Goal: Contribute content: Contribute content

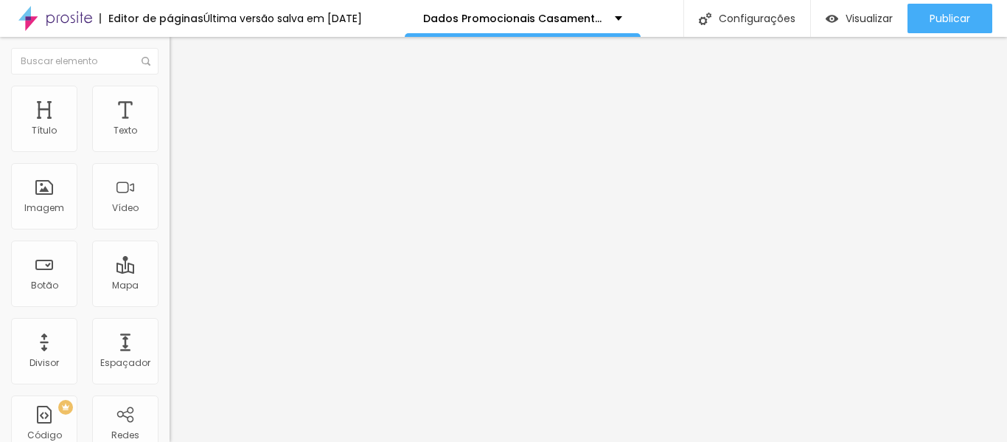
click at [170, 100] on img at bounding box center [176, 106] width 13 height 13
click at [183, 104] on font "Avançado" at bounding box center [207, 110] width 49 height 13
click at [170, 100] on li "Avançado" at bounding box center [255, 107] width 170 height 15
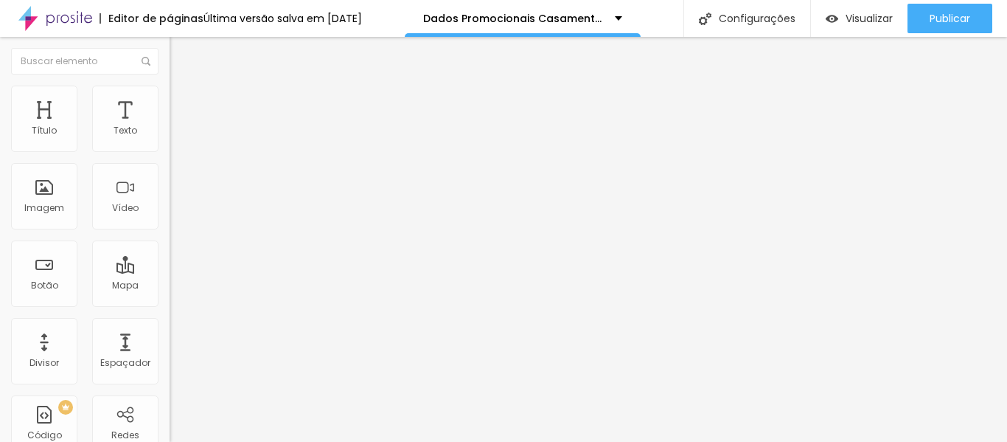
click at [170, 100] on img at bounding box center [176, 106] width 13 height 13
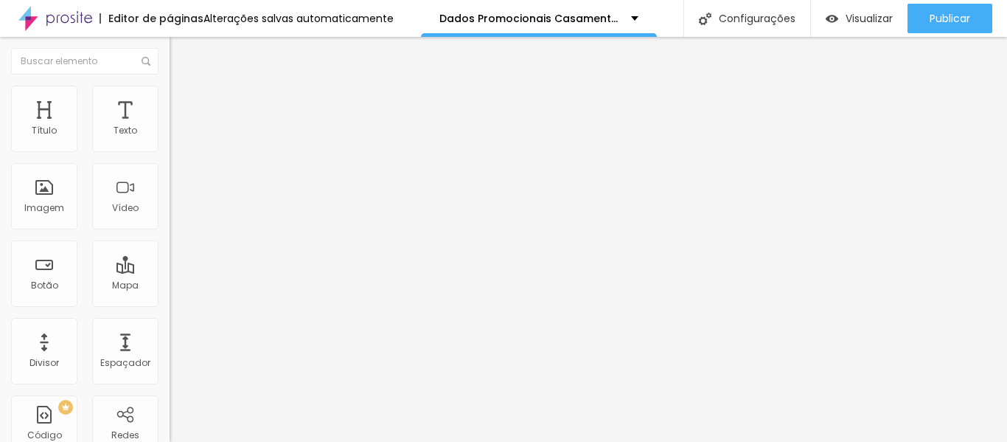
click at [170, 95] on img at bounding box center [176, 92] width 13 height 13
click at [170, 100] on li "Avançado" at bounding box center [255, 107] width 170 height 15
click at [183, 87] on font "Conteúdo" at bounding box center [206, 80] width 46 height 13
click at [183, 104] on font "Avançado" at bounding box center [207, 110] width 49 height 13
click at [181, 51] on img "button" at bounding box center [187, 54] width 12 height 12
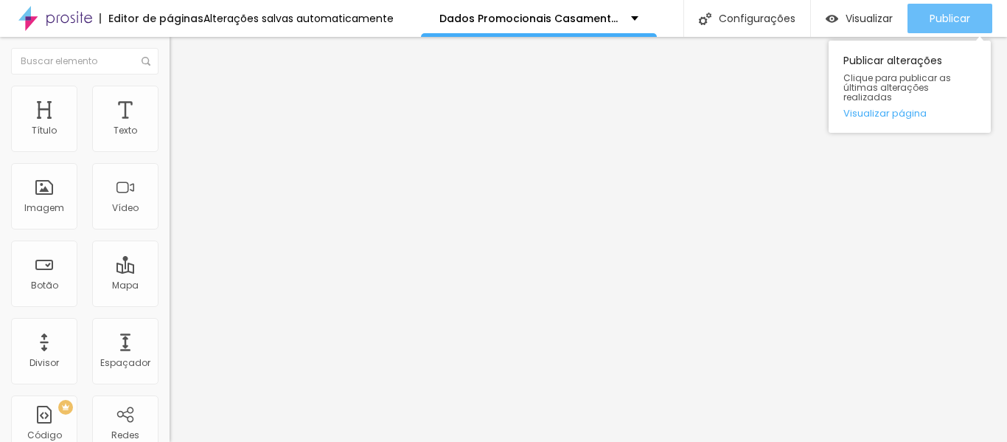
click at [954, 13] on font "Publicar" at bounding box center [950, 18] width 41 height 15
click at [937, 7] on div "Publicar" at bounding box center [950, 18] width 41 height 29
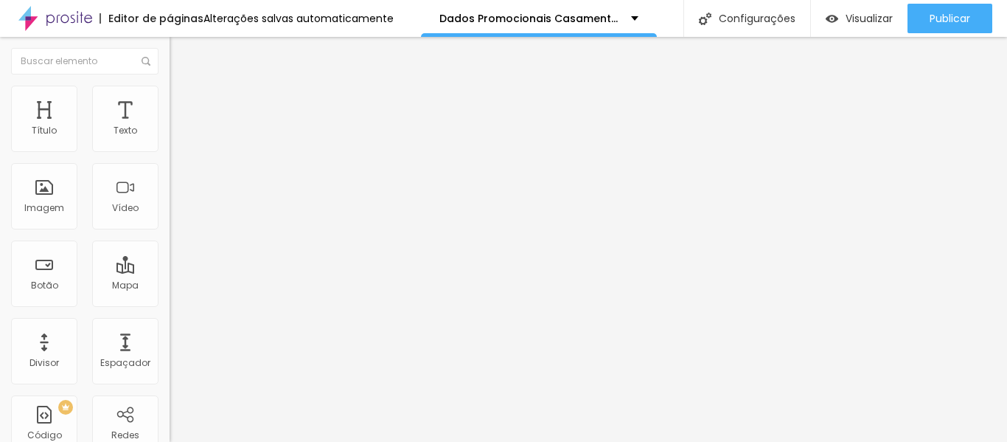
click at [170, 88] on img at bounding box center [176, 92] width 13 height 13
type input "150"
type input "128"
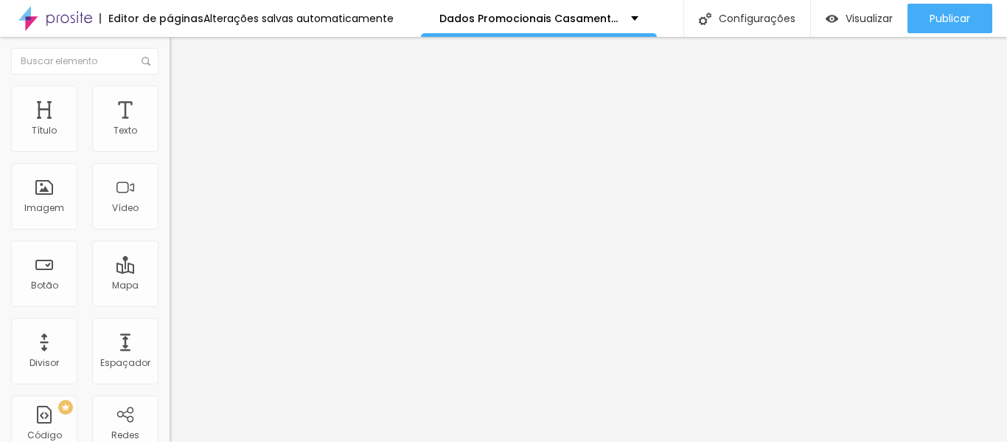
type input "127"
type input "122"
type input "118"
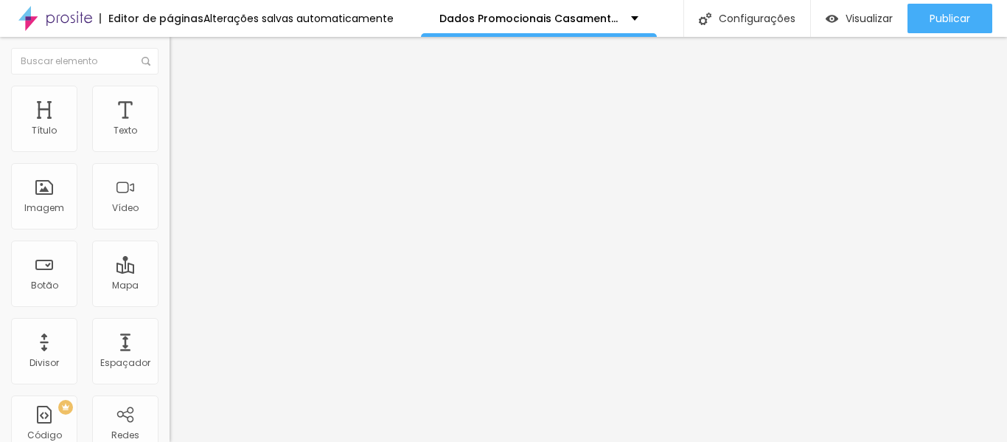
type input "118"
type input "117"
type input "114"
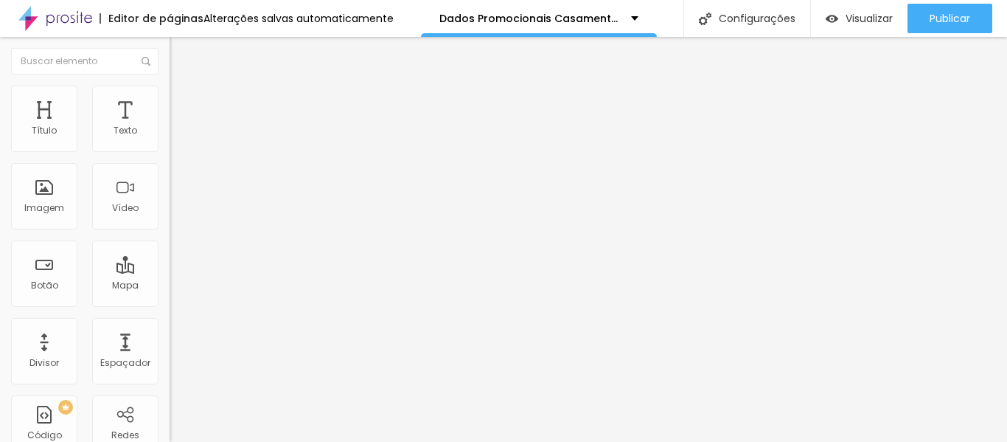
type input "110"
type input "107"
type input "105"
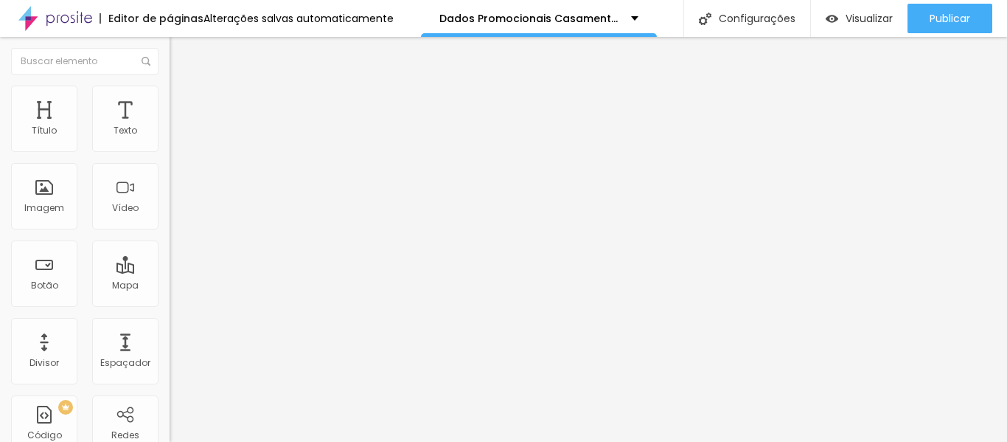
type input "105"
type input "104"
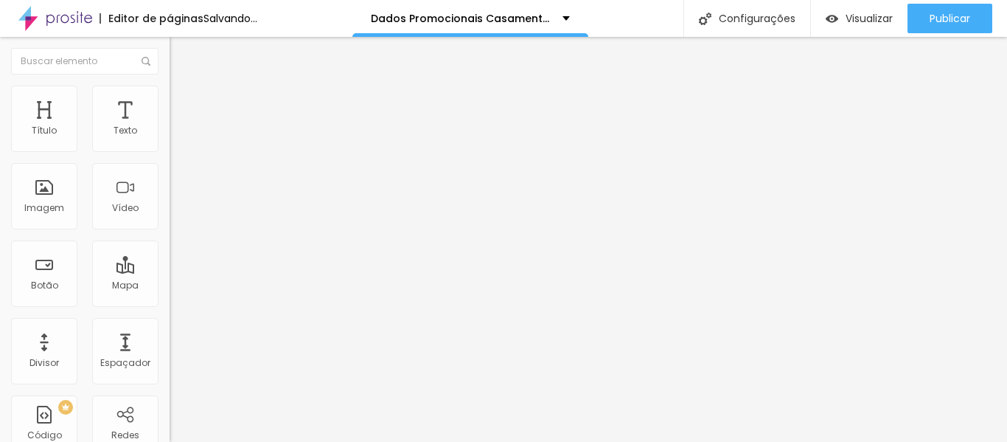
type input "102"
type input "200"
drag, startPoint x: 120, startPoint y: 186, endPoint x: 169, endPoint y: 184, distance: 48.7
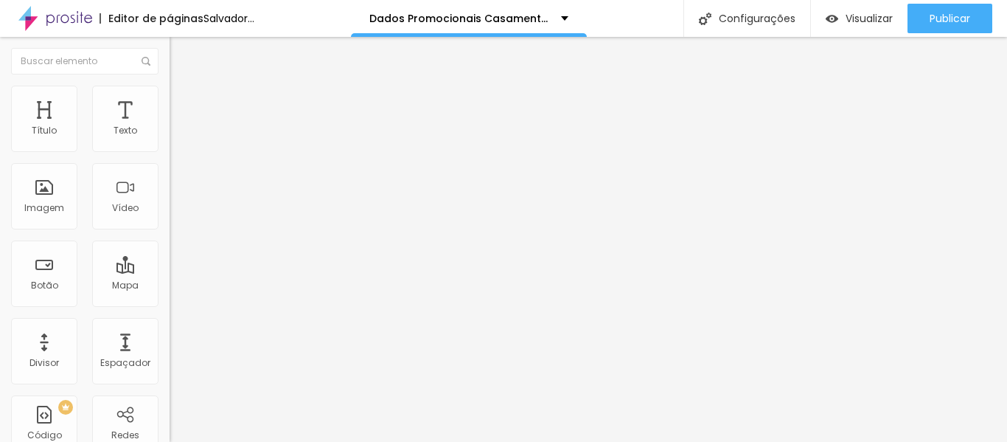
type input "200"
click at [170, 324] on input "range" at bounding box center [217, 330] width 95 height 12
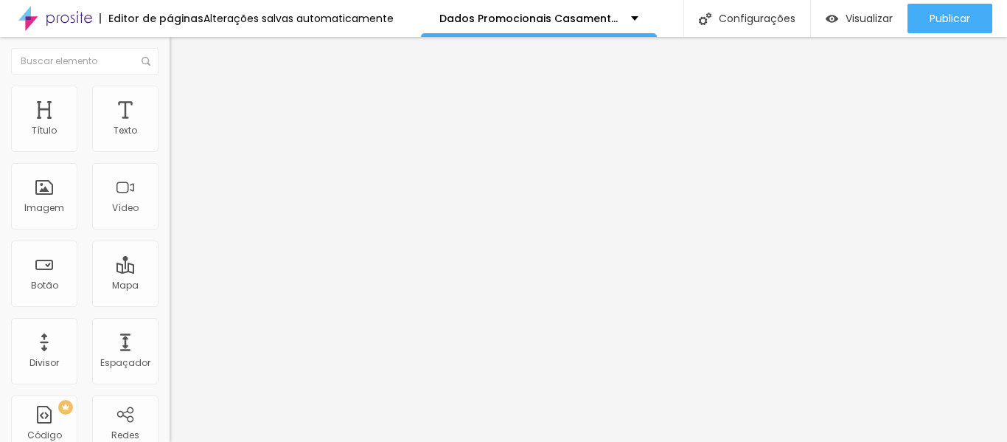
type input "30"
drag, startPoint x: 54, startPoint y: 159, endPoint x: 46, endPoint y: 159, distance: 8.1
type input "30"
click at [170, 151] on input "range" at bounding box center [217, 145] width 95 height 12
click at [170, 100] on img at bounding box center [176, 106] width 13 height 13
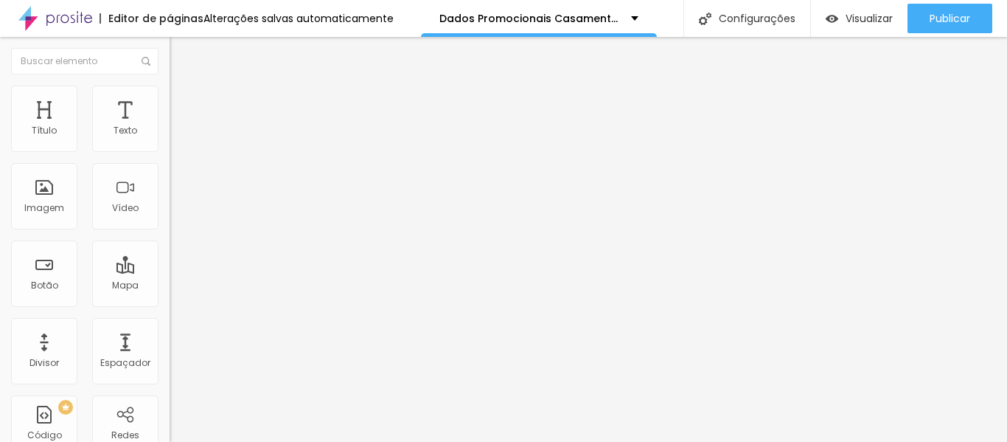
type input "77"
type input "56"
type input "53"
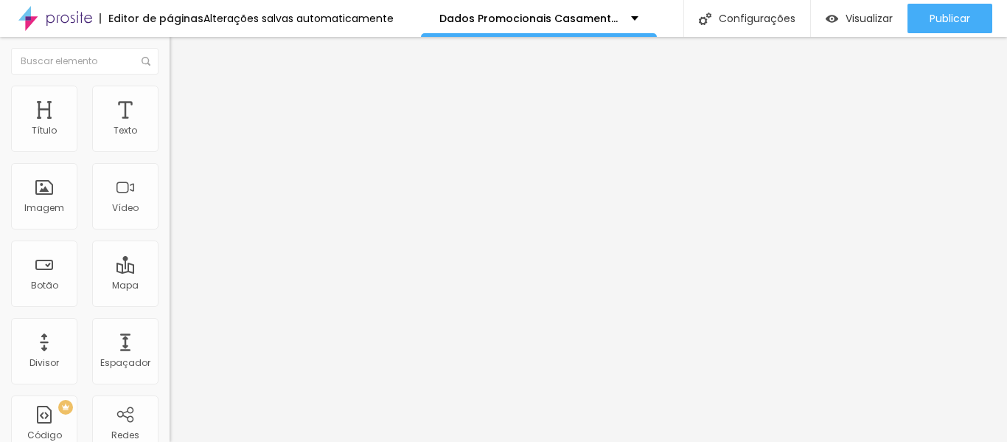
type input "53"
type input "50"
type input "48"
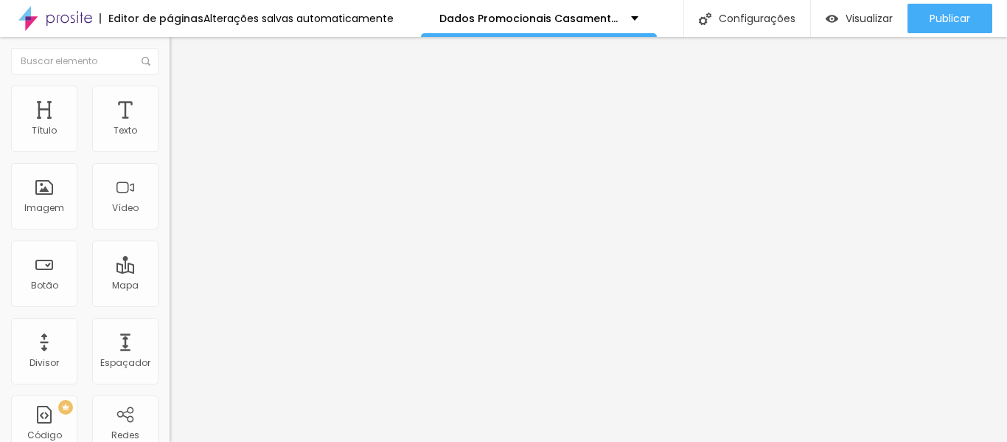
type input "46"
type input "44"
type input "42"
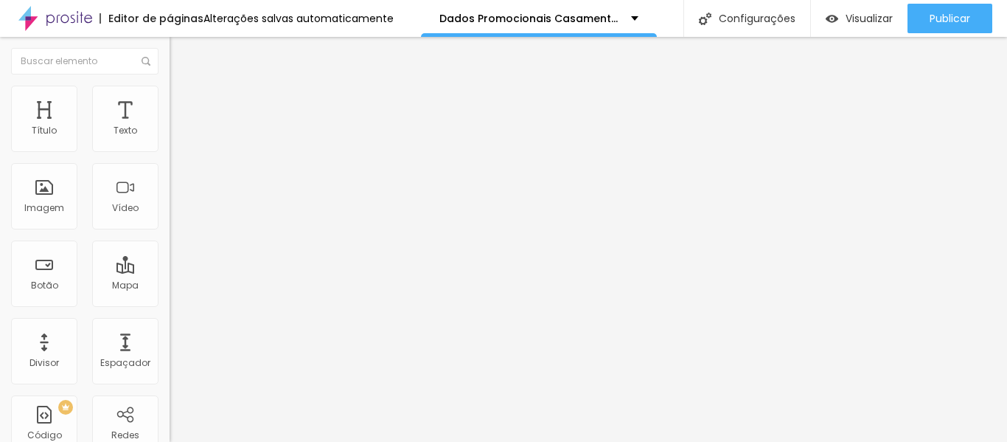
type input "42"
type input "38"
type input "36"
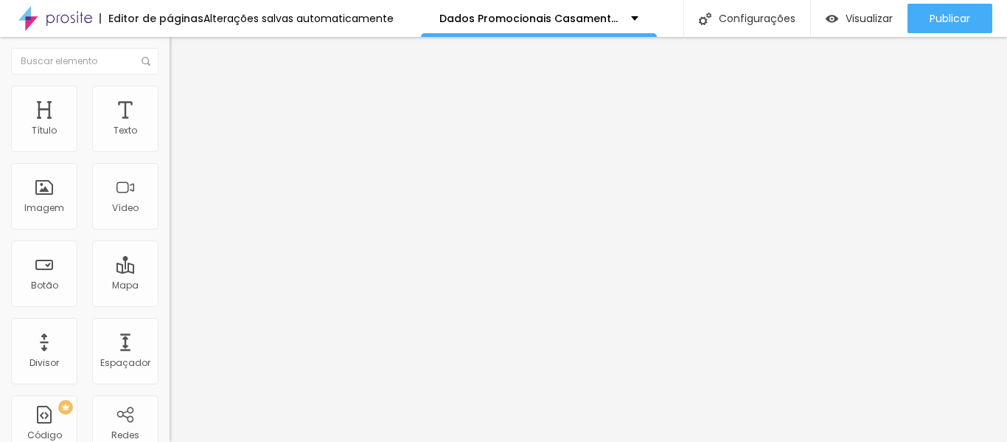
type input "35"
type input "34"
type input "32"
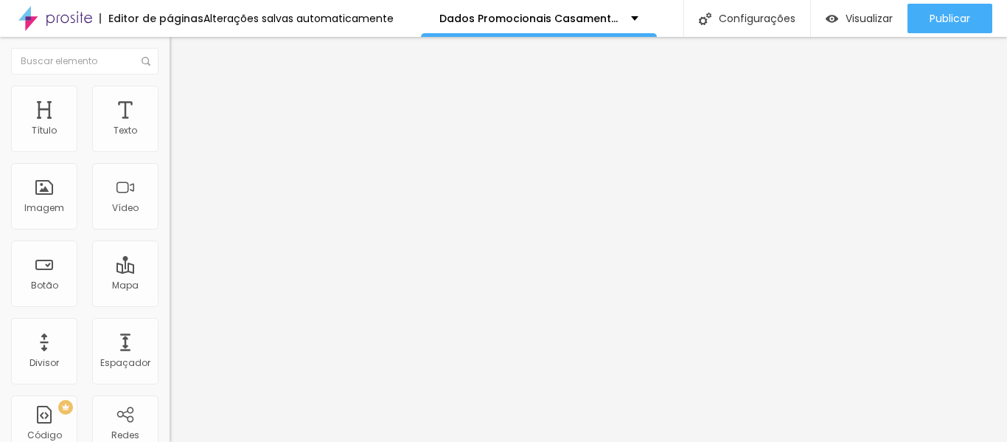
type input "32"
type input "31"
type input "29"
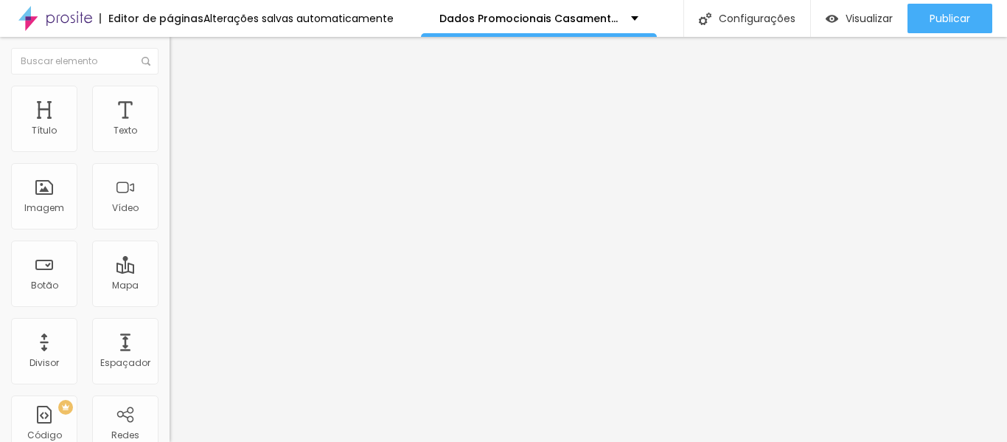
type input "27"
type input "24"
type input "16"
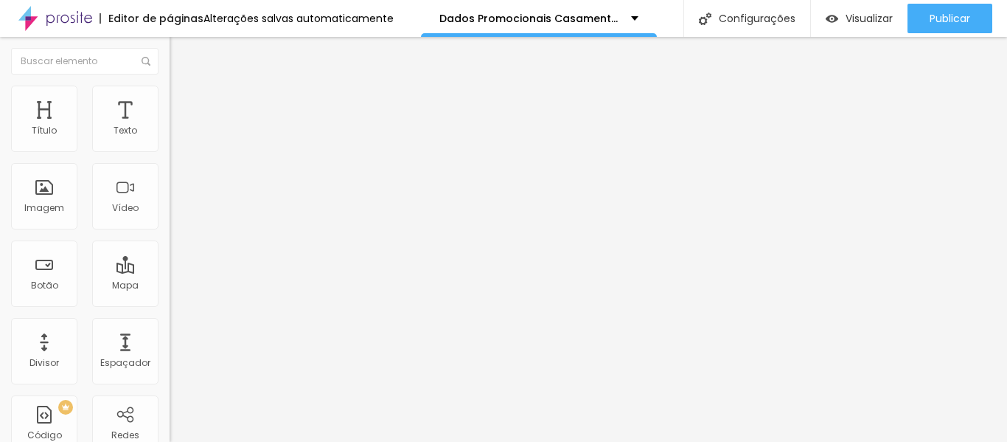
type input "16"
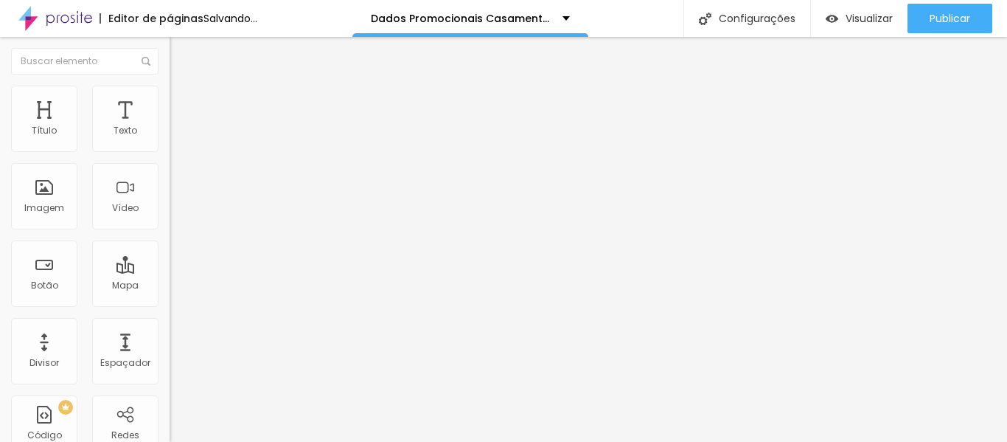
type input "12"
type input "10"
type input "8"
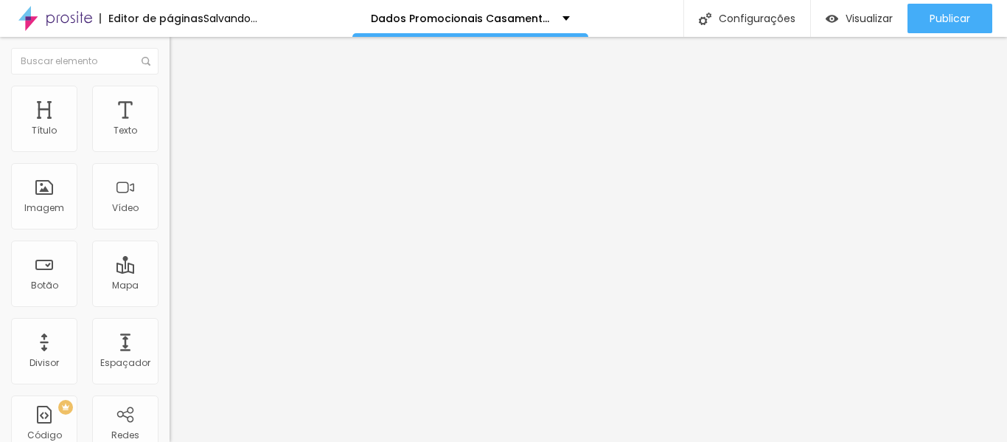
type input "8"
type input "6"
type input "5"
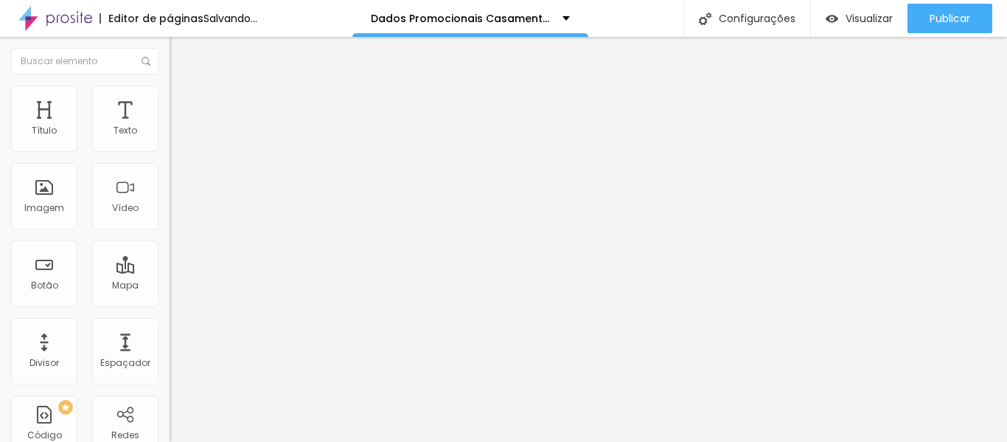
type input "4"
type input "3"
type input "2"
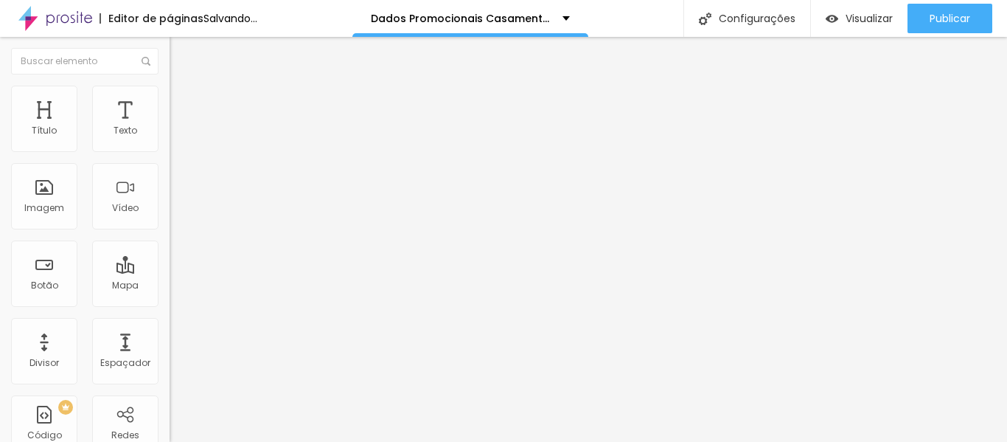
type input "2"
type input "1"
type input "0"
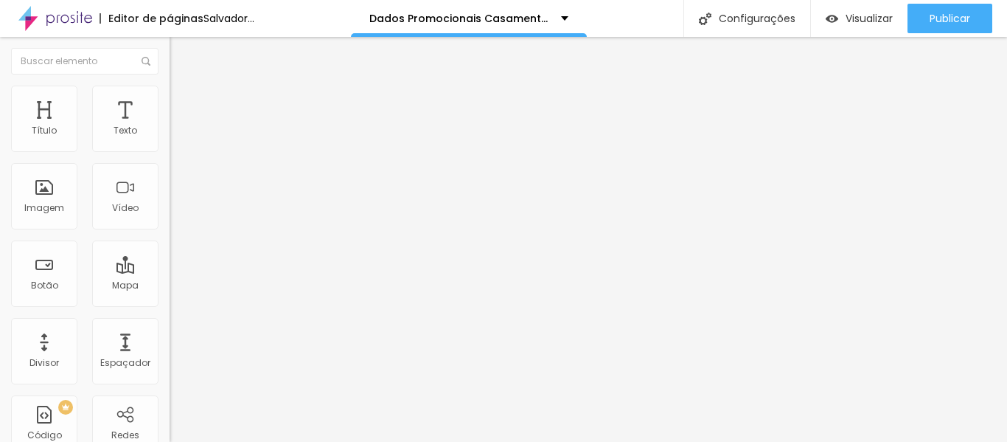
type input "4"
type input "24"
type input "26"
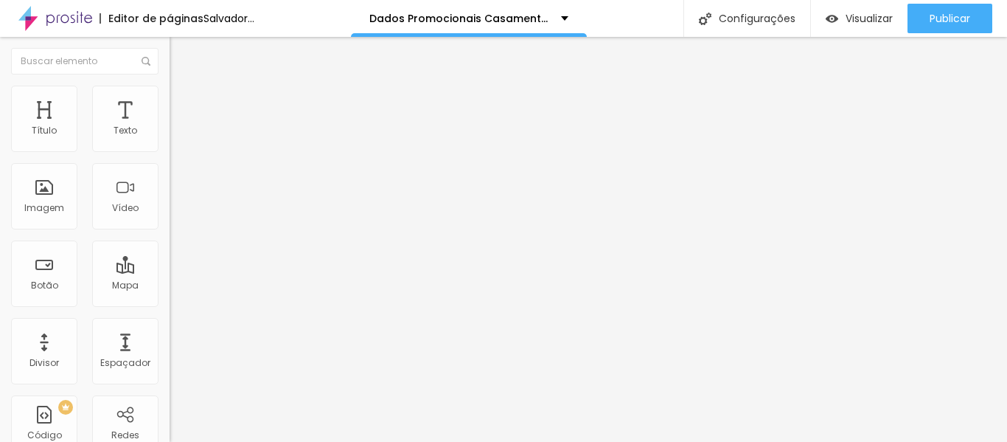
type input "26"
type input "27"
type input "29"
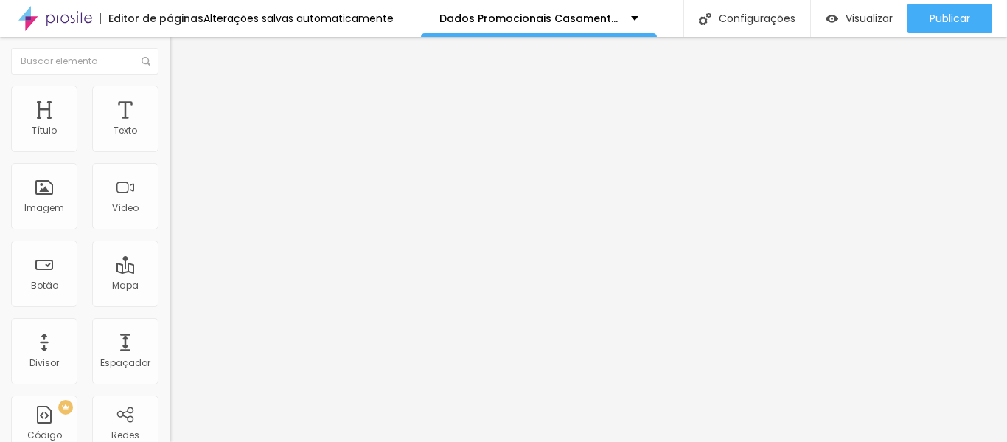
type input "36"
type input "39"
type input "47"
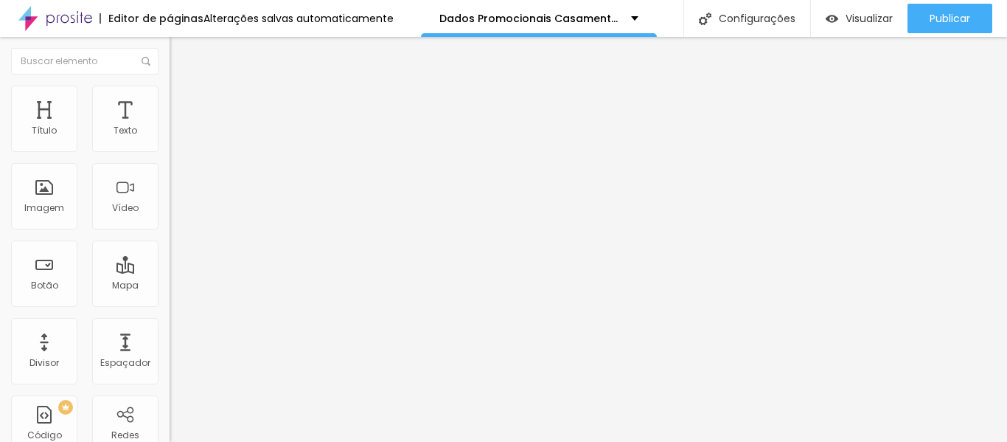
type input "47"
type input "48"
type input "47"
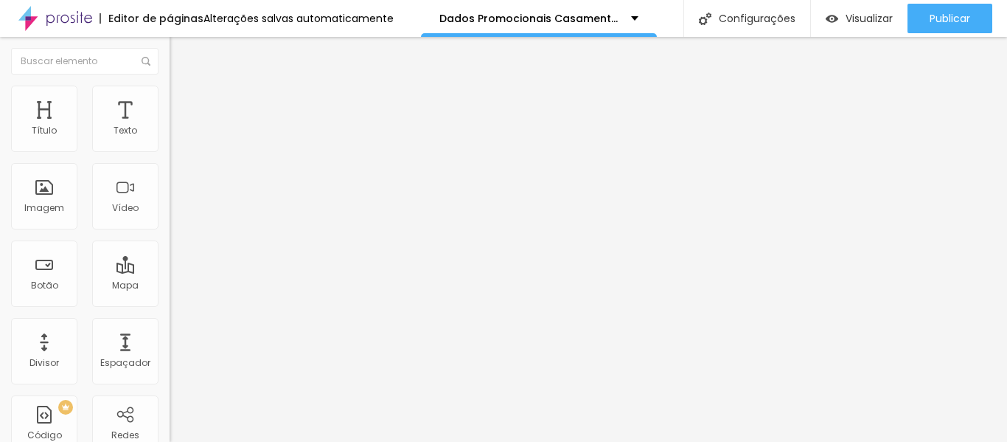
type input "45"
type input "44"
type input "42"
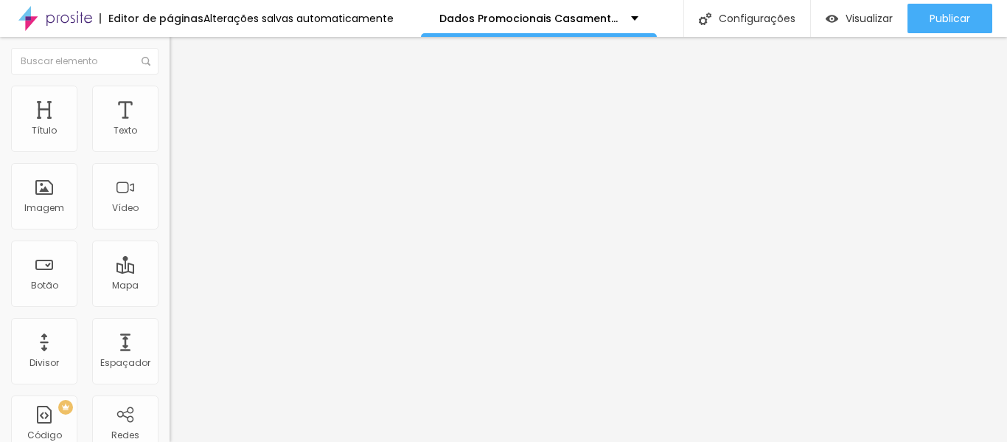
type input "42"
type input "41"
type input "36"
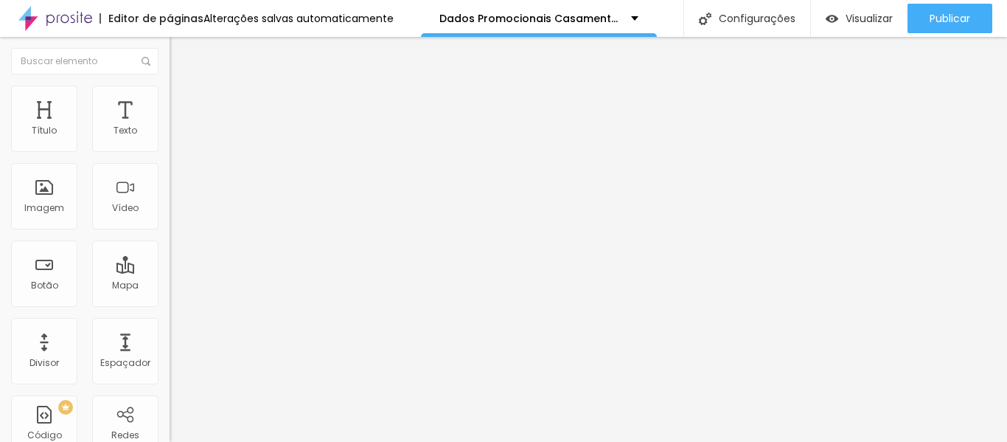
type input "34"
type input "32"
type input "31"
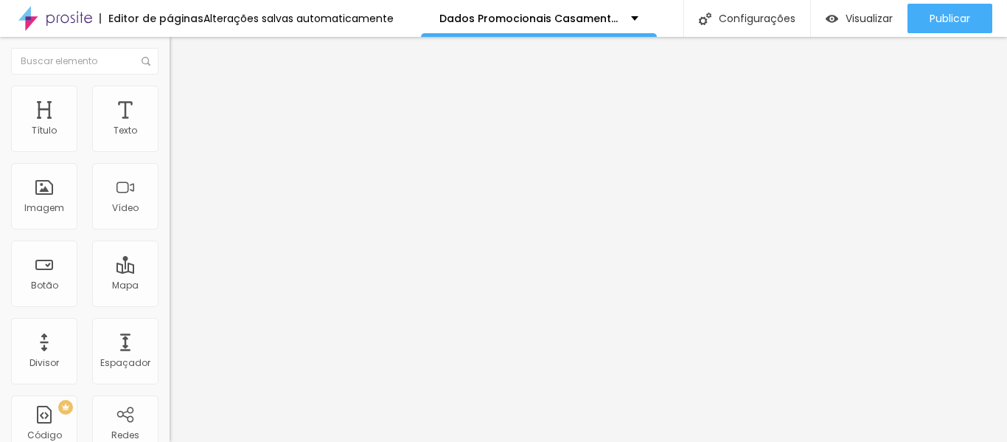
type input "31"
type input "30"
type input "29"
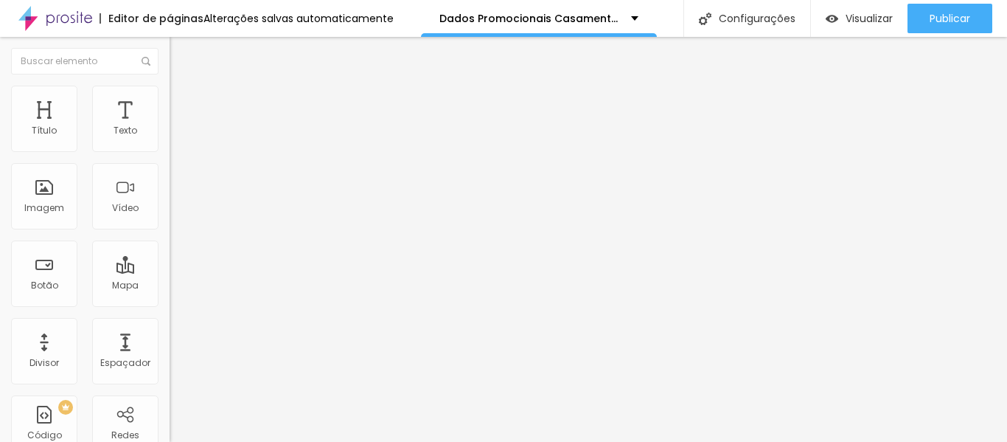
type input "28"
type input "27"
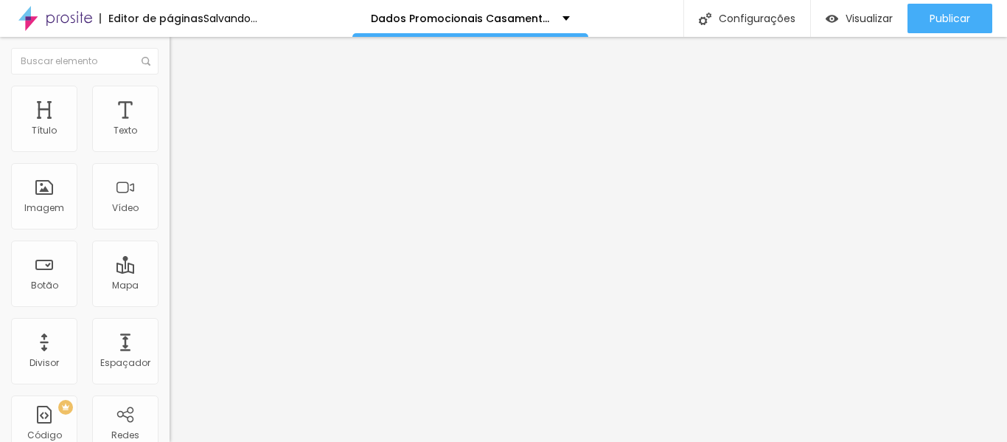
type input "24"
type input "17"
drag, startPoint x: 115, startPoint y: 144, endPoint x: 48, endPoint y: 139, distance: 67.3
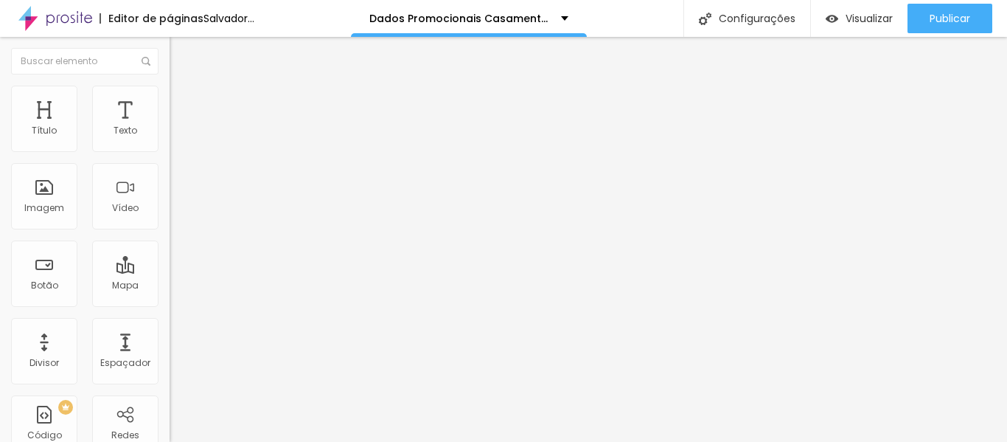
type input "17"
click at [170, 286] on input "range" at bounding box center [217, 292] width 95 height 12
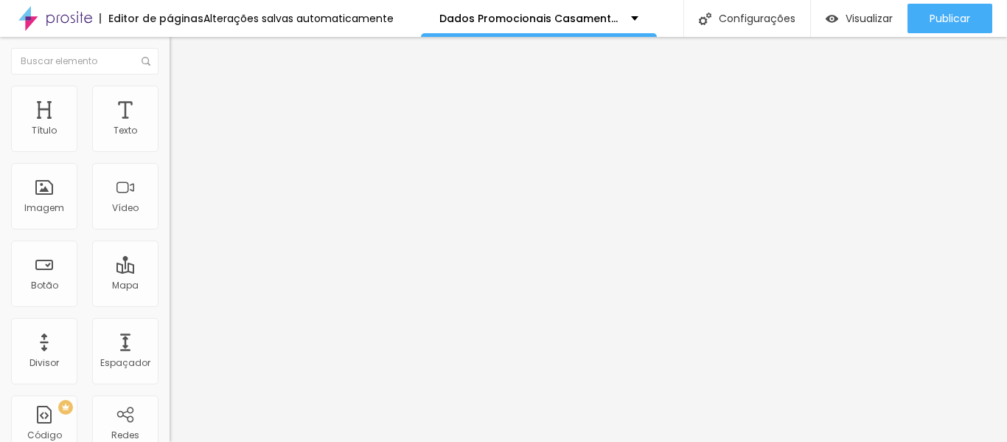
type input "7"
type input "5"
type input "4"
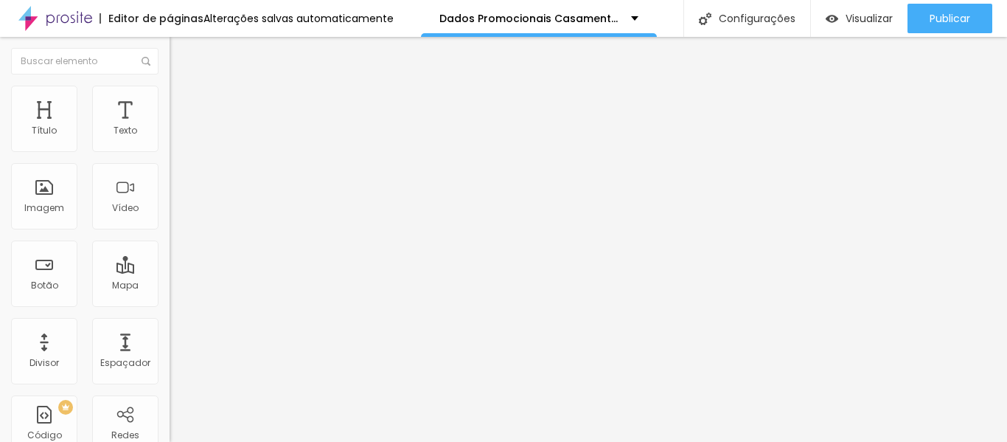
type input "4"
type input "2"
type input "1"
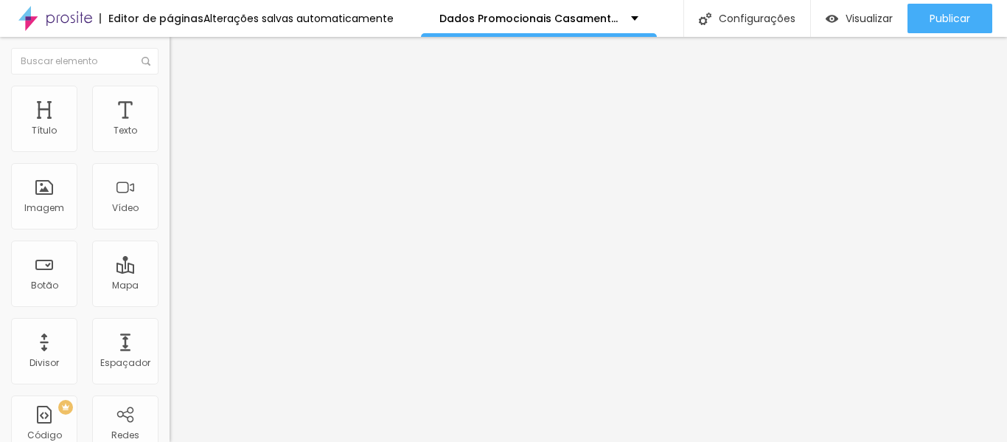
type input "0"
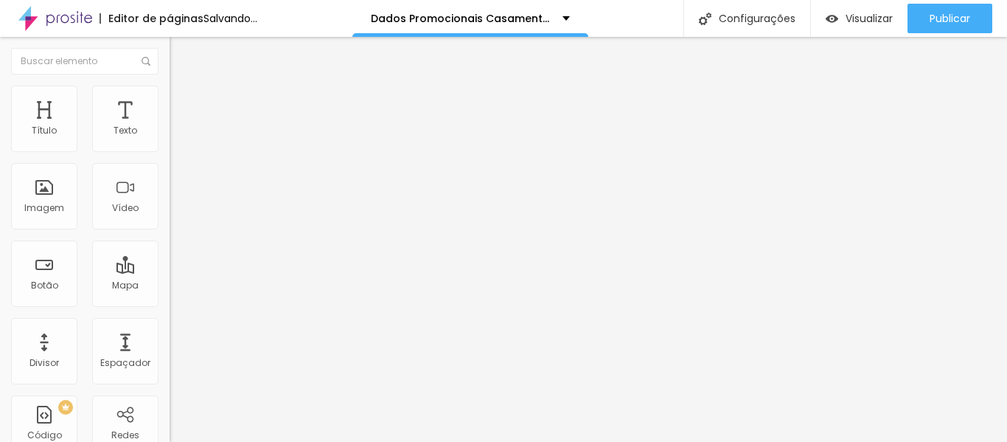
drag, startPoint x: 43, startPoint y: 174, endPoint x: 26, endPoint y: 174, distance: 17.7
type input "0"
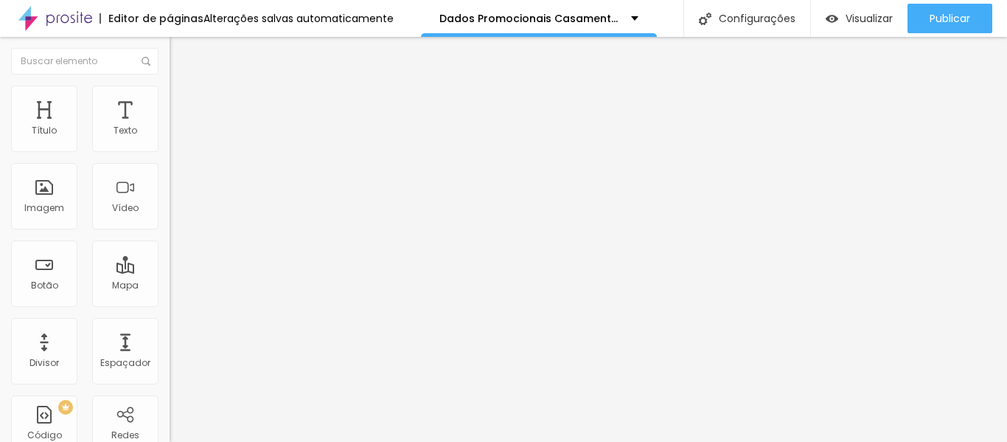
type input "11"
type input "5"
type input "4"
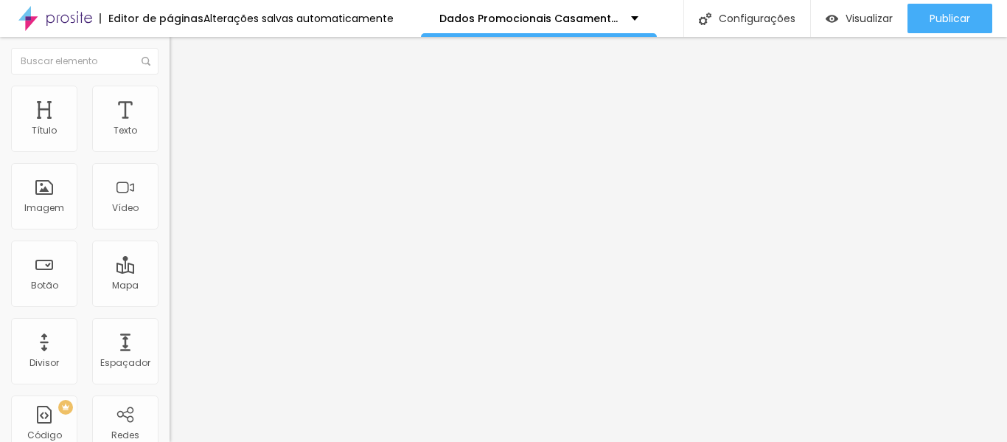
type input "4"
type input "3"
type input "2"
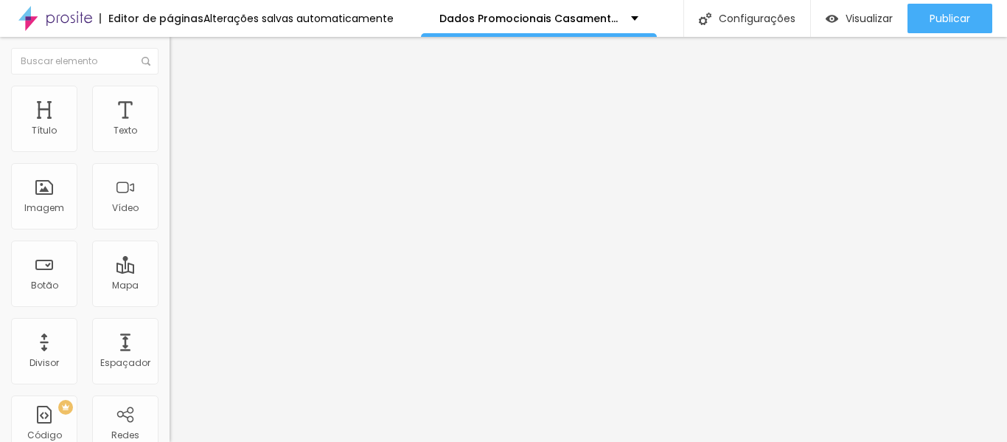
type input "1"
type input "0"
drag, startPoint x: 46, startPoint y: 141, endPoint x: 30, endPoint y: 141, distance: 15.5
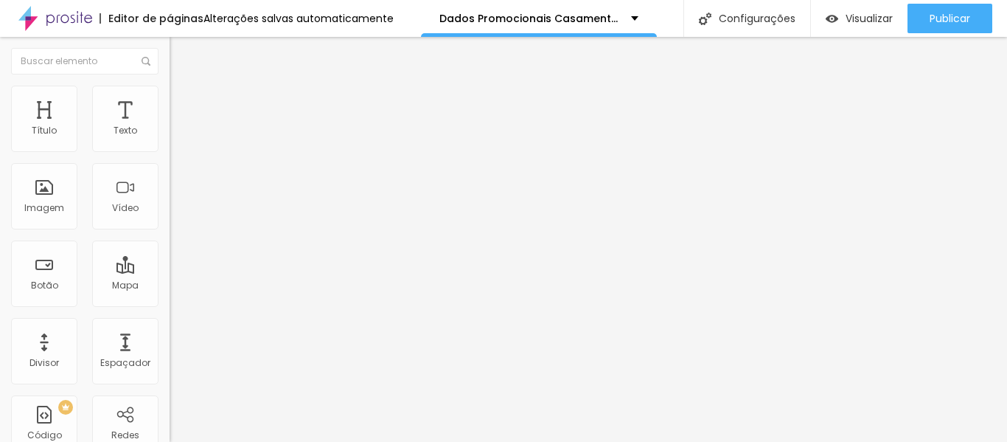
type input "0"
click at [170, 286] on input "range" at bounding box center [217, 292] width 95 height 12
click at [183, 104] on font "Avançado" at bounding box center [207, 110] width 49 height 13
type input "15"
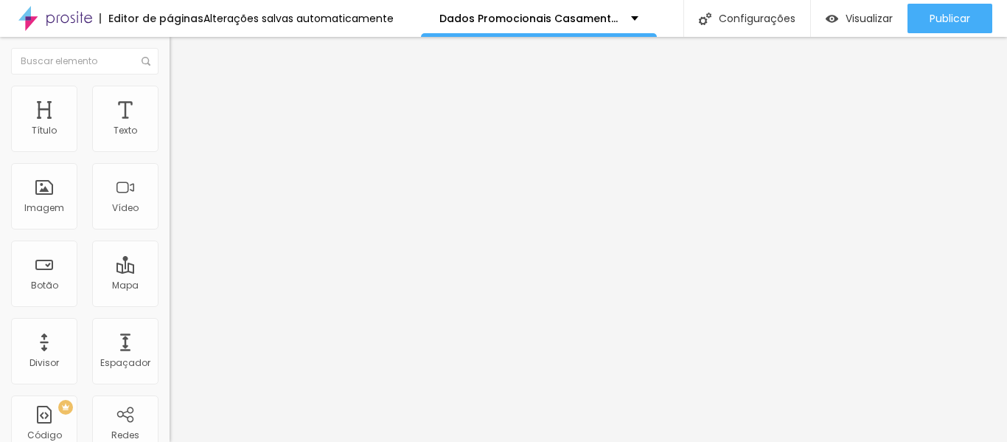
type input "10"
type input "5"
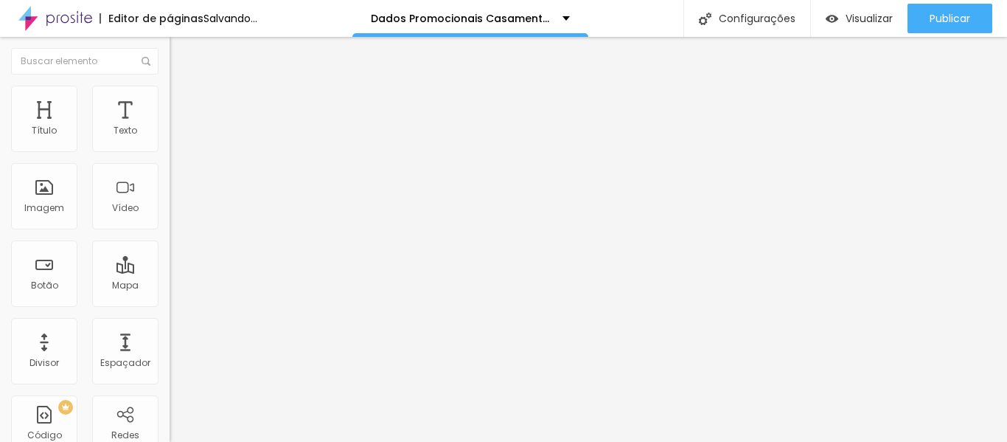
type input "0"
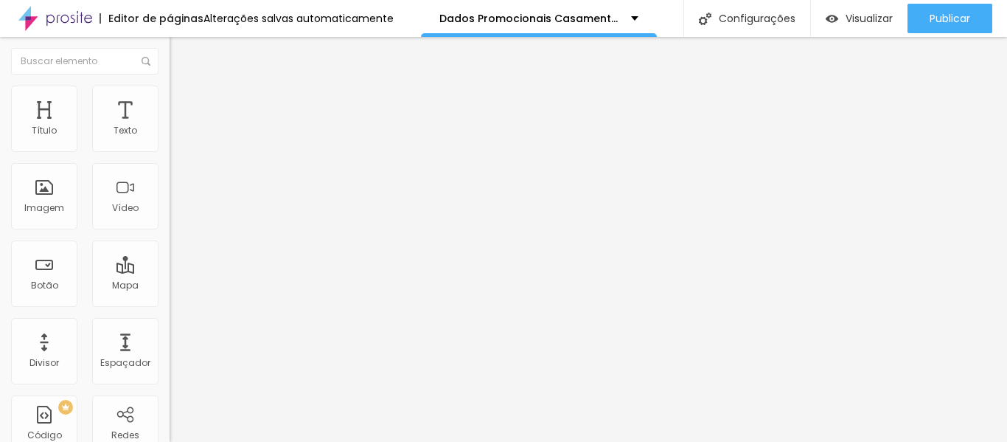
drag, startPoint x: 57, startPoint y: 144, endPoint x: 26, endPoint y: 144, distance: 31.0
type input "0"
click at [170, 286] on input "range" at bounding box center [217, 292] width 95 height 12
click at [170, 93] on img at bounding box center [176, 92] width 13 height 13
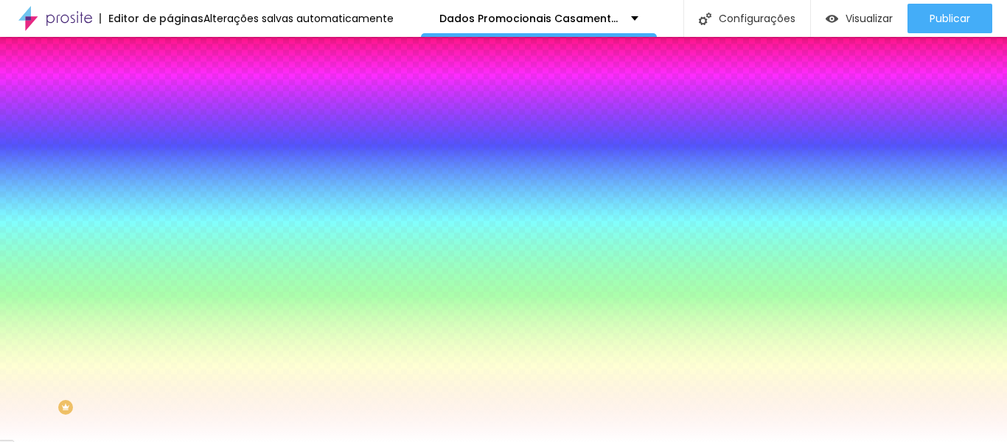
click at [170, 86] on li "Conteúdo" at bounding box center [255, 78] width 170 height 15
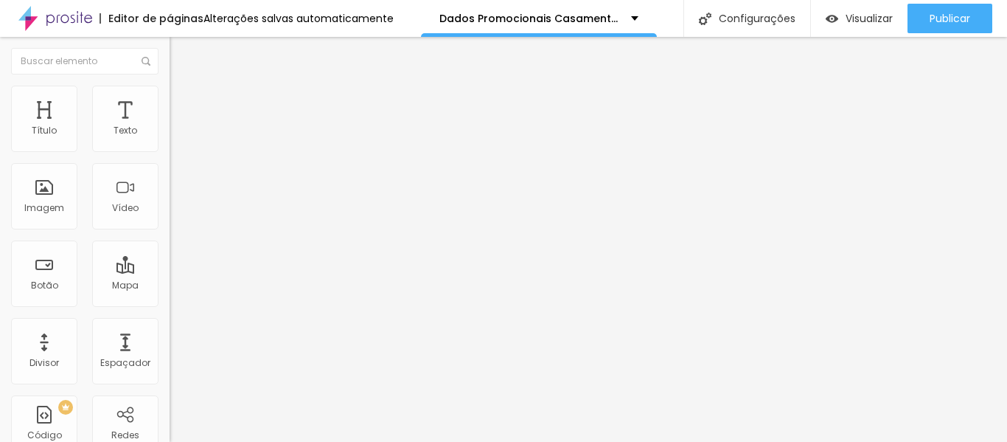
click at [170, 100] on img at bounding box center [176, 106] width 13 height 13
type input "15"
type input "10"
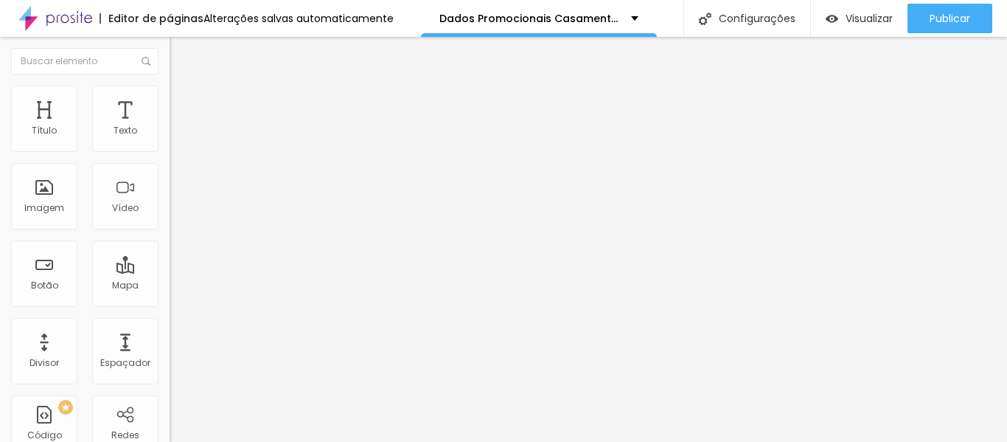
type input "5"
type input "0"
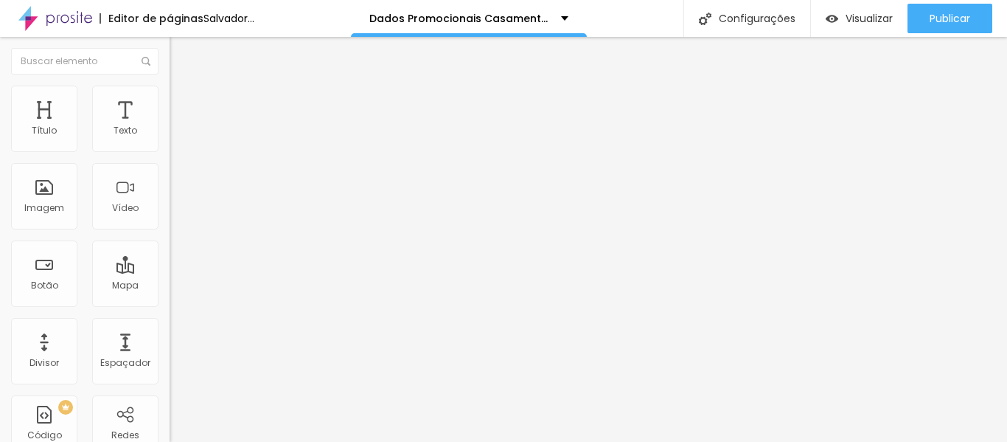
drag, startPoint x: 59, startPoint y: 144, endPoint x: 0, endPoint y: 144, distance: 59.0
type input "0"
click at [170, 286] on input "range" at bounding box center [217, 292] width 95 height 12
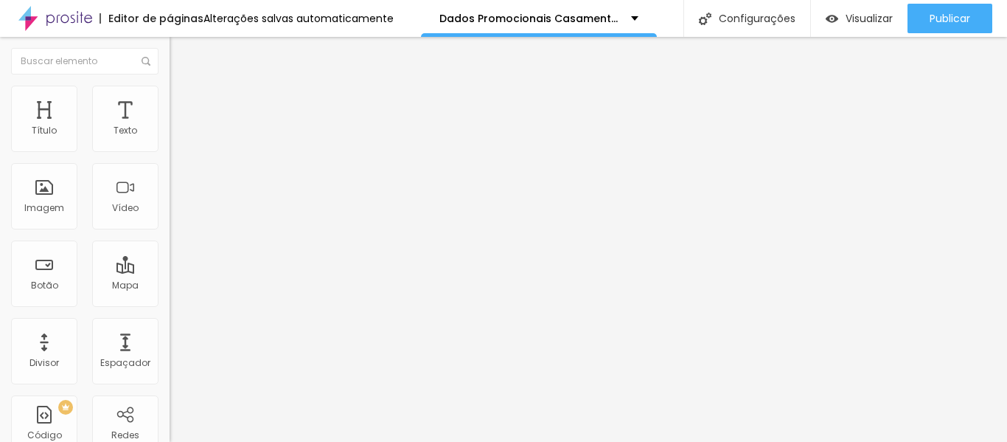
click at [170, 100] on li "Avançado" at bounding box center [255, 107] width 170 height 15
type input "15"
type input "10"
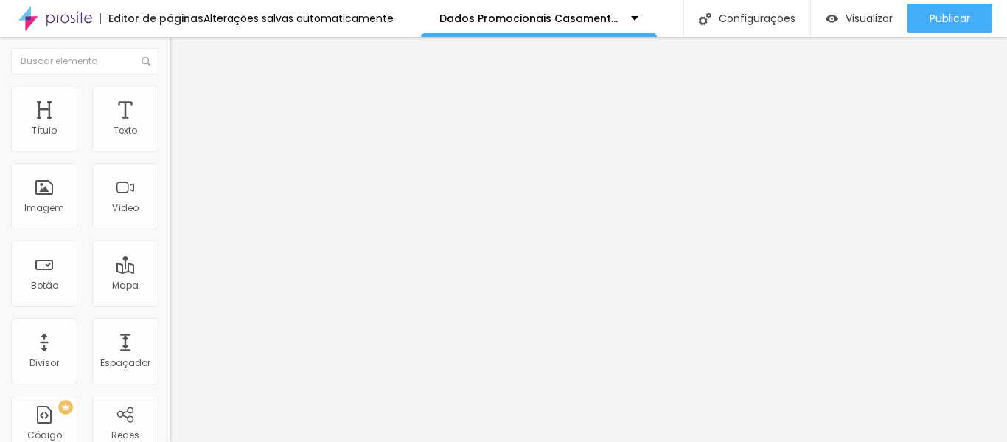
type input "5"
type input "0"
drag, startPoint x: 57, startPoint y: 143, endPoint x: 0, endPoint y: 139, distance: 56.9
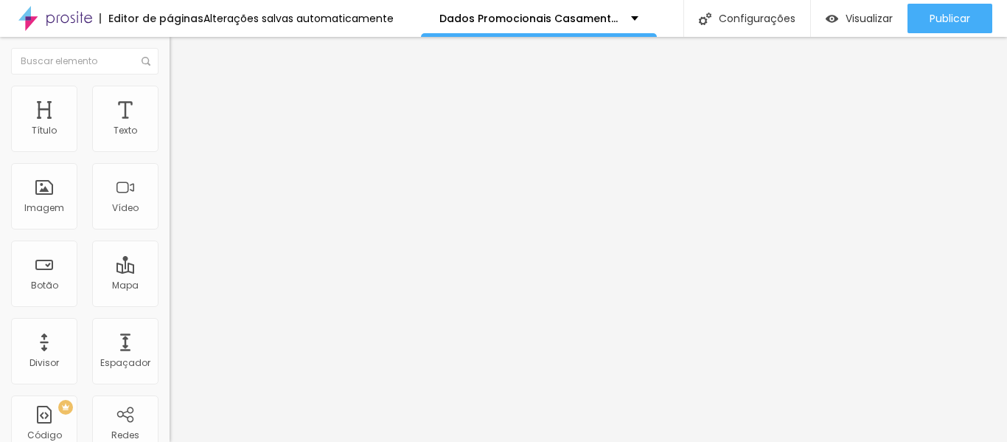
type input "0"
click at [170, 286] on input "range" at bounding box center [217, 292] width 95 height 12
click at [170, 100] on img at bounding box center [176, 106] width 13 height 13
type input "0"
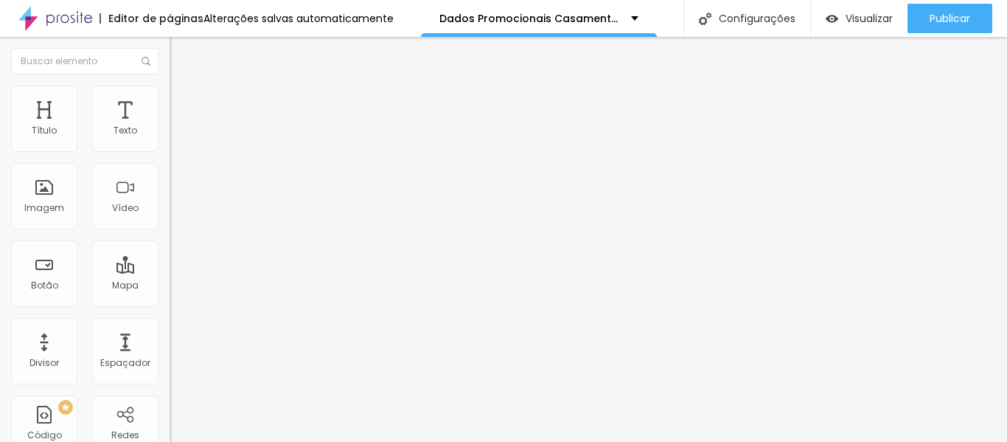
drag, startPoint x: 29, startPoint y: 175, endPoint x: 0, endPoint y: 175, distance: 28.8
type input "0"
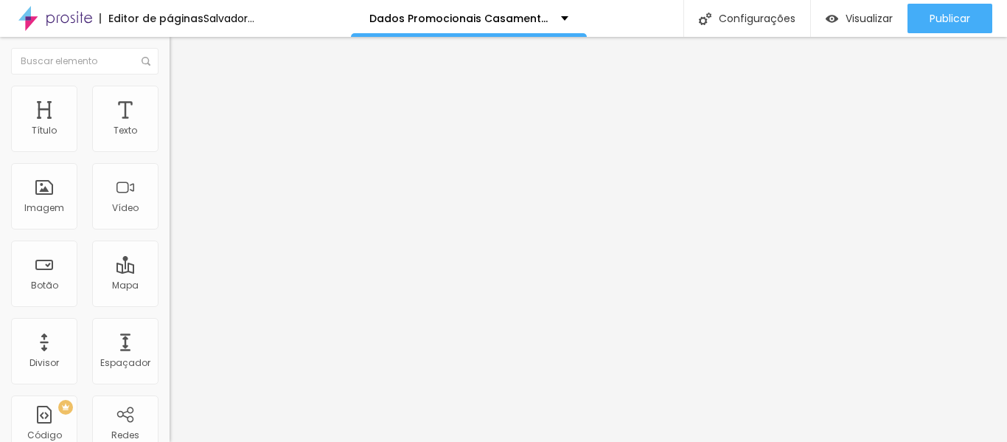
type input "15"
type input "10"
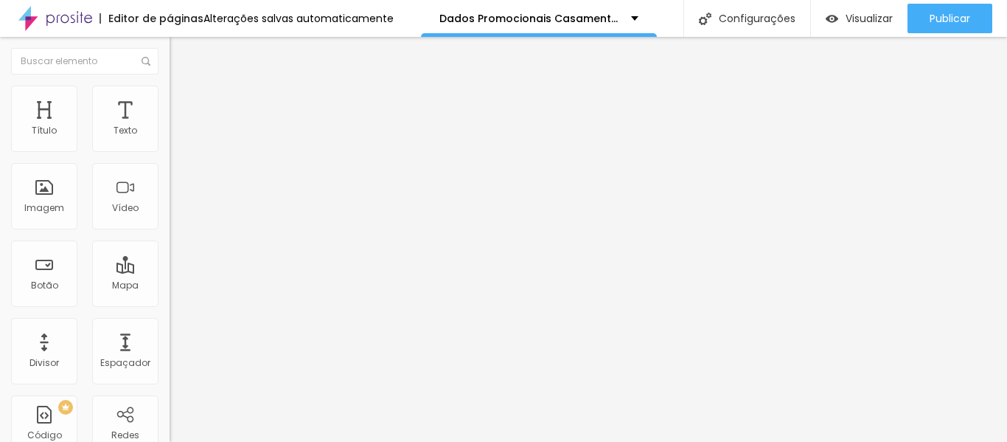
type input "15"
drag, startPoint x: 88, startPoint y: 146, endPoint x: 76, endPoint y: 143, distance: 12.9
type input "15"
click at [170, 286] on input "range" at bounding box center [217, 292] width 95 height 12
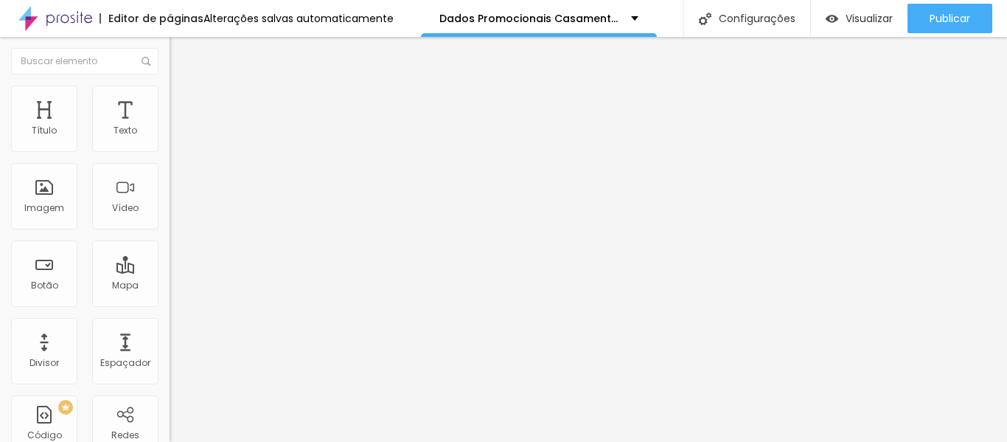
click at [170, 100] on li "Avançado" at bounding box center [255, 107] width 170 height 15
type input "0"
drag, startPoint x: 35, startPoint y: 175, endPoint x: 2, endPoint y: 185, distance: 33.8
click at [170, 100] on li "Avançado" at bounding box center [255, 107] width 170 height 15
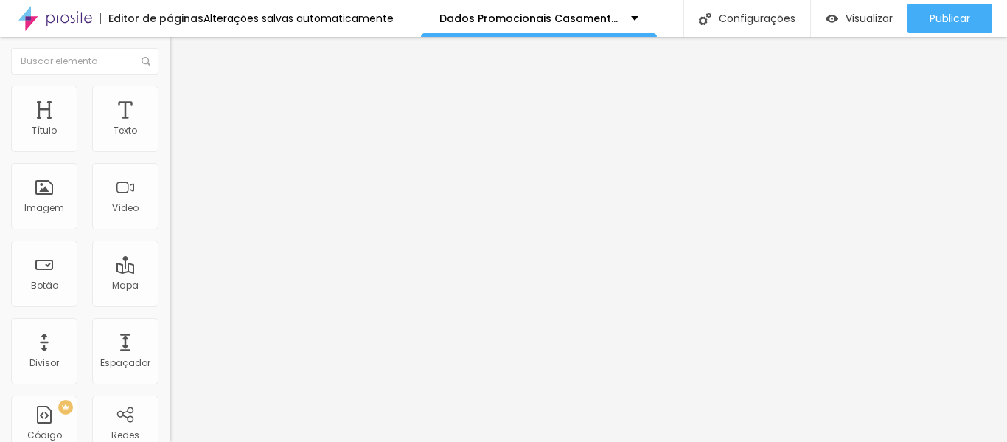
drag, startPoint x: 33, startPoint y: 175, endPoint x: 0, endPoint y: 171, distance: 33.4
click at [170, 286] on input "range" at bounding box center [217, 292] width 95 height 12
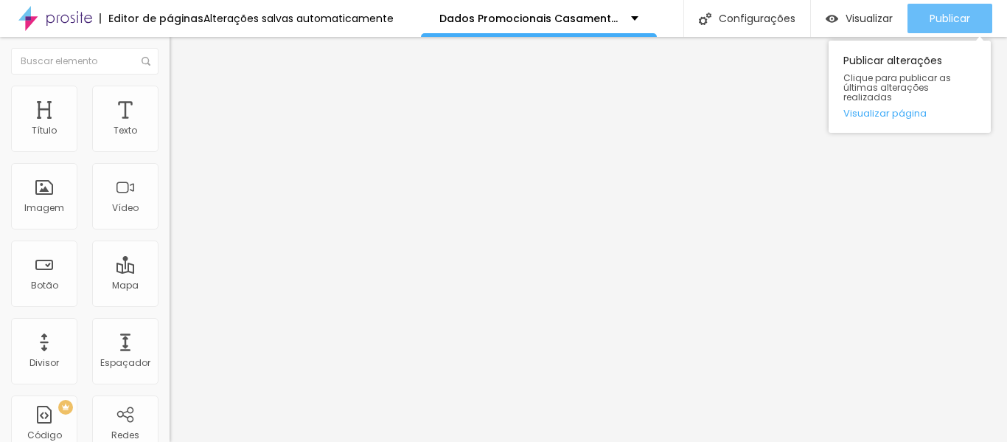
click at [944, 21] on font "Publicar" at bounding box center [950, 18] width 41 height 15
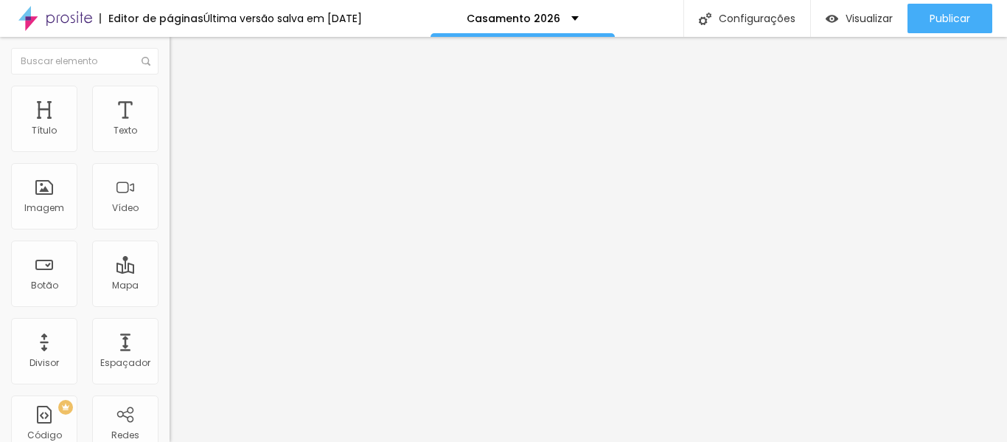
click at [170, 100] on li "Avançado" at bounding box center [255, 107] width 170 height 15
type input "5"
type input "0"
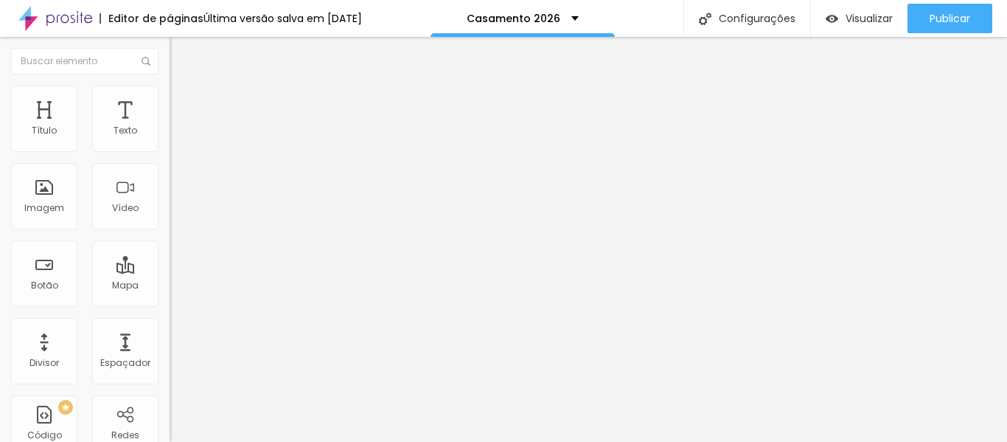
type input "5"
type input "10"
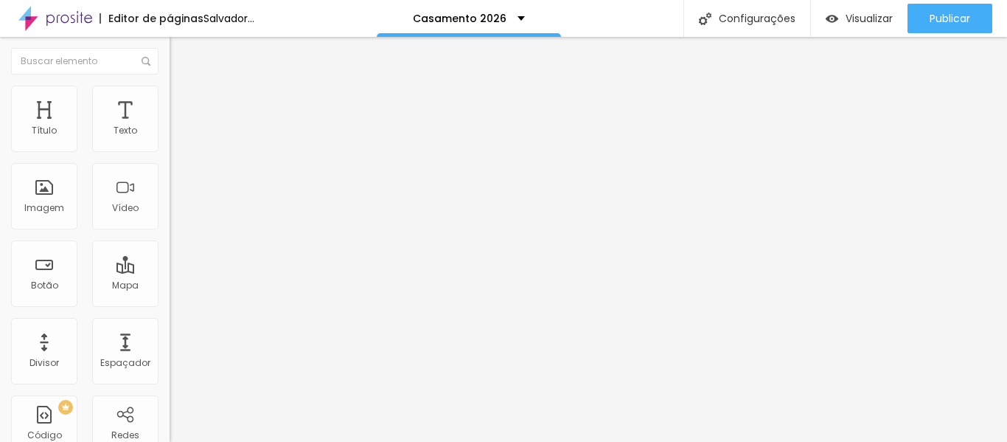
drag, startPoint x: 58, startPoint y: 146, endPoint x: 46, endPoint y: 139, distance: 13.9
type input "10"
click at [170, 286] on input "range" at bounding box center [217, 292] width 95 height 12
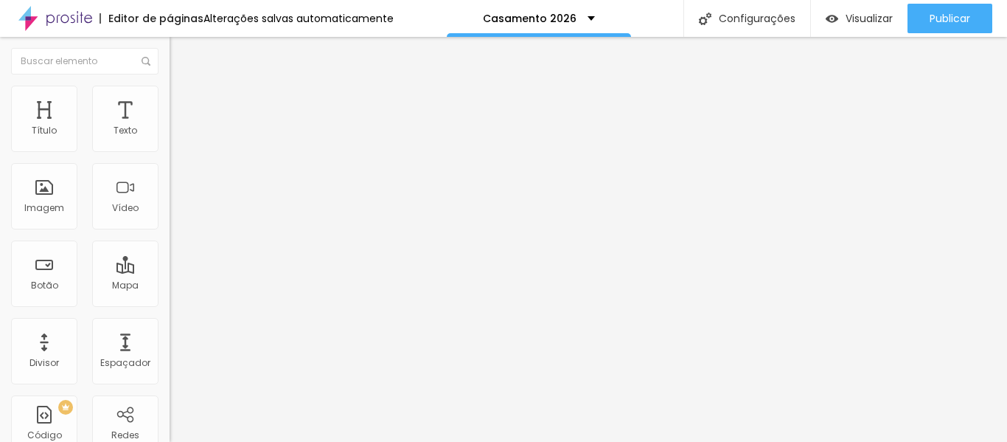
click at [170, 94] on img at bounding box center [176, 92] width 13 height 13
click at [170, 100] on img at bounding box center [176, 106] width 13 height 13
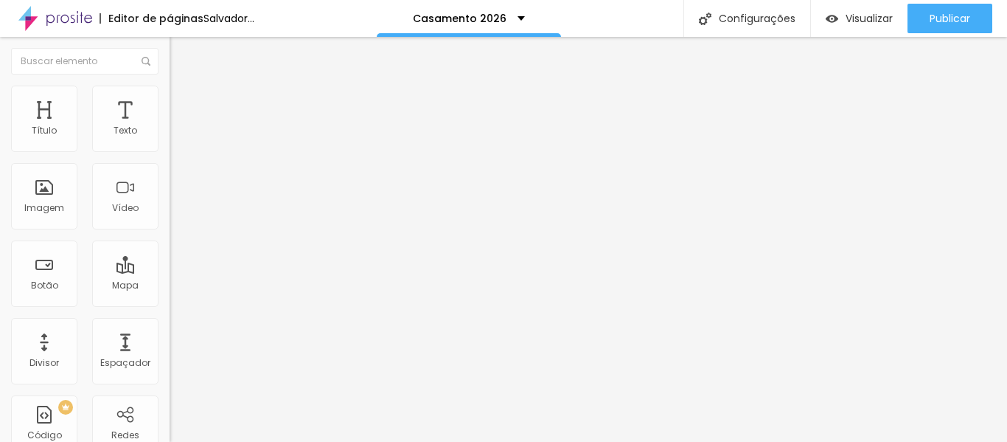
type input "0"
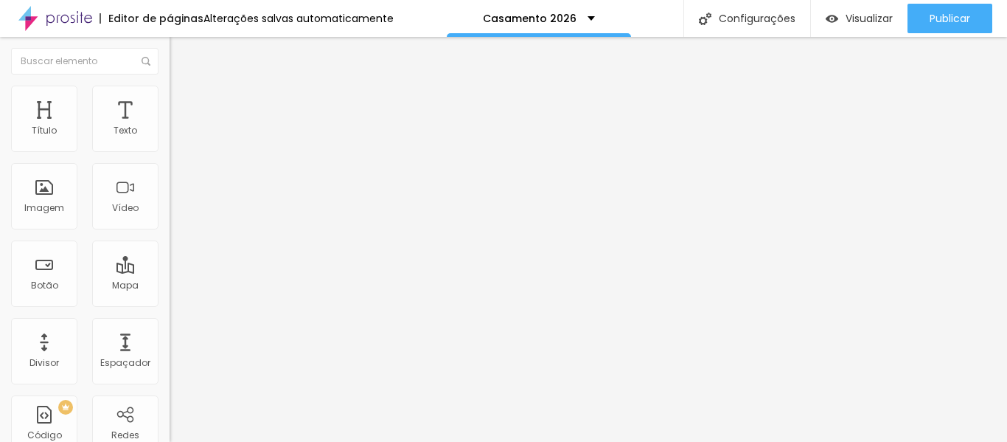
drag, startPoint x: 40, startPoint y: 174, endPoint x: 0, endPoint y: 175, distance: 39.8
type input "0"
type input "94"
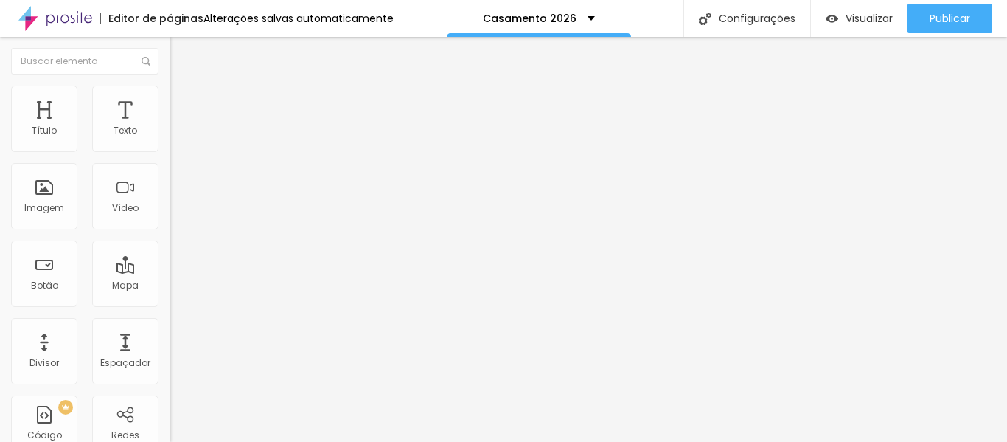
type input "0"
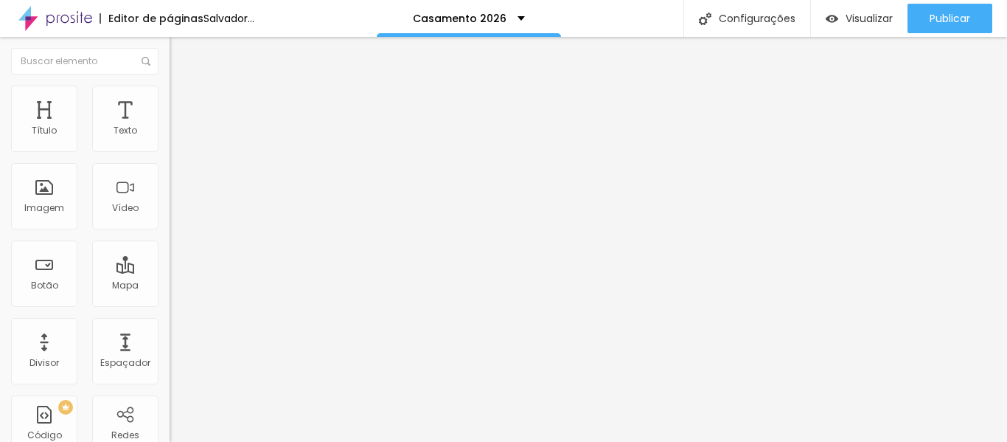
drag, startPoint x: 114, startPoint y: 149, endPoint x: 13, endPoint y: 156, distance: 100.5
type input "0"
click at [170, 286] on input "range" at bounding box center [217, 292] width 95 height 12
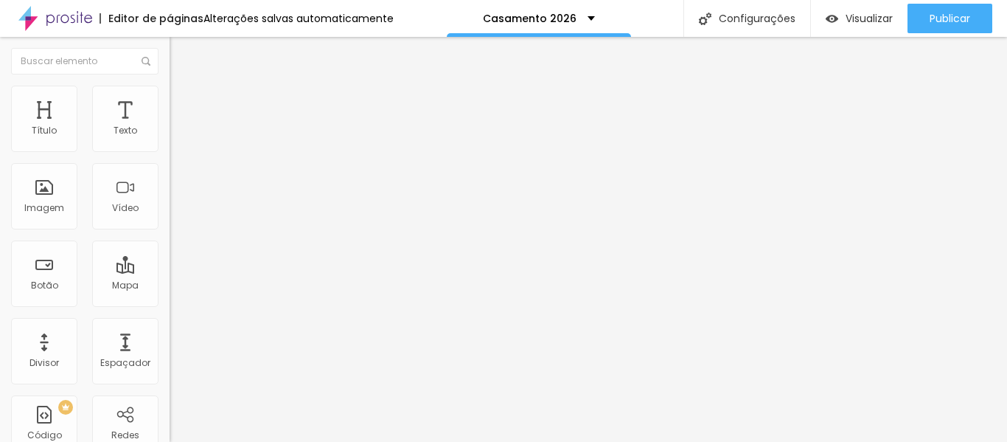
click at [170, 100] on li "Avançado" at bounding box center [255, 107] width 170 height 15
type input "15"
drag, startPoint x: 88, startPoint y: 142, endPoint x: 72, endPoint y: 144, distance: 15.6
type input "15"
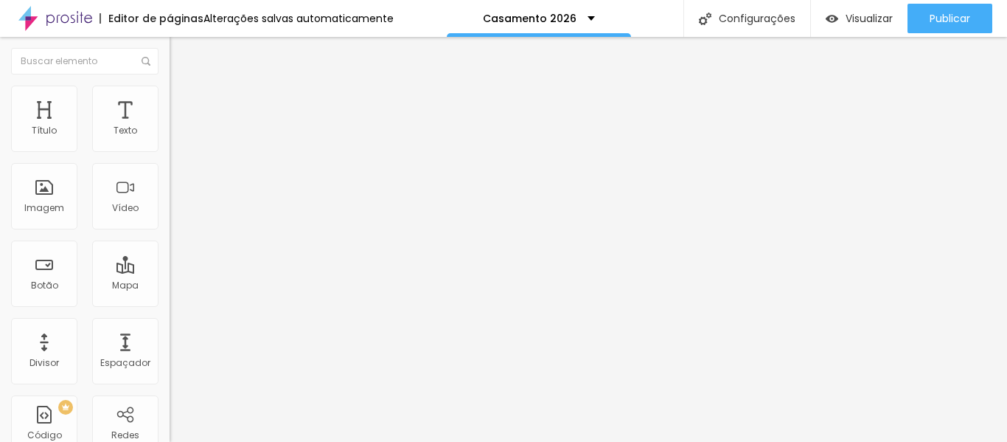
click at [170, 286] on input "range" at bounding box center [217, 292] width 95 height 12
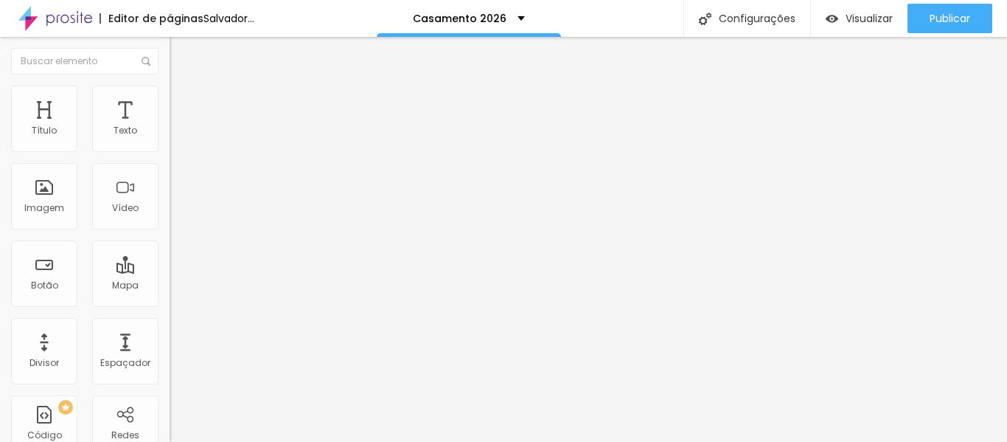
type input "0"
drag, startPoint x: 30, startPoint y: 174, endPoint x: 0, endPoint y: 174, distance: 30.2
type input "0"
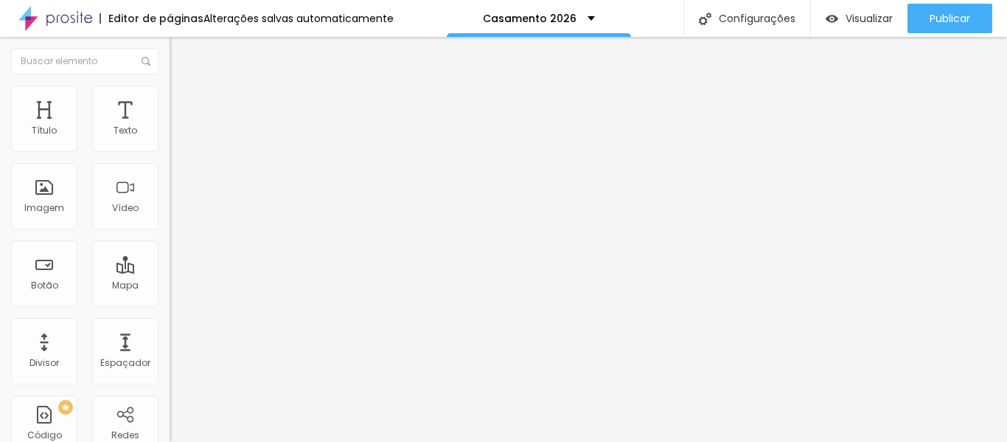
click at [170, 91] on img at bounding box center [176, 92] width 13 height 13
click at [170, 100] on img at bounding box center [176, 106] width 13 height 13
type input "0"
drag, startPoint x: 35, startPoint y: 172, endPoint x: 0, endPoint y: 173, distance: 34.7
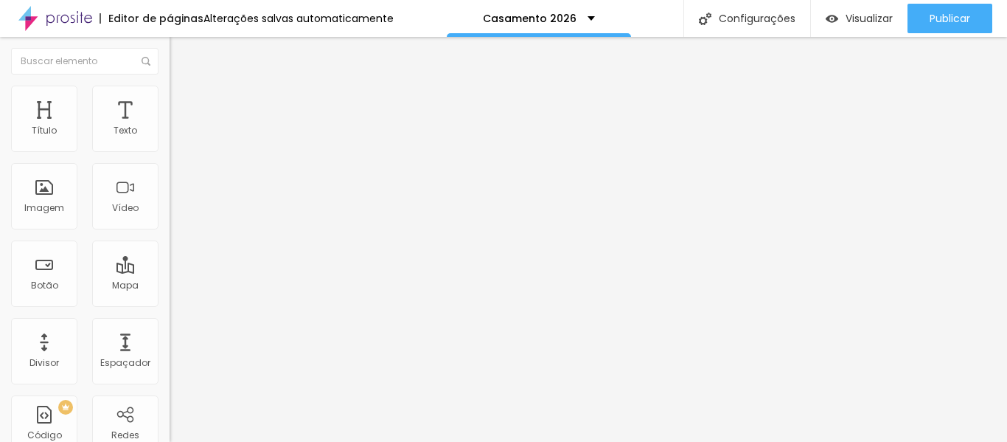
type input "0"
click at [170, 100] on li "Avançado" at bounding box center [255, 107] width 170 height 15
click at [170, 100] on img at bounding box center [176, 106] width 13 height 13
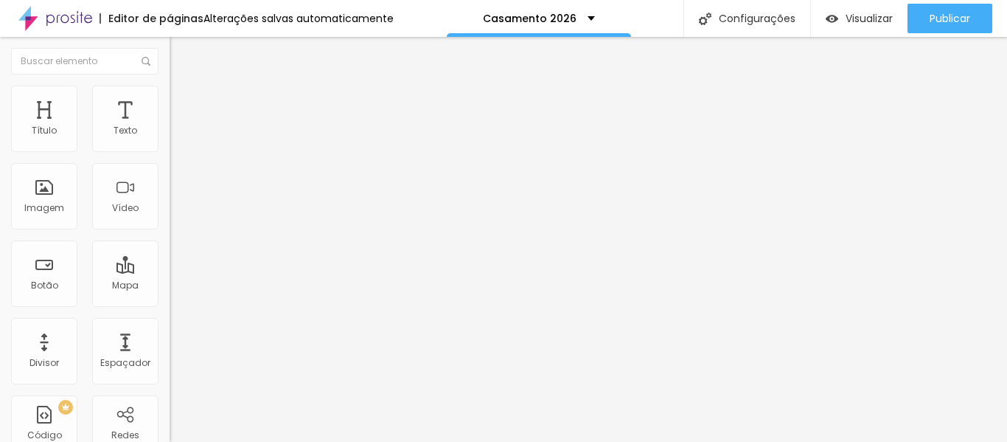
click at [183, 104] on font "Avançado" at bounding box center [207, 110] width 49 height 13
click at [170, 91] on img at bounding box center [176, 92] width 13 height 13
type input "100"
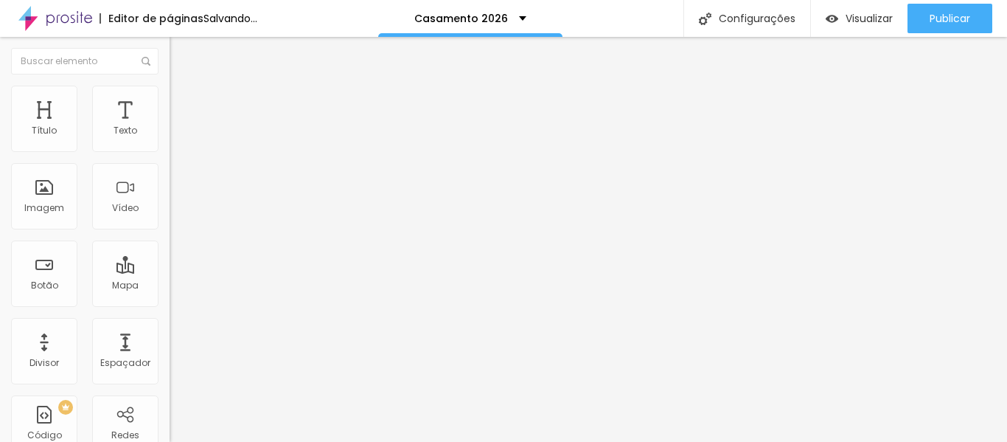
drag, startPoint x: 139, startPoint y: 160, endPoint x: 168, endPoint y: 154, distance: 30.1
type input "100"
click at [170, 151] on input "range" at bounding box center [217, 145] width 95 height 12
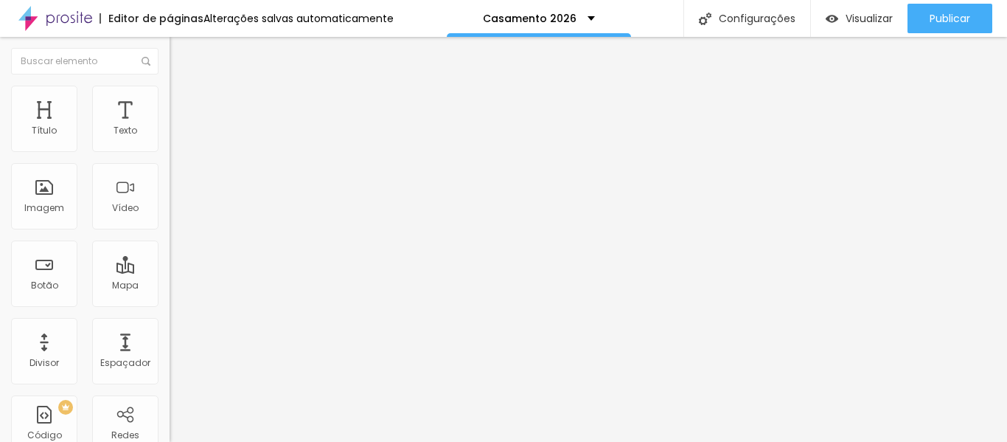
click at [170, 100] on img at bounding box center [176, 106] width 13 height 13
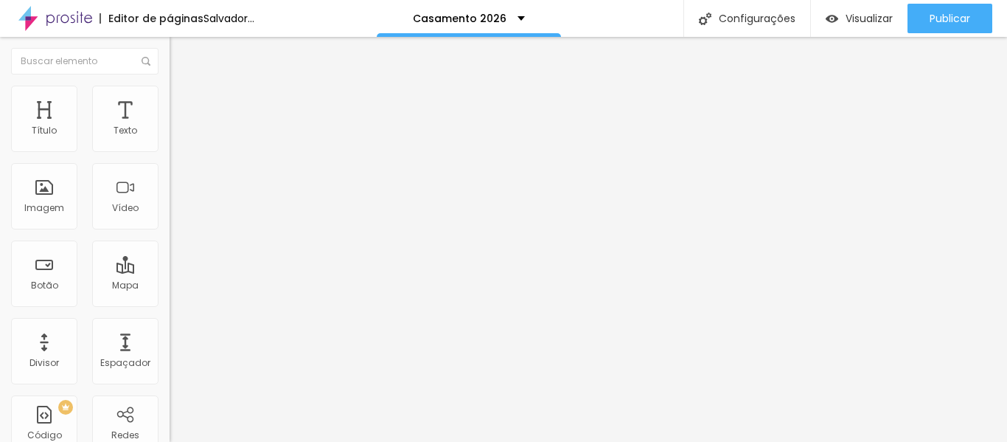
click at [170, 100] on li "Avançado" at bounding box center [255, 107] width 170 height 15
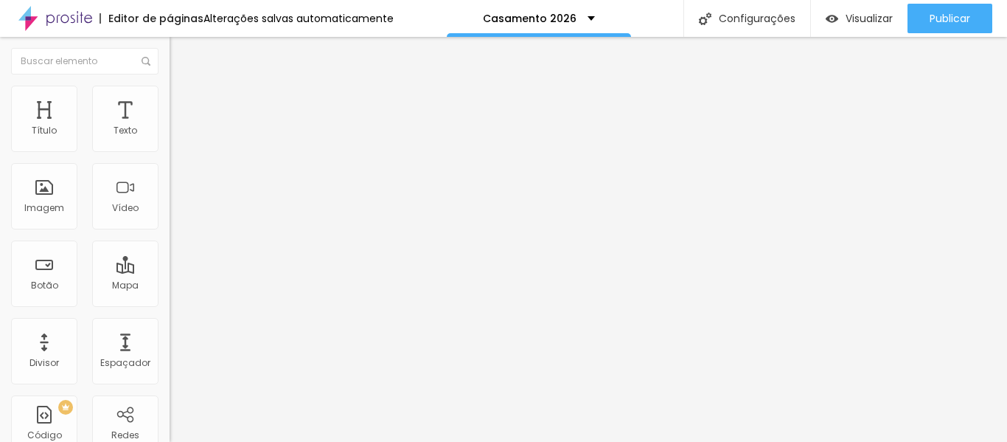
click at [170, 100] on img at bounding box center [176, 106] width 13 height 13
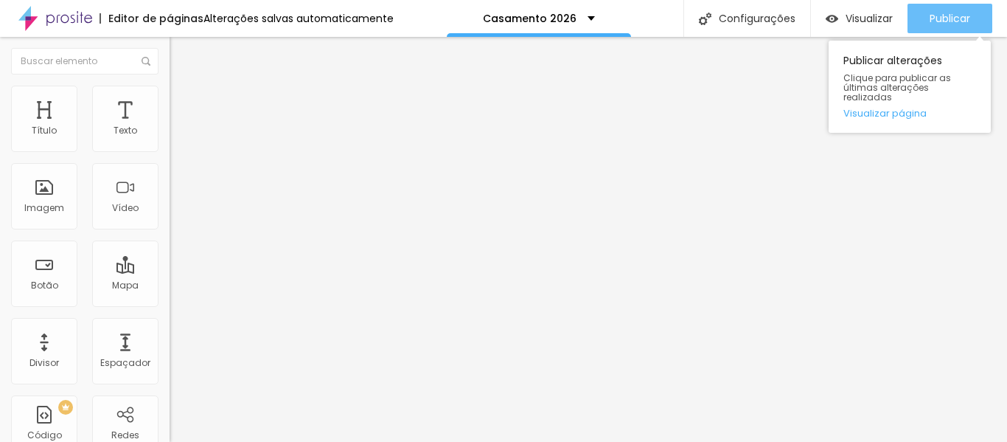
click at [945, 10] on div "Publicar" at bounding box center [950, 18] width 41 height 29
click at [949, 13] on font "Publicar" at bounding box center [950, 18] width 41 height 15
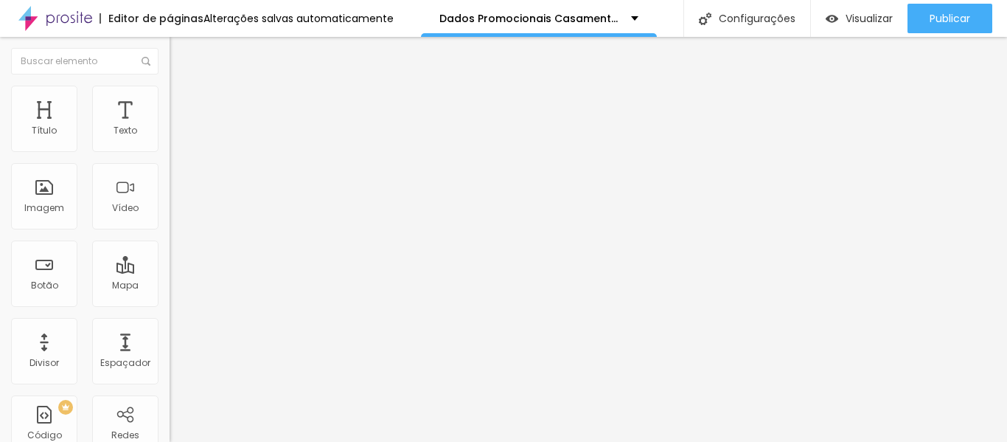
click at [170, 94] on img at bounding box center [176, 92] width 13 height 13
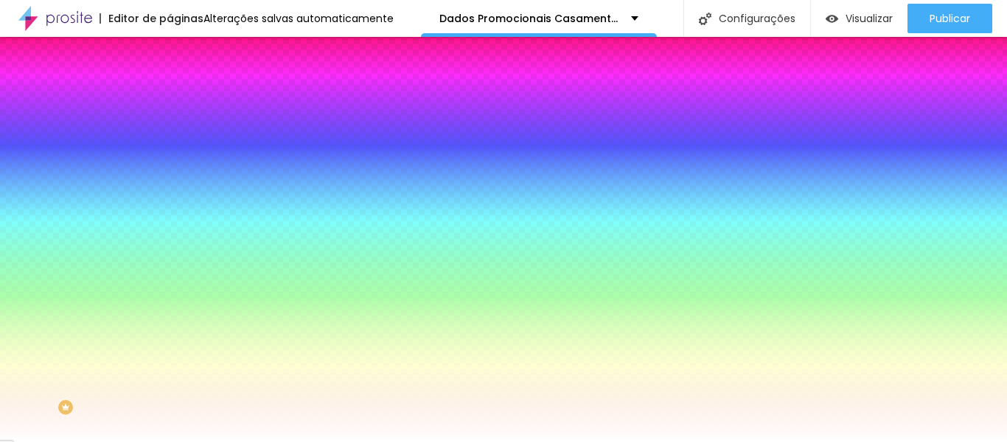
click at [170, 201] on div at bounding box center [255, 201] width 170 height 0
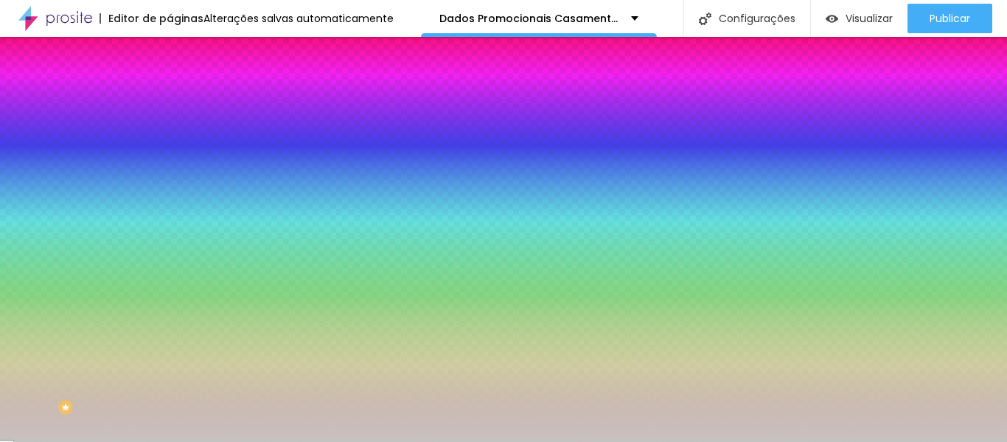
click at [25, 310] on div at bounding box center [503, 221] width 1007 height 442
click at [170, 215] on div at bounding box center [255, 215] width 170 height 0
click at [170, 201] on div at bounding box center [255, 201] width 170 height 0
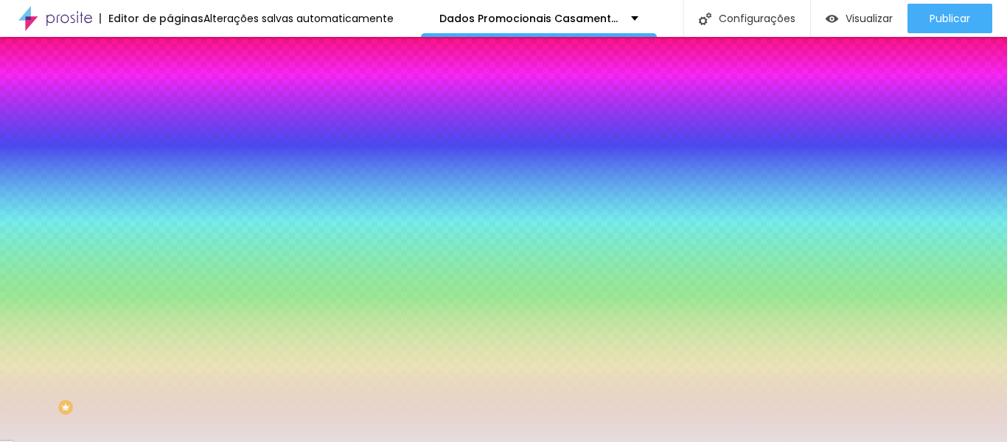
click at [27, 297] on div at bounding box center [503, 221] width 1007 height 442
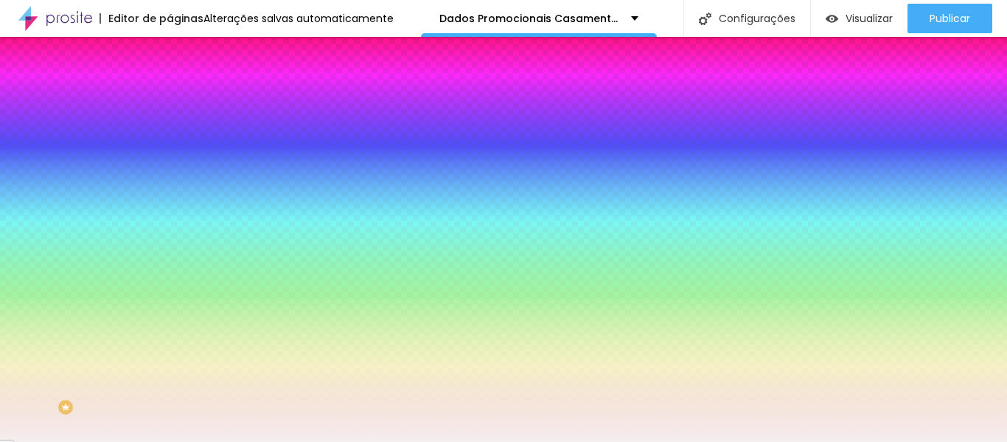
click at [25, 290] on div at bounding box center [503, 221] width 1007 height 442
click at [25, 15] on div at bounding box center [24, 14] width 3 height 3
type input "#F7F1F1"
click at [151, 351] on div at bounding box center [503, 221] width 1007 height 442
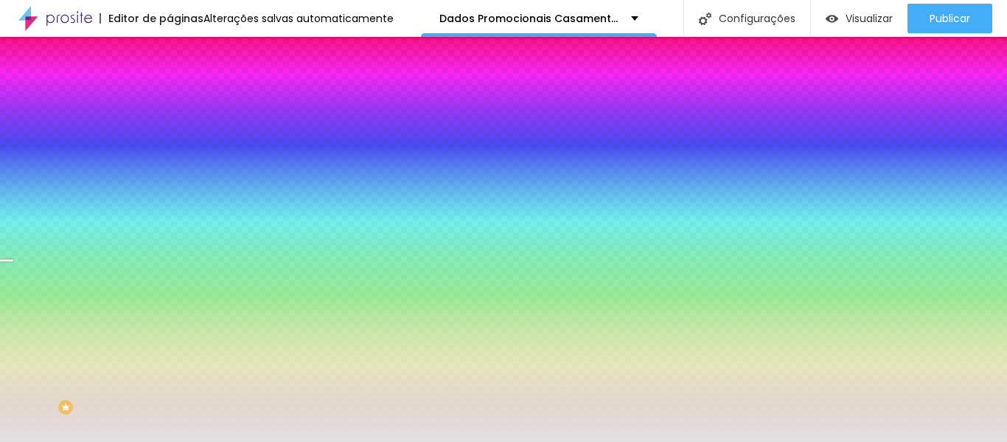
click at [24, 299] on div at bounding box center [503, 221] width 1007 height 442
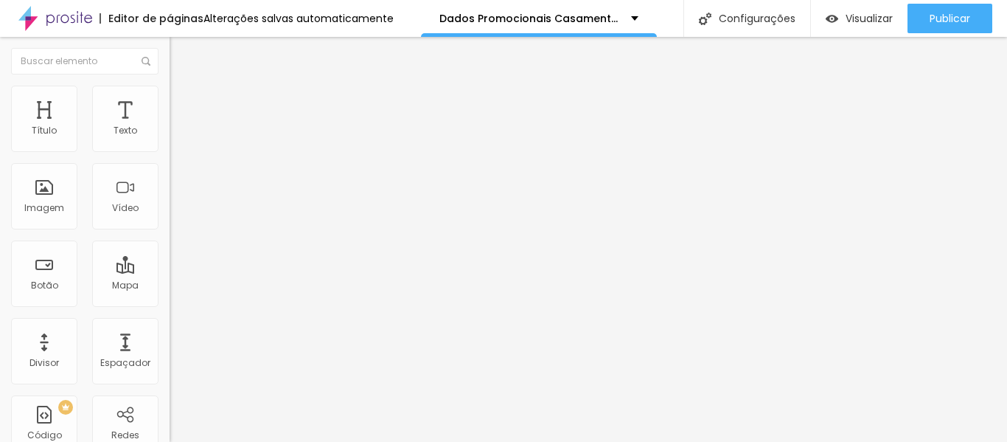
click at [170, 92] on img at bounding box center [176, 92] width 13 height 13
click at [170, 100] on img at bounding box center [176, 106] width 13 height 13
click at [170, 93] on img at bounding box center [176, 92] width 13 height 13
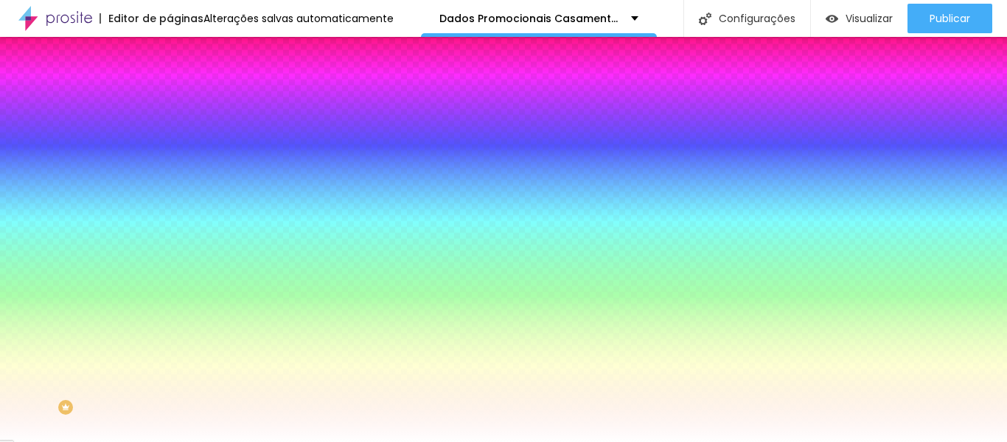
paste input "7F1F1"
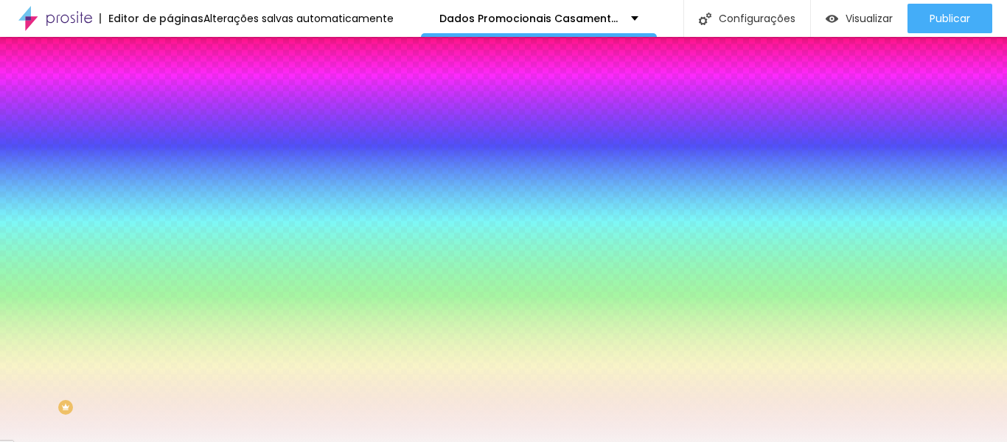
type input "#F7F1F1"
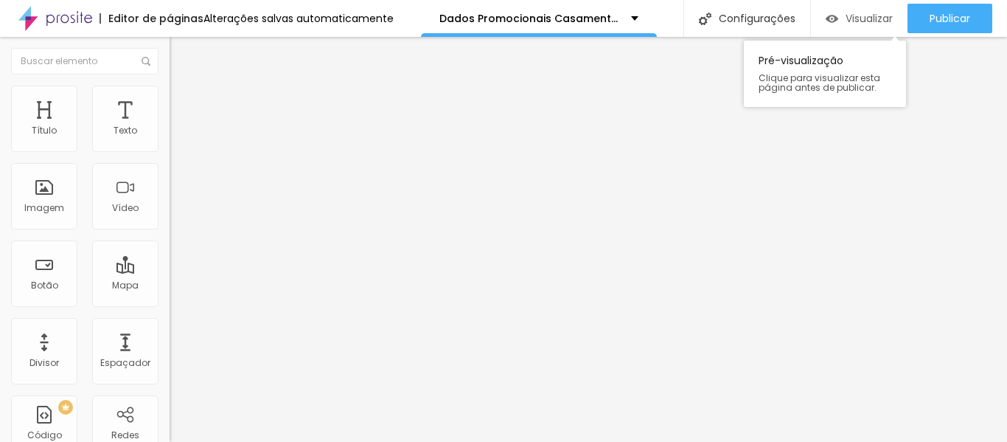
click at [863, 15] on font "Visualizar" at bounding box center [869, 18] width 47 height 15
click at [170, 100] on img at bounding box center [176, 106] width 13 height 13
click at [183, 100] on font "Estilo" at bounding box center [194, 95] width 23 height 13
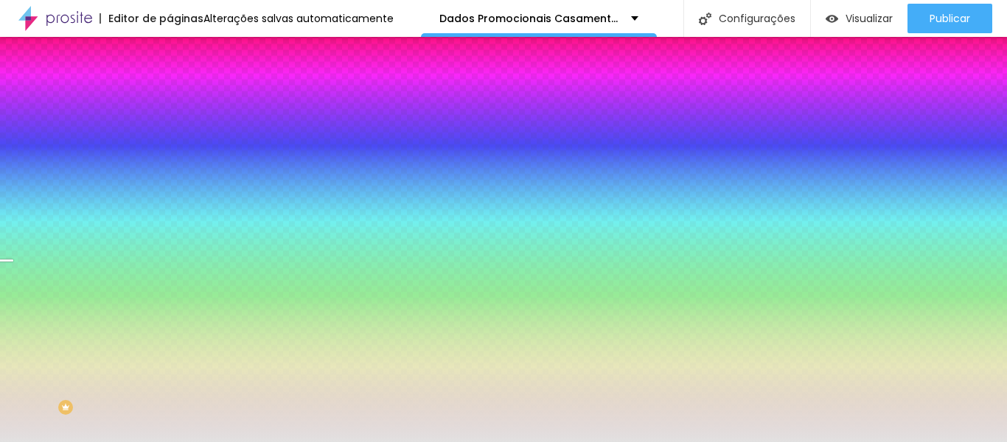
click at [170, 201] on div at bounding box center [255, 201] width 170 height 0
click at [145, 334] on div at bounding box center [503, 221] width 1007 height 442
click at [147, 323] on div at bounding box center [503, 221] width 1007 height 442
drag, startPoint x: 150, startPoint y: 265, endPoint x: 98, endPoint y: 262, distance: 52.4
click at [170, 215] on div "#E2E1E1" at bounding box center [255, 208] width 170 height 15
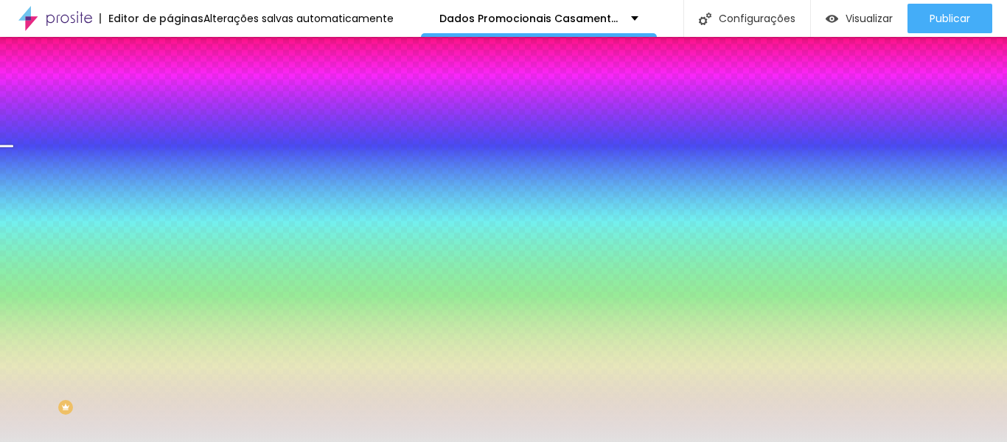
click at [170, 201] on div at bounding box center [255, 201] width 170 height 0
click at [147, 289] on div at bounding box center [503, 221] width 1007 height 442
drag, startPoint x: 145, startPoint y: 290, endPoint x: 144, endPoint y: 280, distance: 10.3
click at [170, 215] on div "Cor de fundo Voltar ao padrão #E2E1E1" at bounding box center [255, 195] width 170 height 41
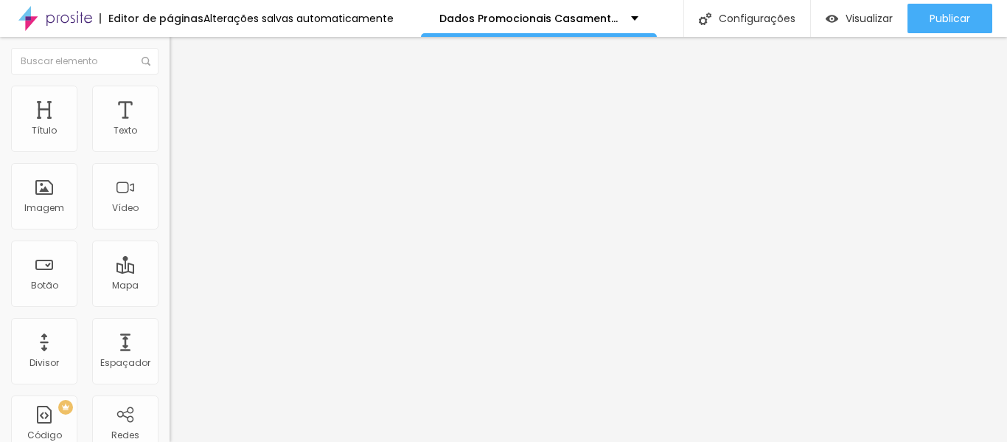
click at [170, 86] on li "Avançado" at bounding box center [255, 93] width 170 height 15
click at [170, 100] on img at bounding box center [176, 106] width 13 height 13
click at [170, 94] on img at bounding box center [176, 92] width 13 height 13
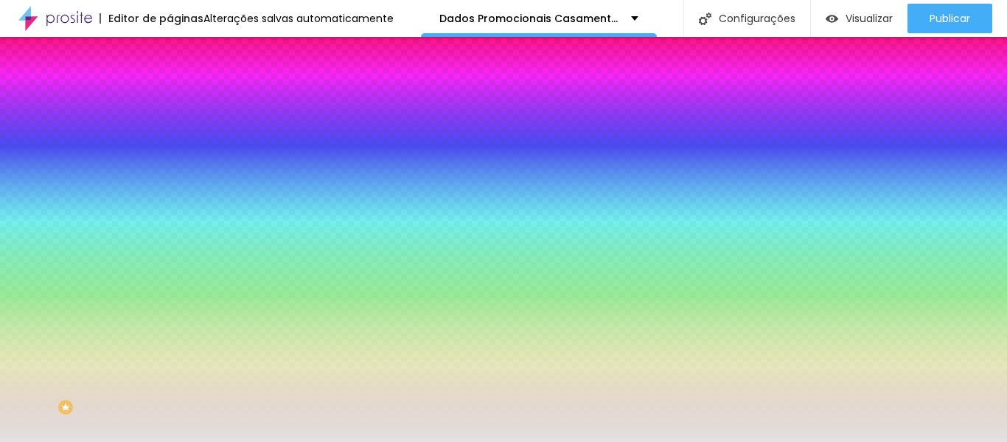
click at [170, 201] on div at bounding box center [255, 201] width 170 height 0
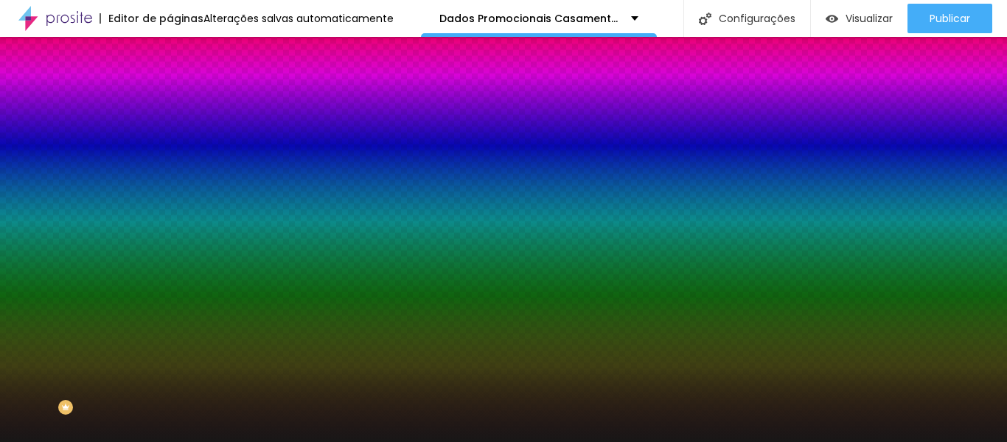
click at [26, 386] on div at bounding box center [503, 221] width 1007 height 442
type input "#181717"
click at [147, 304] on div at bounding box center [503, 221] width 1007 height 442
click at [148, 291] on div at bounding box center [503, 221] width 1007 height 442
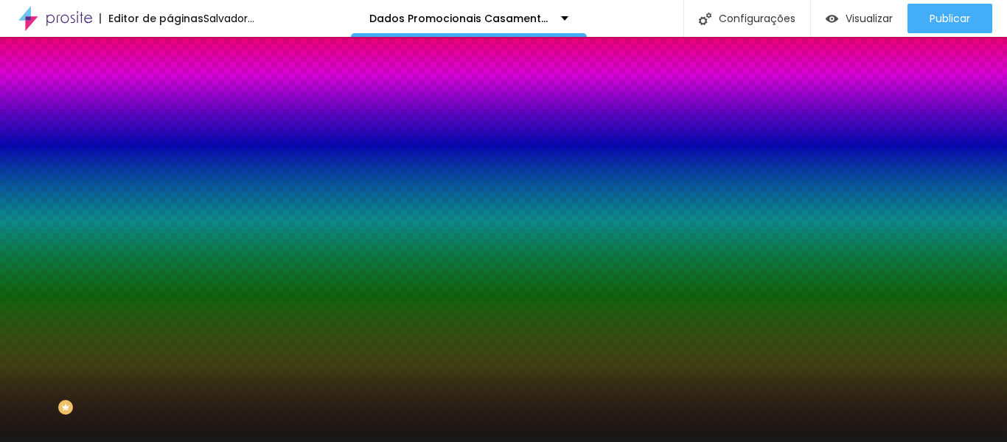
click at [148, 289] on div at bounding box center [503, 221] width 1007 height 442
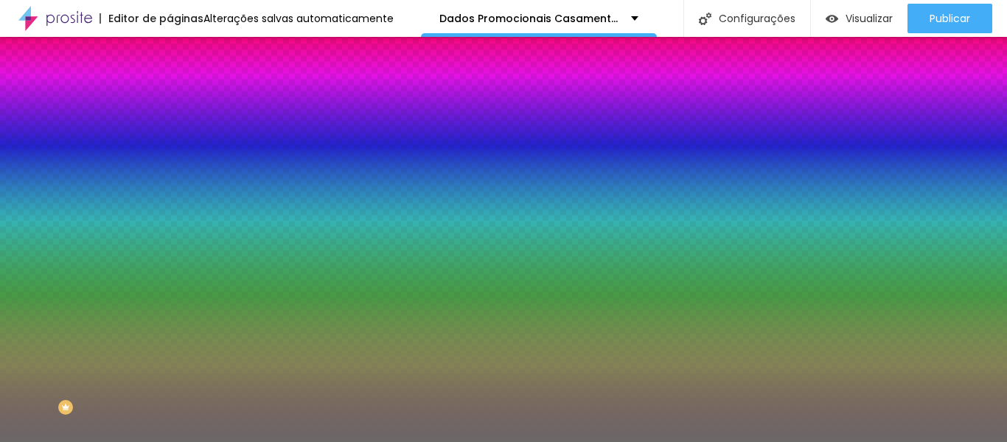
click at [26, 350] on div at bounding box center [503, 221] width 1007 height 442
drag, startPoint x: 150, startPoint y: 267, endPoint x: 49, endPoint y: 283, distance: 102.3
click at [170, 215] on div "Cor de fundo Voltar ao padrão #181717" at bounding box center [255, 195] width 170 height 41
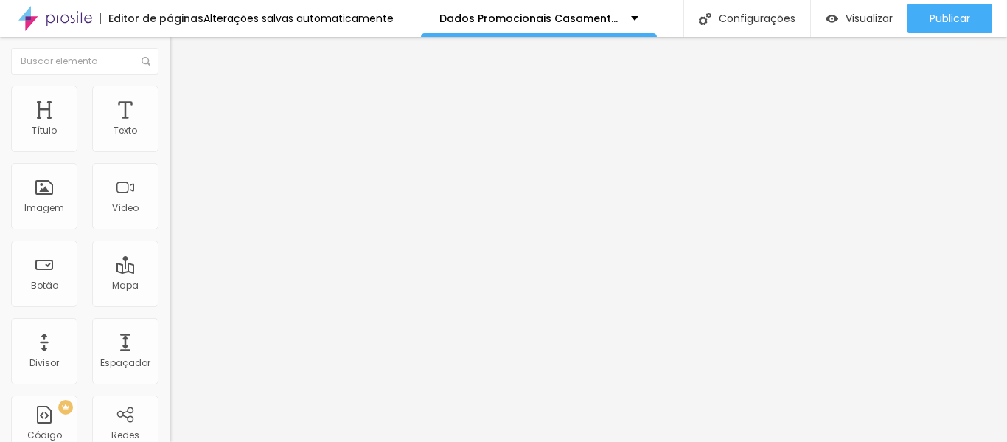
click at [170, 94] on img at bounding box center [176, 92] width 13 height 13
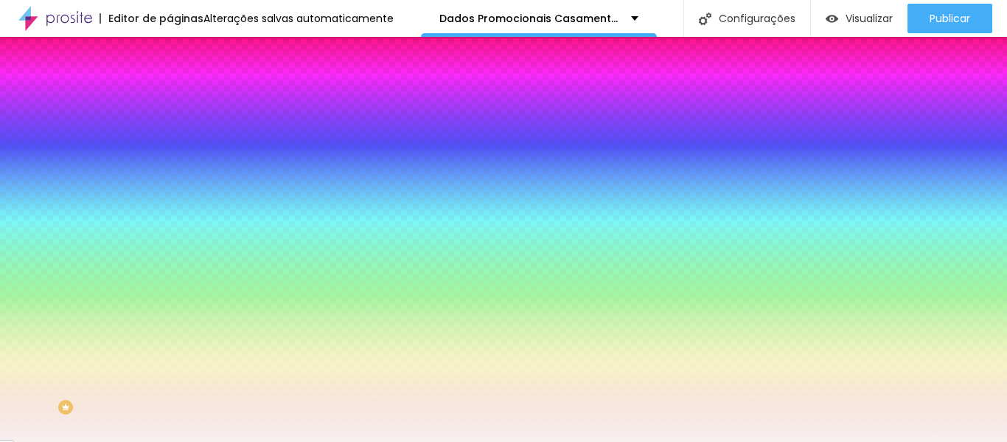
drag, startPoint x: 151, startPoint y: 265, endPoint x: 41, endPoint y: 276, distance: 111.1
click at [170, 215] on div "Cor de fundo Voltar ao padrão #F7F1F1" at bounding box center [255, 195] width 170 height 41
paste input "181717"
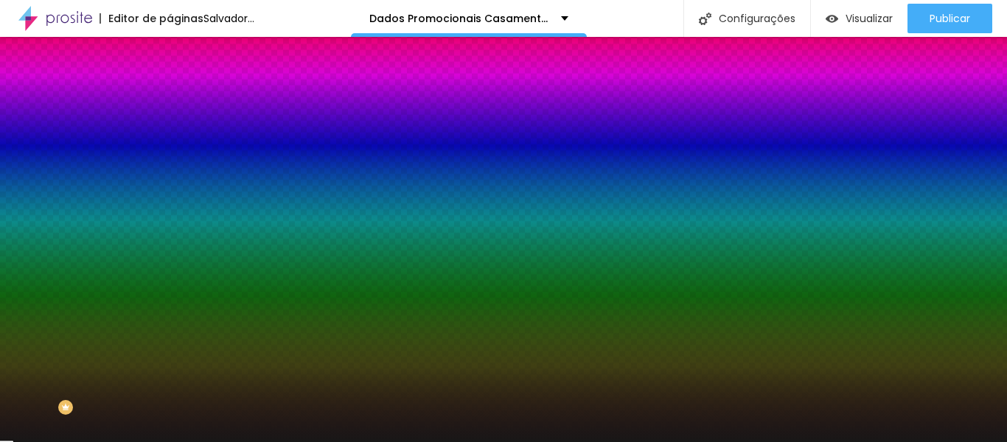
type input "#181717"
click at [144, 290] on div at bounding box center [503, 221] width 1007 height 442
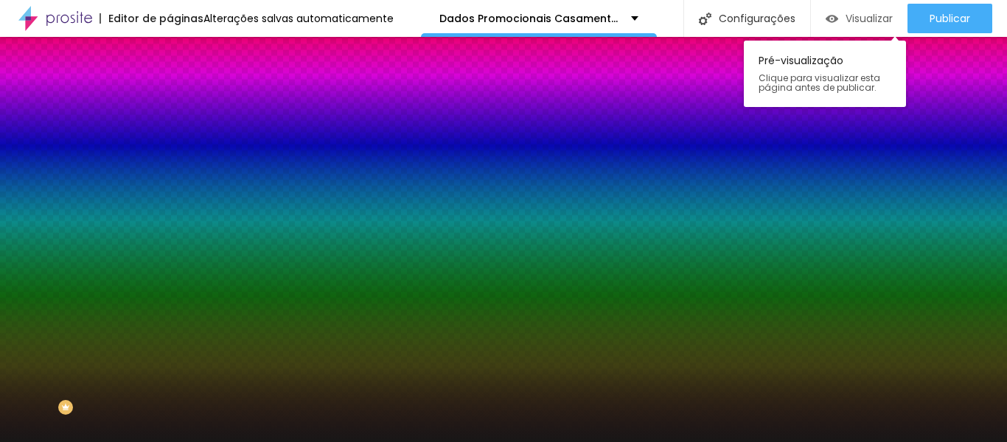
click at [864, 15] on font "Visualizar" at bounding box center [869, 18] width 47 height 15
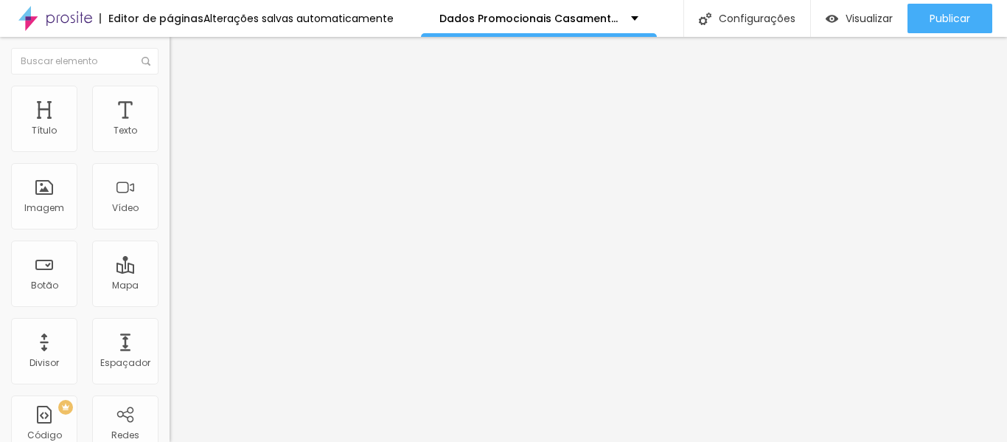
click at [170, 94] on img at bounding box center [176, 92] width 13 height 13
click at [177, 400] on icon "button" at bounding box center [180, 403] width 6 height 6
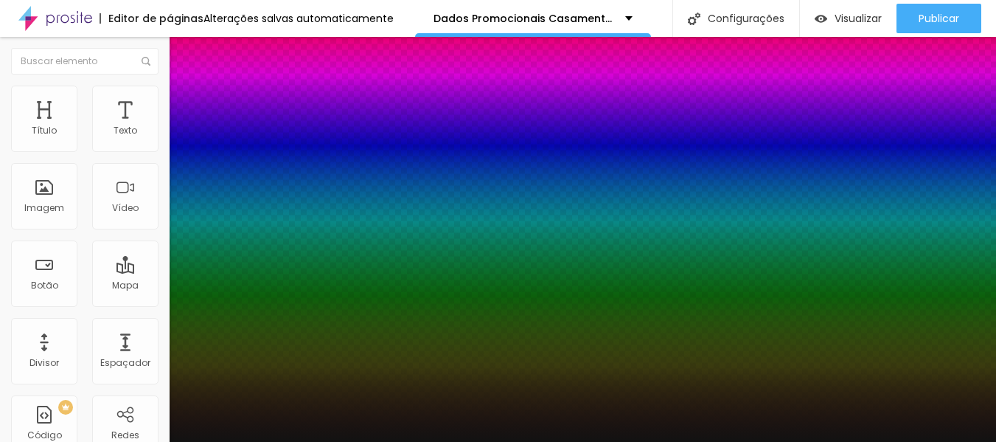
type input "5"
type input "1"
type input "5"
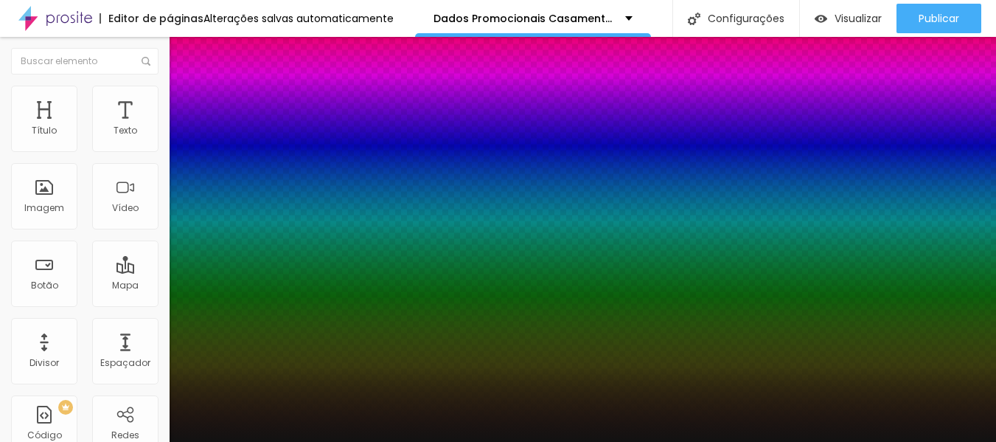
type input "-1"
type input "-5"
type input "-2"
type input "-1"
type input "0"
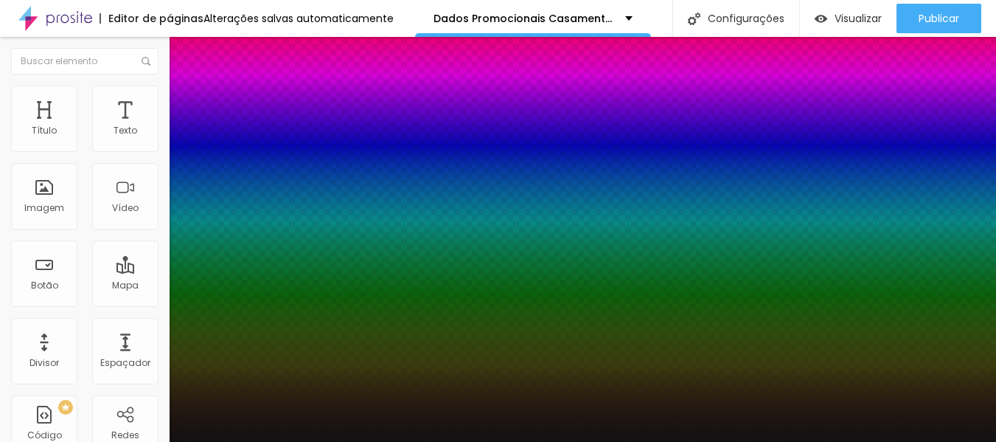
type input "0"
type input "1"
type input "4"
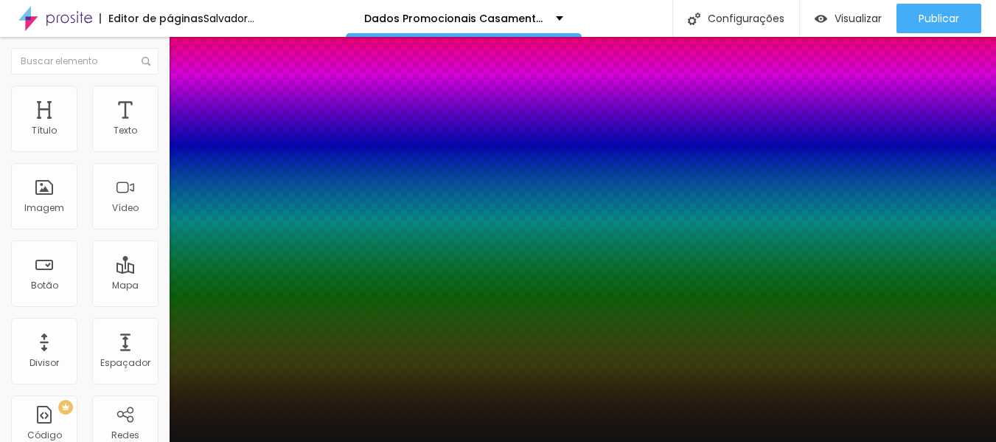
type input "3"
drag, startPoint x: 994, startPoint y: 178, endPoint x: 1002, endPoint y: 208, distance: 30.6
click at [996, 208] on html "Editor de páginas Salvador... Dados Promocionais Casamento 2026 Configurações C…" at bounding box center [498, 221] width 996 height 442
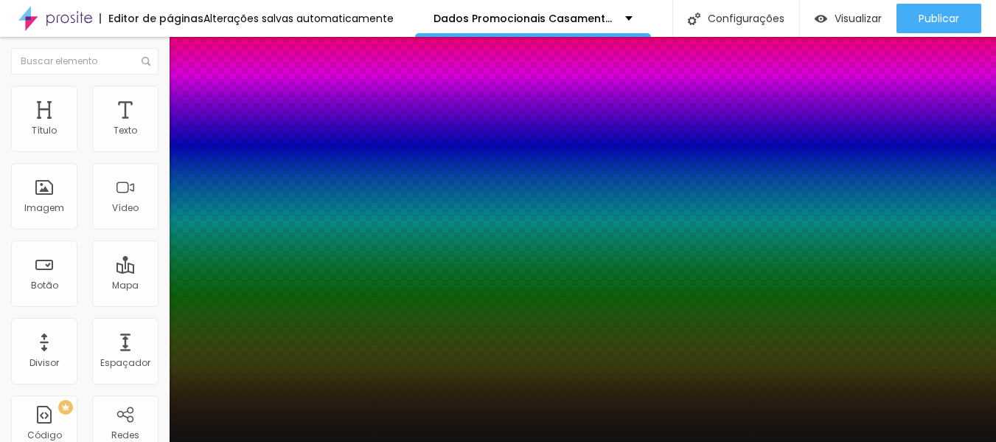
click at [936, 441] on div at bounding box center [498, 442] width 996 height 0
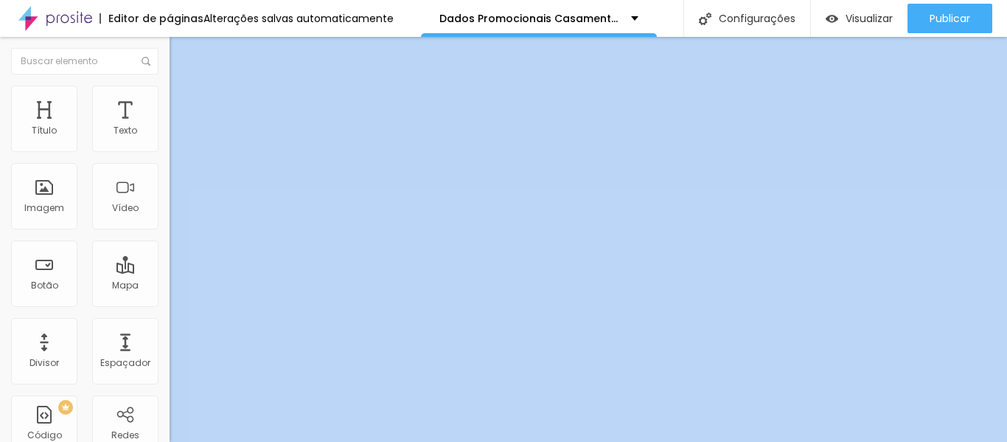
click at [170, 94] on img at bounding box center [176, 92] width 13 height 13
click at [170, 100] on img at bounding box center [176, 106] width 13 height 13
click at [170, 87] on img at bounding box center [176, 92] width 13 height 13
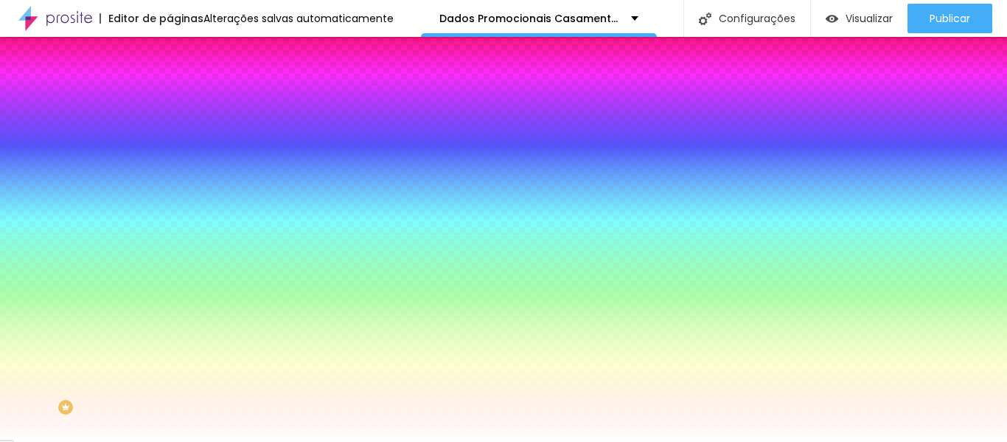
drag, startPoint x: 153, startPoint y: 147, endPoint x: 62, endPoint y: 146, distance: 91.4
click at [170, 146] on div "Cor de fundo Voltar ao padrão #FFFFFF" at bounding box center [255, 135] width 170 height 41
paste input "181717"
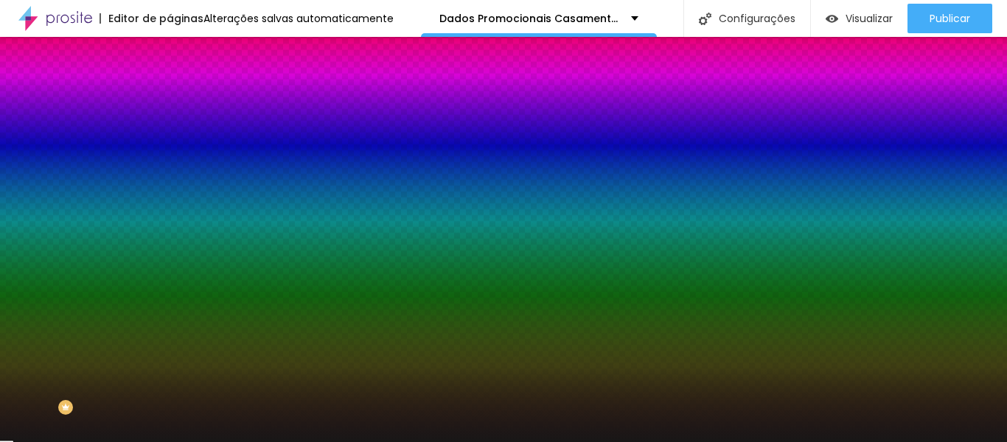
type input "#181717"
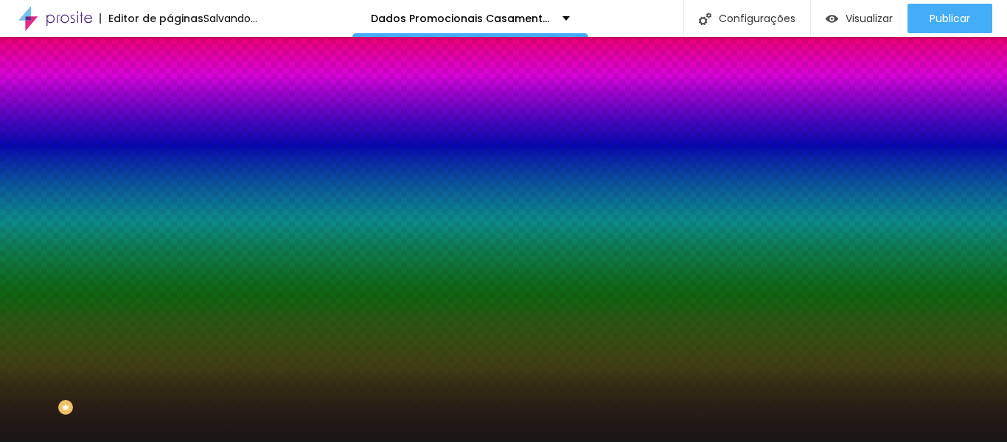
click at [150, 169] on div at bounding box center [503, 221] width 1007 height 442
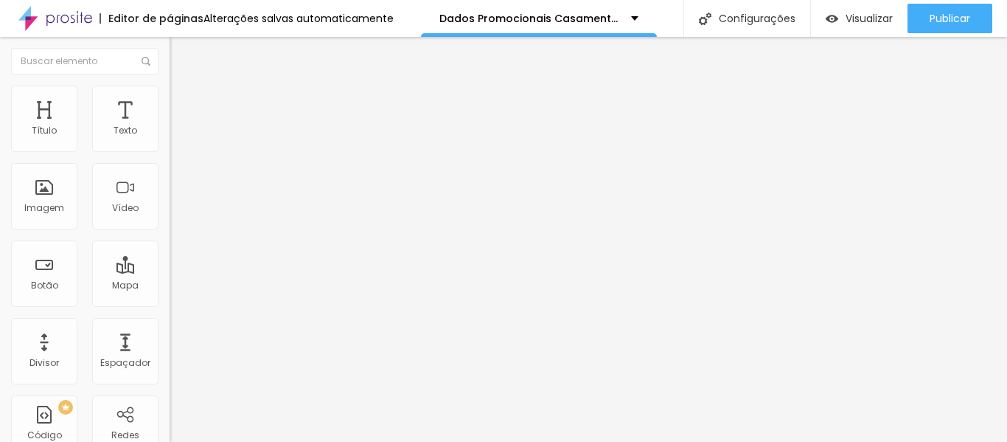
click at [170, 90] on img at bounding box center [176, 92] width 13 height 13
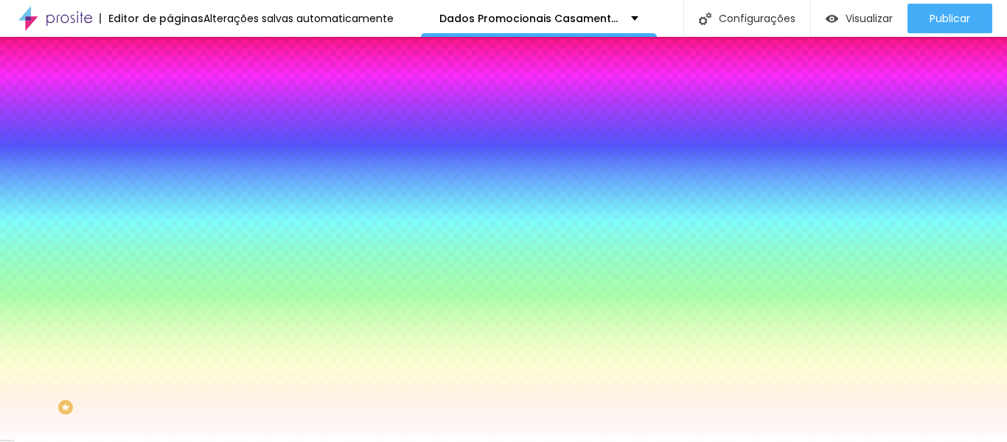
paste input "181717"
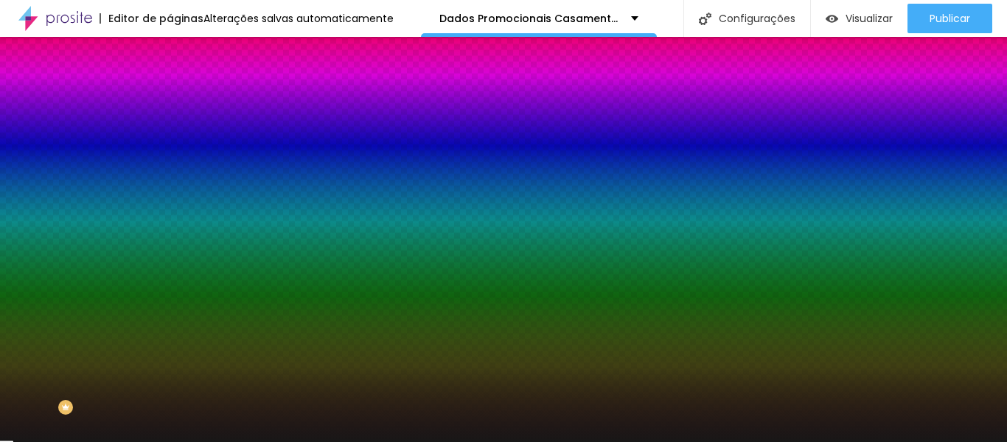
type input "#181717"
click at [170, 141] on div at bounding box center [255, 141] width 170 height 0
click at [150, 173] on div at bounding box center [503, 221] width 1007 height 442
click at [13, 10] on div at bounding box center [6, 8] width 15 height 2
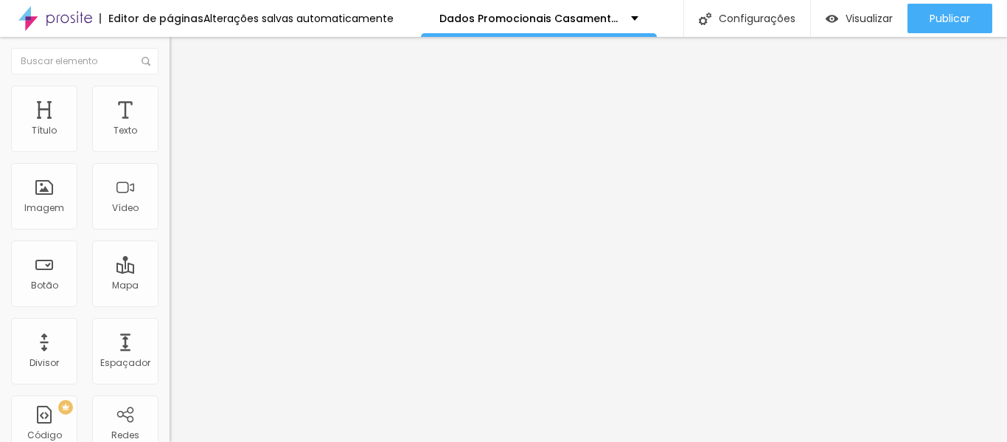
click at [170, 91] on img at bounding box center [176, 92] width 13 height 13
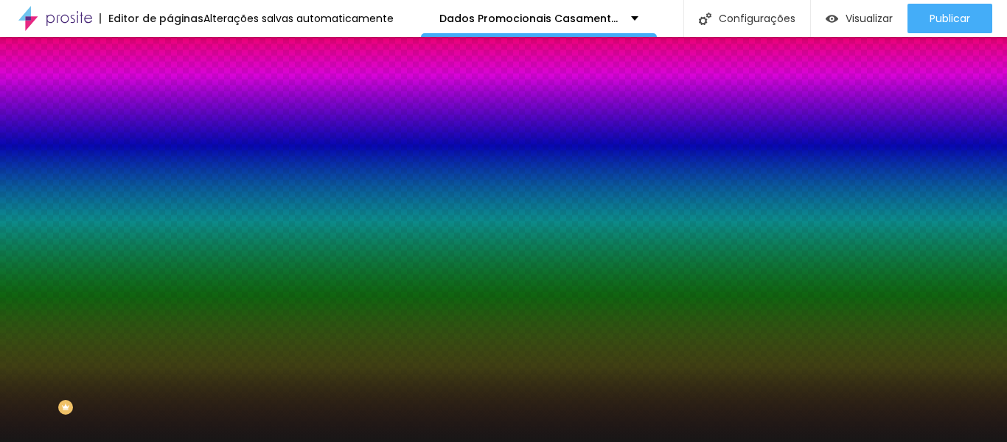
drag, startPoint x: 148, startPoint y: 148, endPoint x: 103, endPoint y: 147, distance: 45.0
click at [170, 147] on div "#181717" at bounding box center [255, 148] width 170 height 15
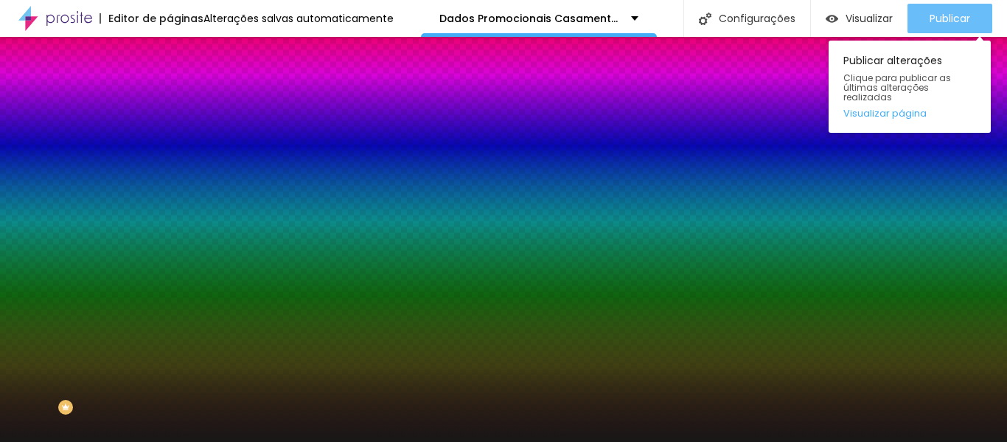
click at [955, 16] on font "Publicar" at bounding box center [950, 18] width 41 height 15
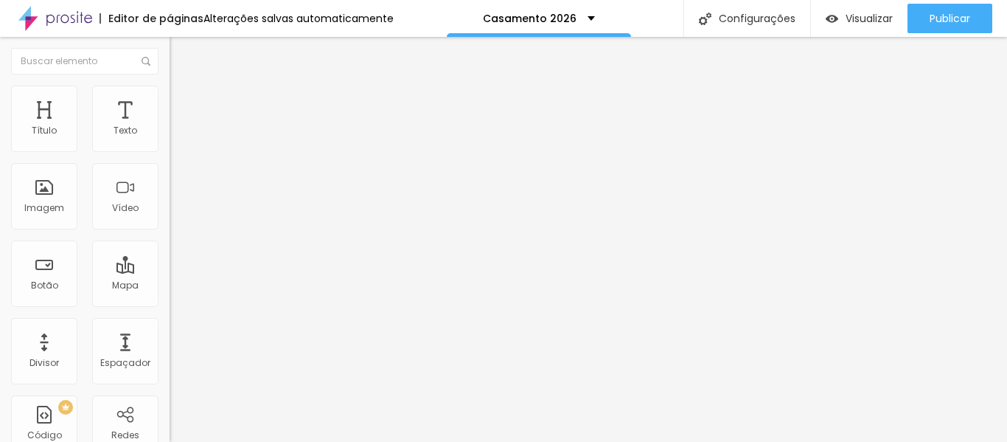
click at [170, 94] on img at bounding box center [176, 92] width 13 height 13
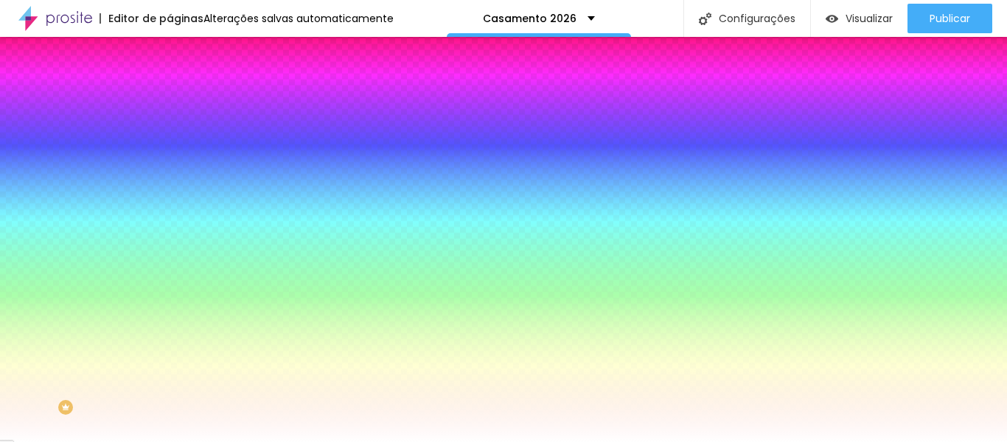
paste input "181717"
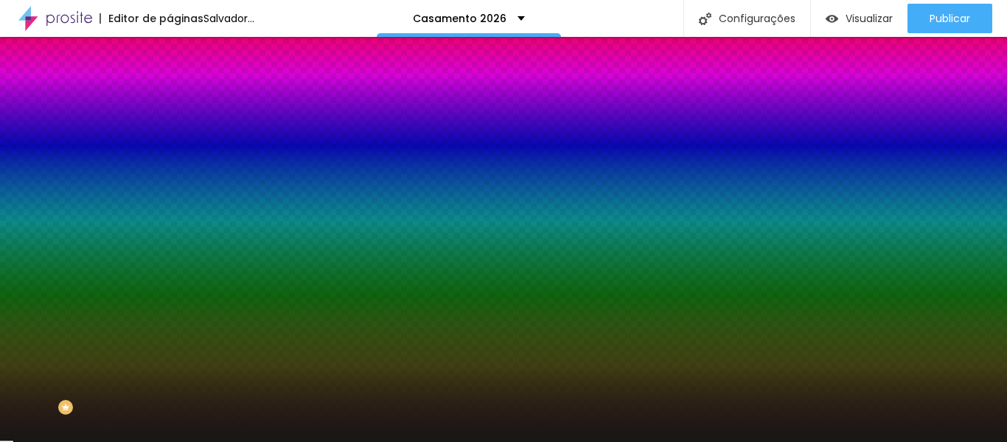
type input "#181717"
click at [170, 141] on div at bounding box center [255, 141] width 170 height 0
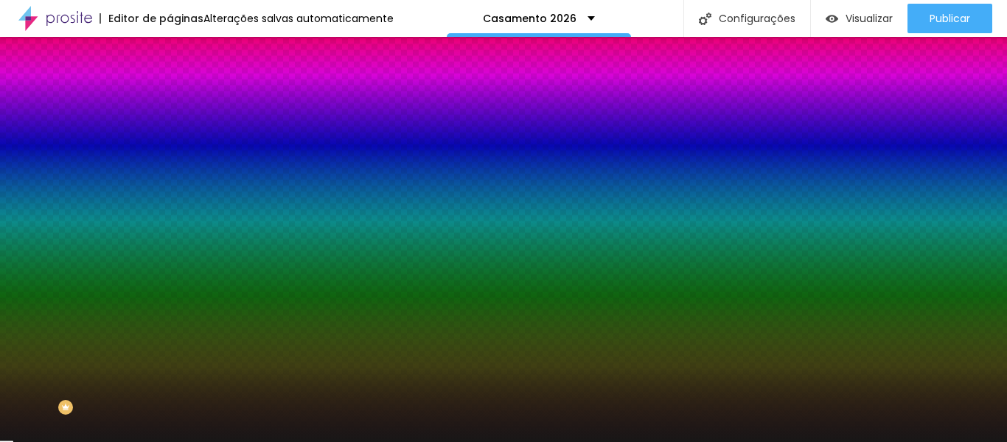
click at [144, 171] on div at bounding box center [503, 221] width 1007 height 442
click at [13, 14] on div at bounding box center [6, 13] width 15 height 2
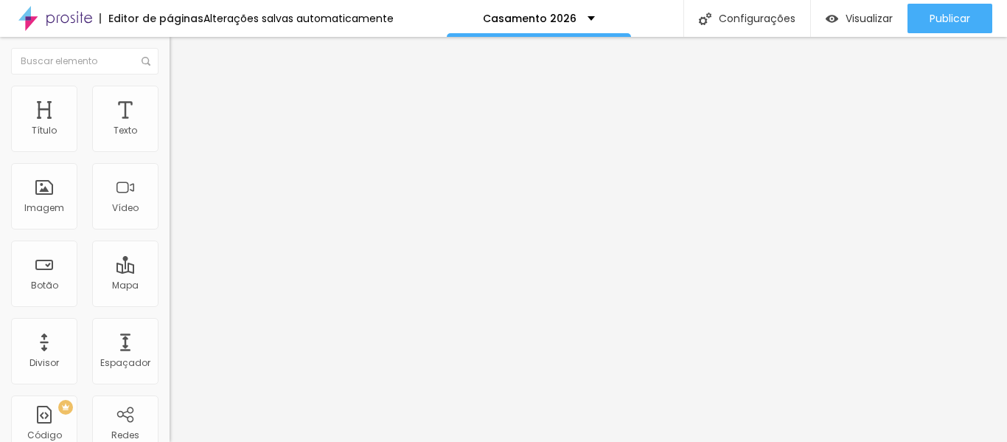
click at [170, 94] on img at bounding box center [176, 92] width 13 height 13
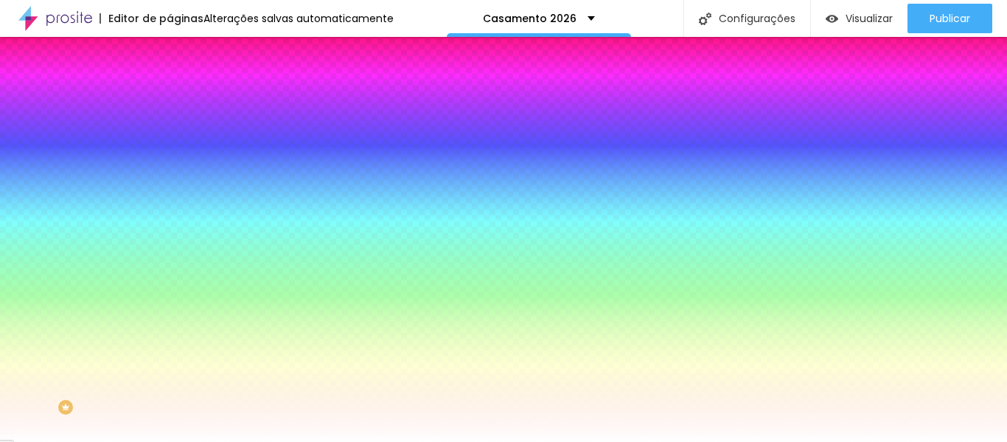
click at [170, 201] on div at bounding box center [255, 201] width 170 height 0
drag, startPoint x: 151, startPoint y: 266, endPoint x: 63, endPoint y: 276, distance: 89.1
click at [170, 215] on div "Cor de fundo Voltar ao padrão #FFFFFF" at bounding box center [255, 195] width 170 height 41
paste input "181717"
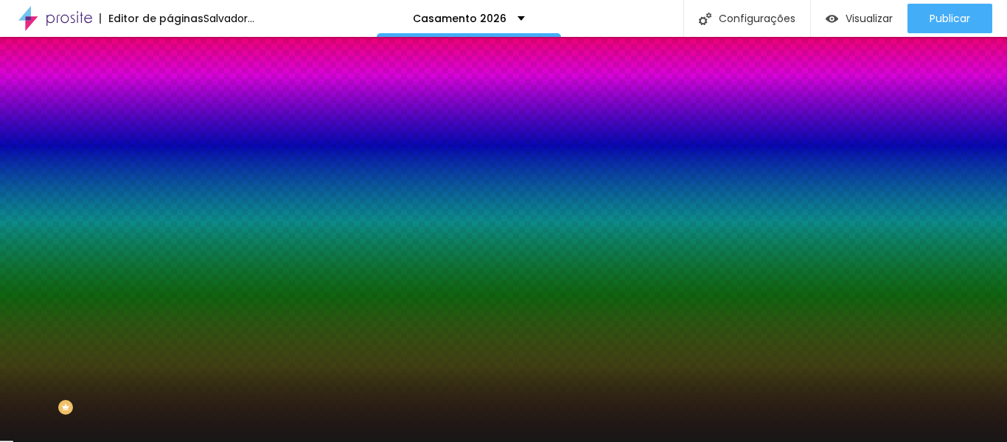
type input "#181717"
click at [170, 201] on div at bounding box center [255, 201] width 170 height 0
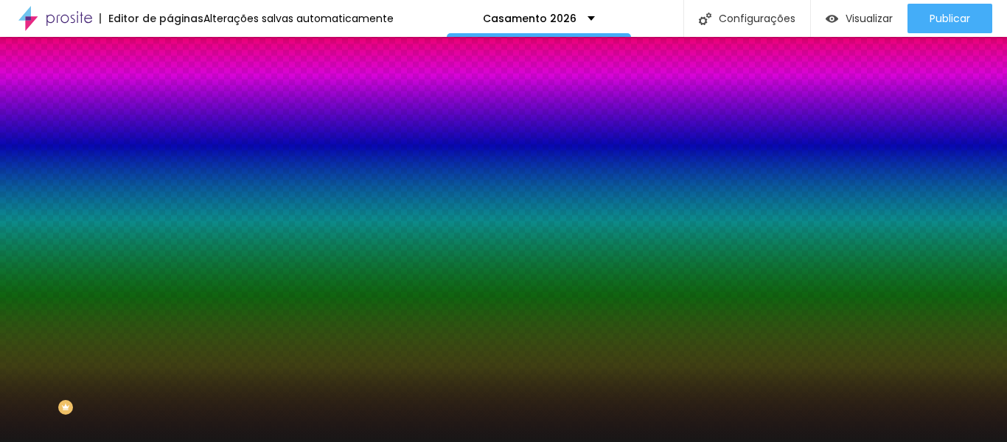
click at [150, 289] on div at bounding box center [503, 221] width 1007 height 442
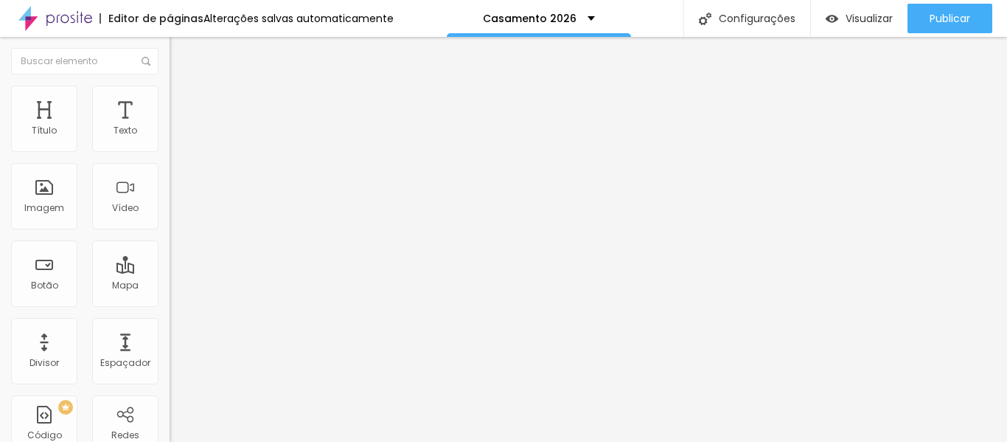
click at [170, 91] on img at bounding box center [176, 92] width 13 height 13
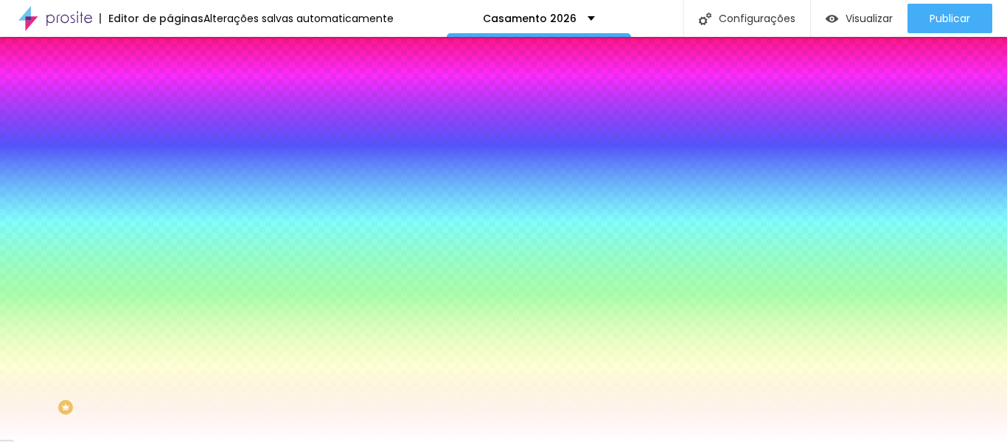
scroll to position [1, 0]
drag, startPoint x: 153, startPoint y: 269, endPoint x: 0, endPoint y: 287, distance: 153.6
click at [170, 287] on div "Imagem de fundo Adicionar imagem Efeito da Imagem Nenhum Nenhum Paralaxe Cor de…" at bounding box center [255, 210] width 170 height 191
paste input "181717"
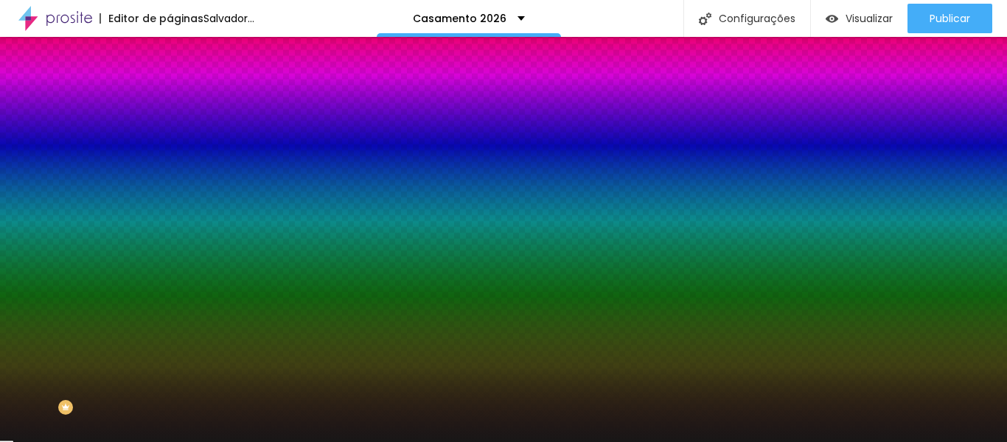
type input "#181717"
click at [170, 201] on div at bounding box center [255, 201] width 170 height 0
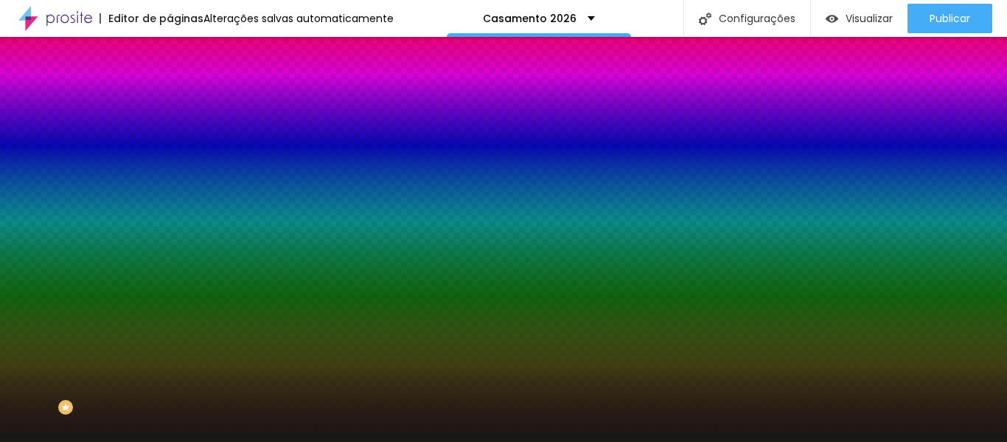
click at [149, 290] on div at bounding box center [503, 221] width 1007 height 442
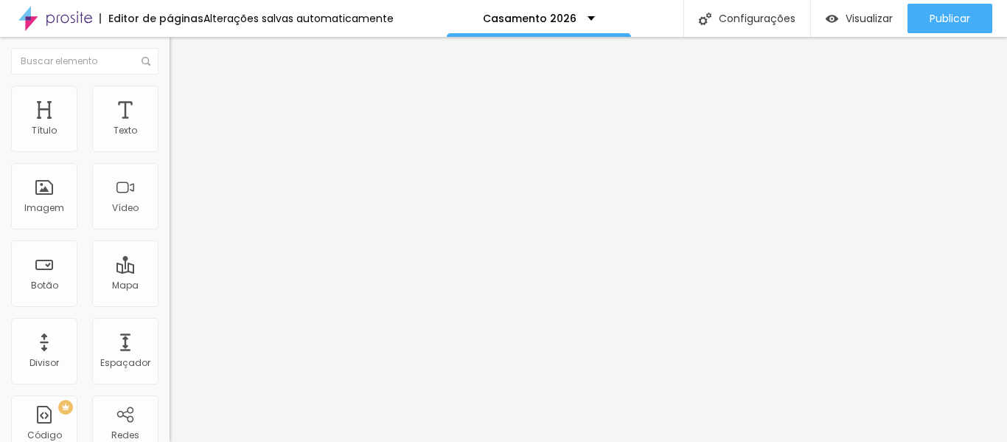
click at [170, 97] on li "Estilo" at bounding box center [255, 93] width 170 height 15
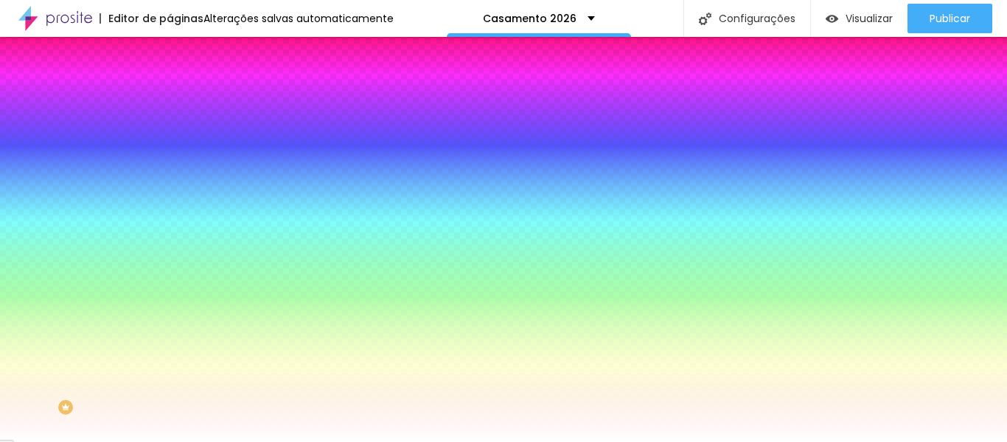
drag, startPoint x: 153, startPoint y: 266, endPoint x: 0, endPoint y: 276, distance: 153.7
click at [170, 276] on div "Imagem de fundo Adicionar imagem Efeito da Imagem Nenhum Nenhum Paralaxe Cor de…" at bounding box center [255, 210] width 170 height 191
paste input "181717"
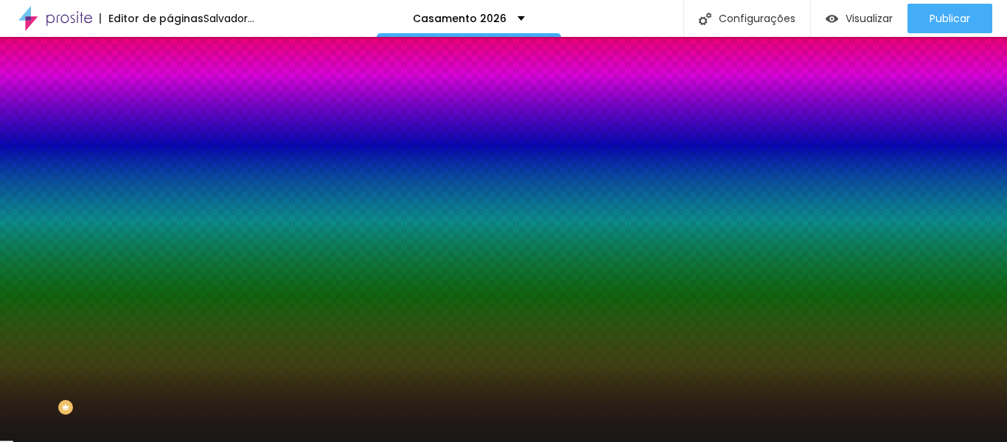
type input "#181717"
click at [170, 201] on div at bounding box center [255, 201] width 170 height 0
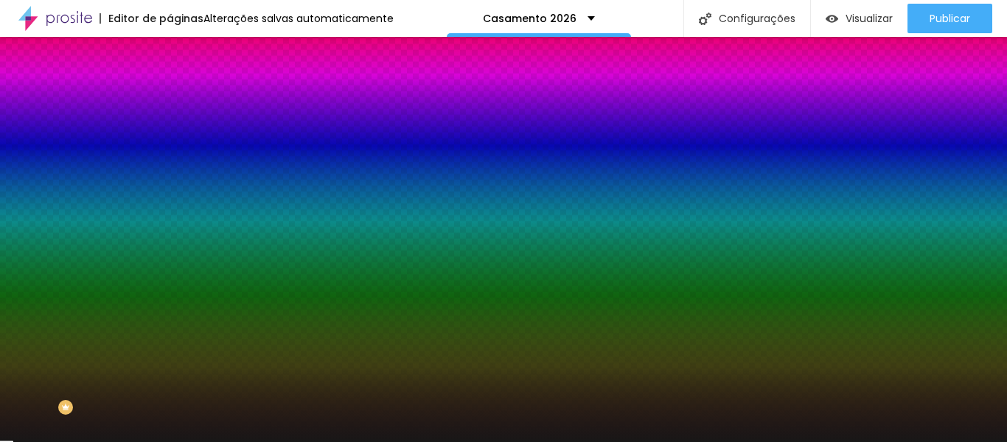
click at [151, 289] on div at bounding box center [503, 221] width 1007 height 442
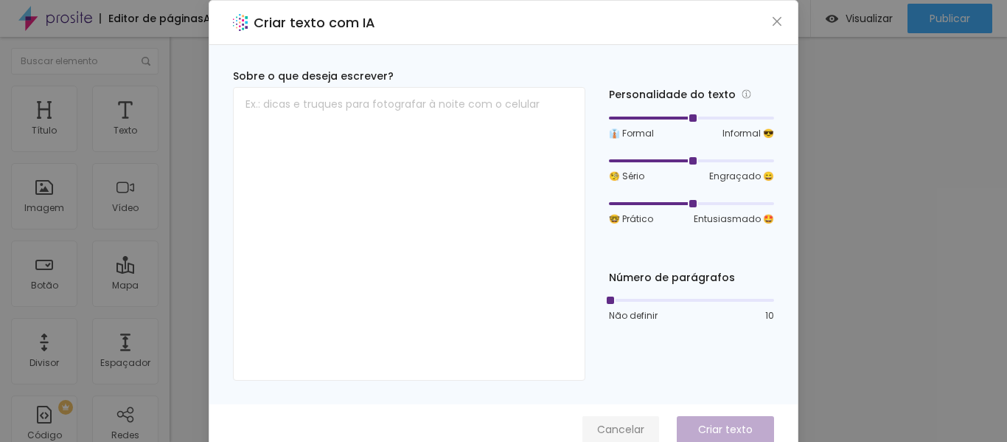
click at [619, 425] on font "Cancelar" at bounding box center [620, 429] width 47 height 15
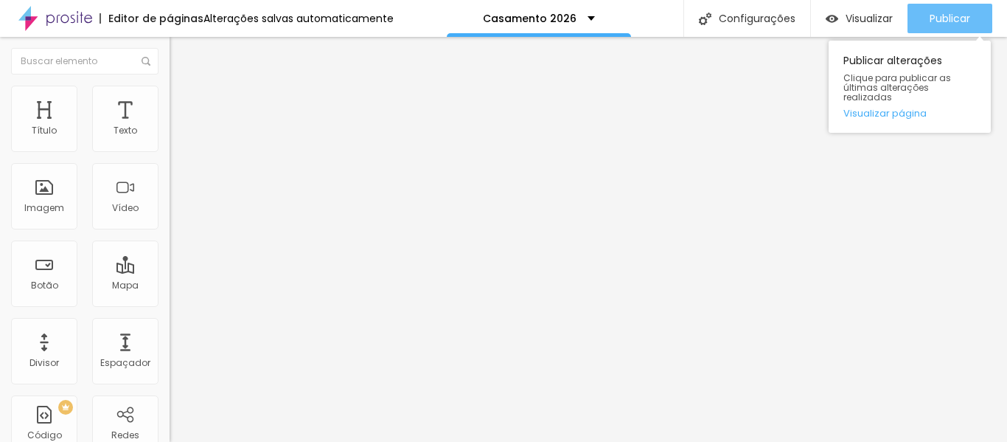
click at [952, 18] on font "Publicar" at bounding box center [950, 18] width 41 height 15
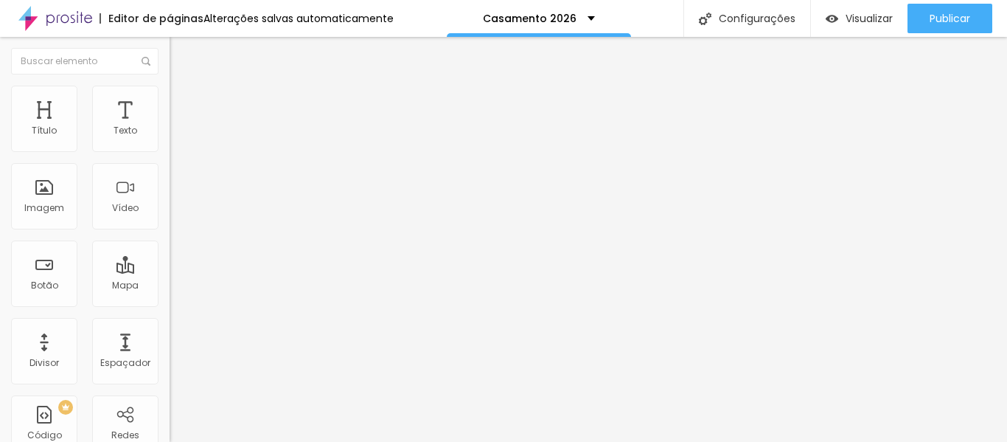
click at [170, 90] on img at bounding box center [176, 92] width 13 height 13
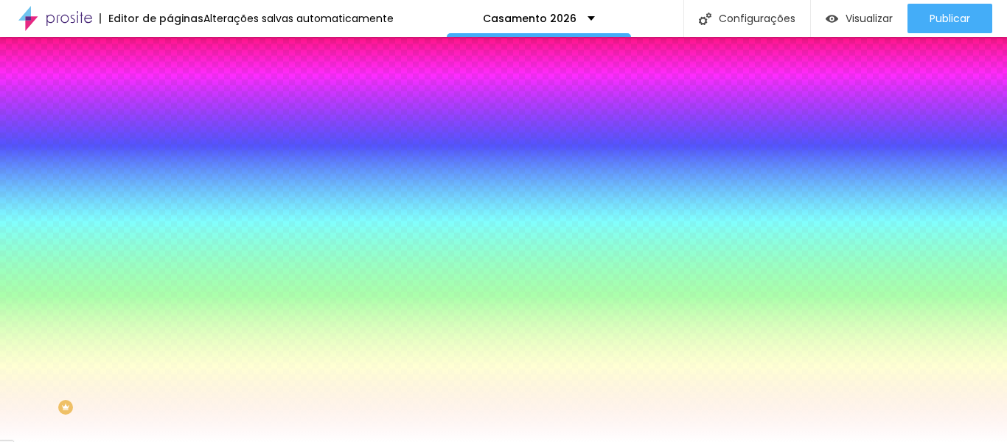
drag, startPoint x: 153, startPoint y: 265, endPoint x: 37, endPoint y: 274, distance: 116.1
click at [170, 215] on div "Cor de fundo Voltar ao padrão #FFFFFF" at bounding box center [255, 195] width 170 height 41
paste input "CAA"
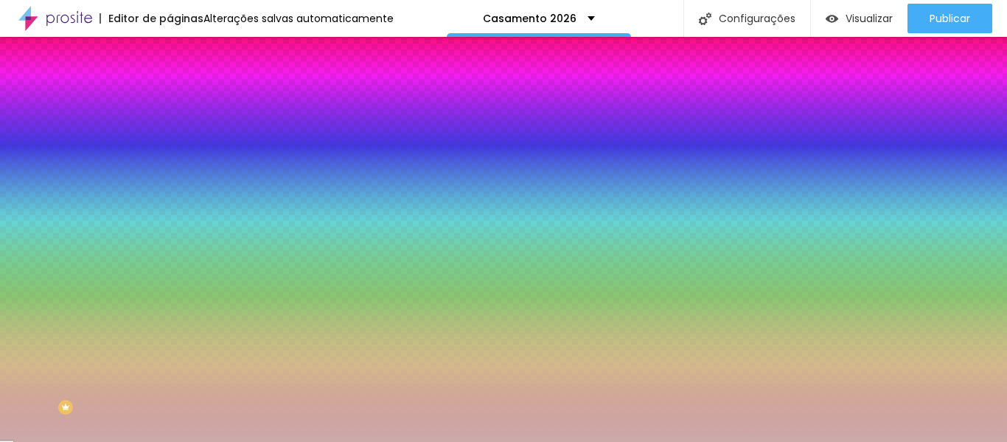
type input "#"
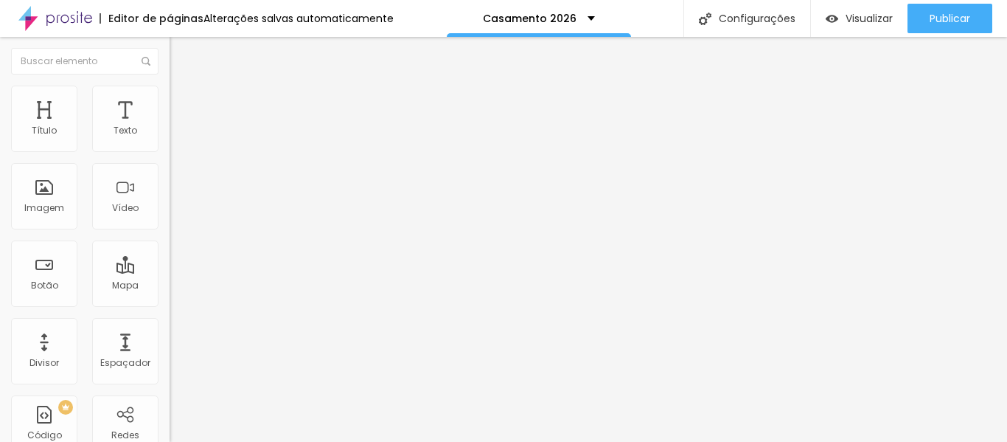
click at [170, 97] on li "Estilo" at bounding box center [255, 93] width 170 height 15
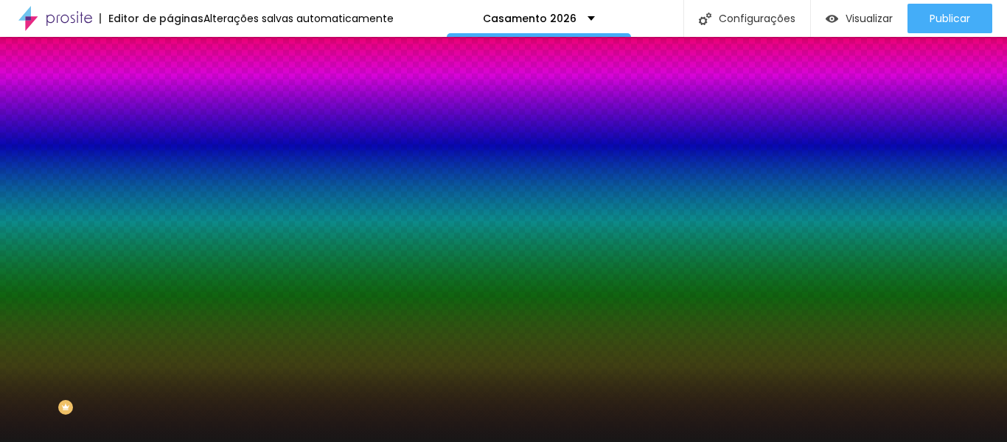
drag, startPoint x: 150, startPoint y: 264, endPoint x: 75, endPoint y: 267, distance: 75.3
click at [170, 215] on div "Voltar ao padrão #181717" at bounding box center [255, 200] width 170 height 32
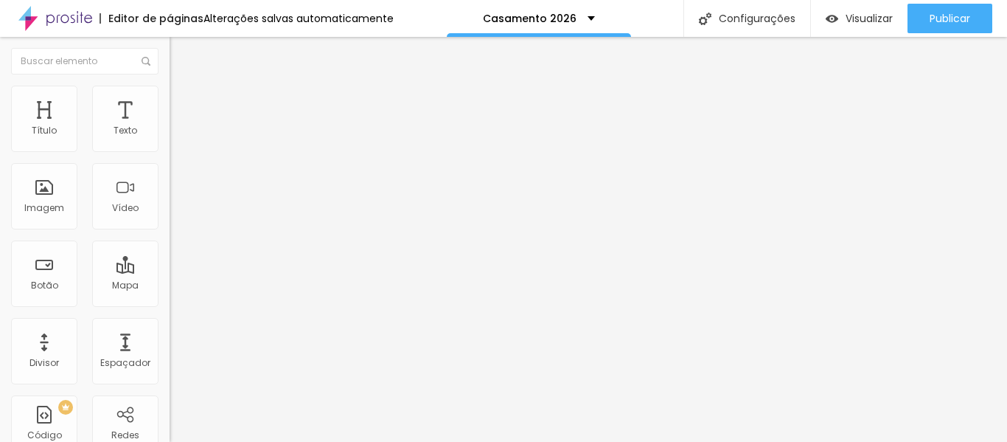
click at [170, 94] on img at bounding box center [176, 92] width 13 height 13
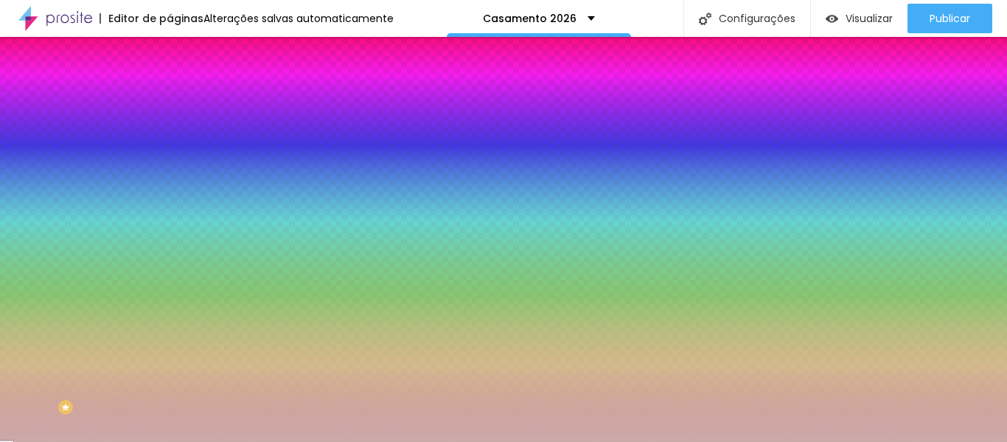
click at [170, 215] on input "#CCAAAA" at bounding box center [258, 208] width 177 height 15
paste input "181717"
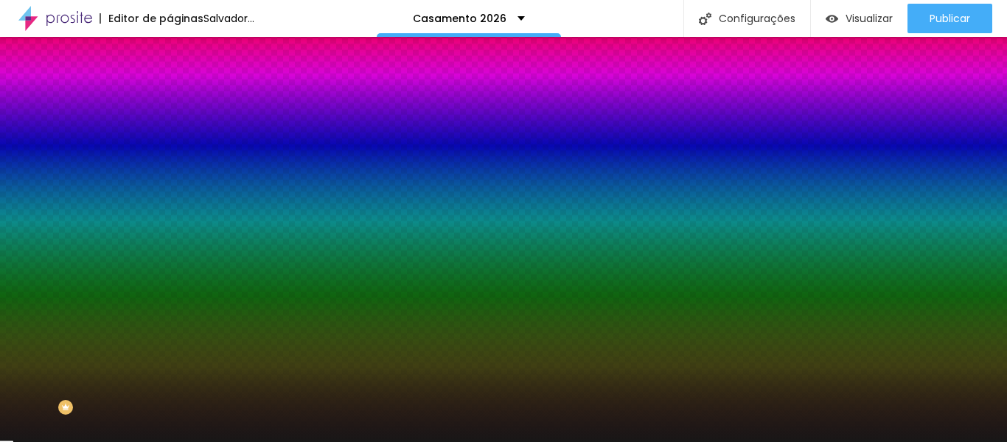
type input "#181717"
click at [170, 201] on div at bounding box center [255, 201] width 170 height 0
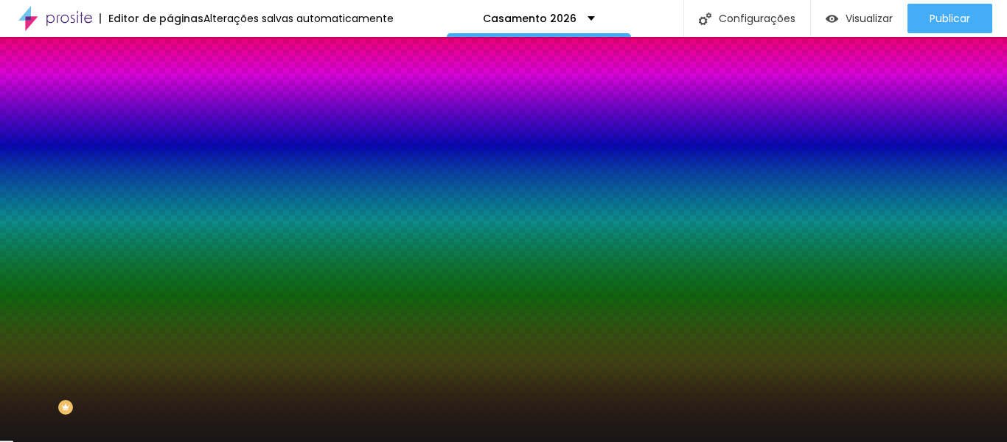
click at [170, 201] on div at bounding box center [255, 201] width 170 height 0
click at [150, 289] on div at bounding box center [503, 221] width 1007 height 442
click at [15, 24] on div at bounding box center [7, 23] width 15 height 2
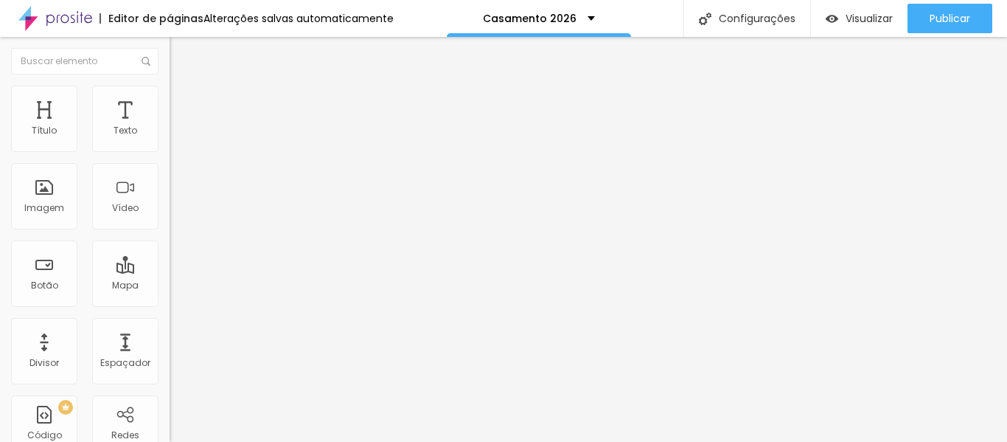
click at [170, 88] on img at bounding box center [176, 92] width 13 height 13
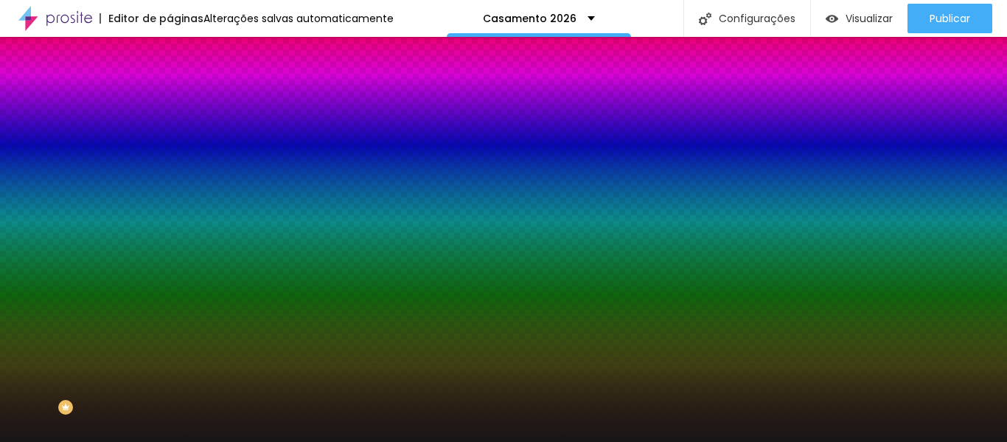
drag, startPoint x: 152, startPoint y: 144, endPoint x: 0, endPoint y: 139, distance: 152.0
click at [170, 139] on div "Cor de fundo Voltar ao padrão #181717 Sombra DESATIVADO Voltar ao padrão Borda …" at bounding box center [255, 180] width 170 height 131
click at [170, 365] on div "Editar nulo Conteúdo Estilo Avançado Cor de fundo Voltar ao padrão # Sombra DES…" at bounding box center [255, 239] width 170 height 405
click at [170, 146] on input "#" at bounding box center [258, 148] width 177 height 15
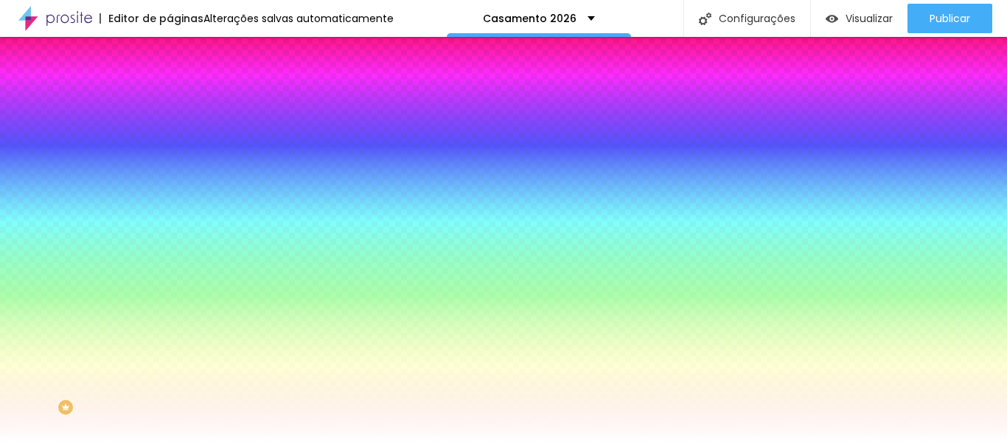
type input "#FFFFFF"
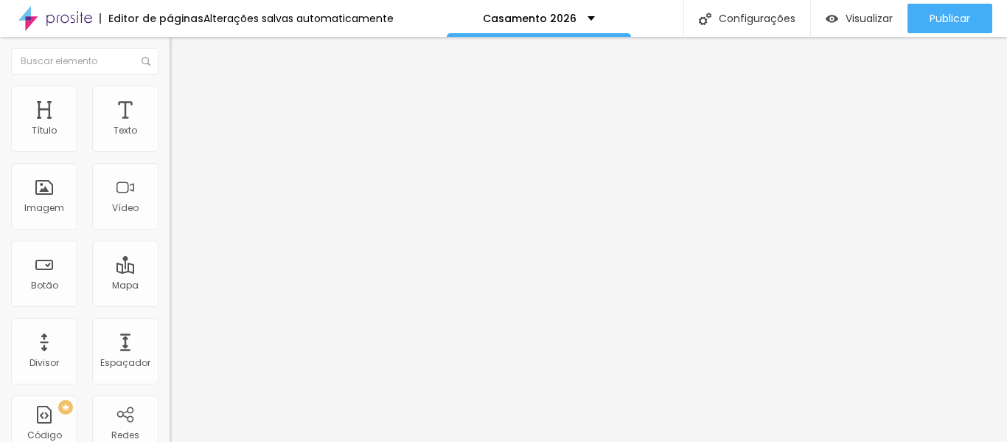
click at [170, 93] on img at bounding box center [176, 92] width 13 height 13
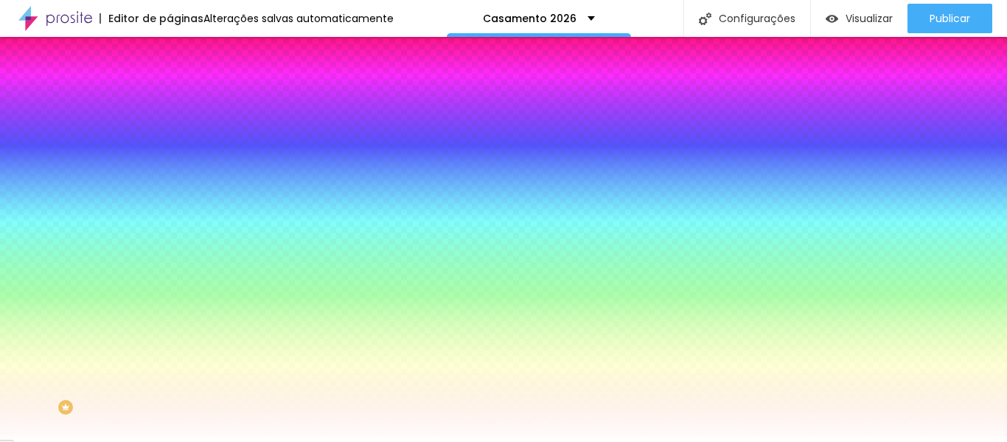
click at [170, 100] on li "Avançado" at bounding box center [255, 107] width 170 height 15
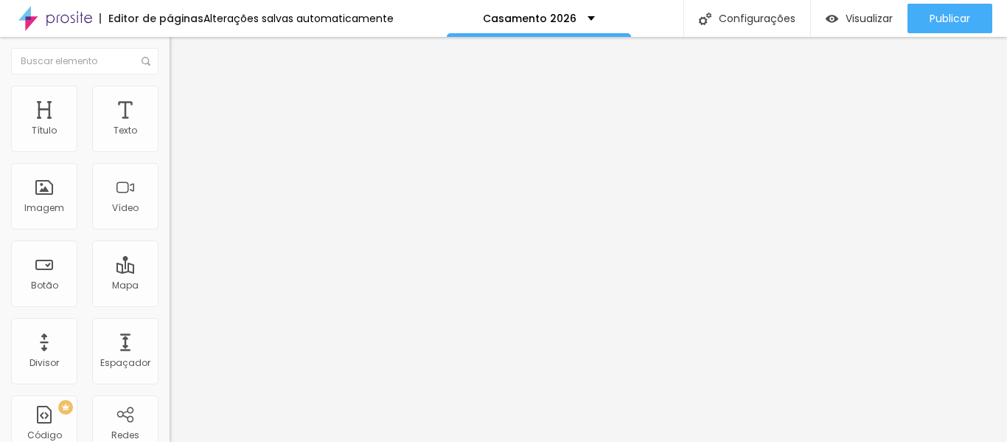
type input "0"
drag, startPoint x: 54, startPoint y: 143, endPoint x: 0, endPoint y: 137, distance: 54.1
type input "0"
click at [170, 286] on input "range" at bounding box center [217, 292] width 95 height 12
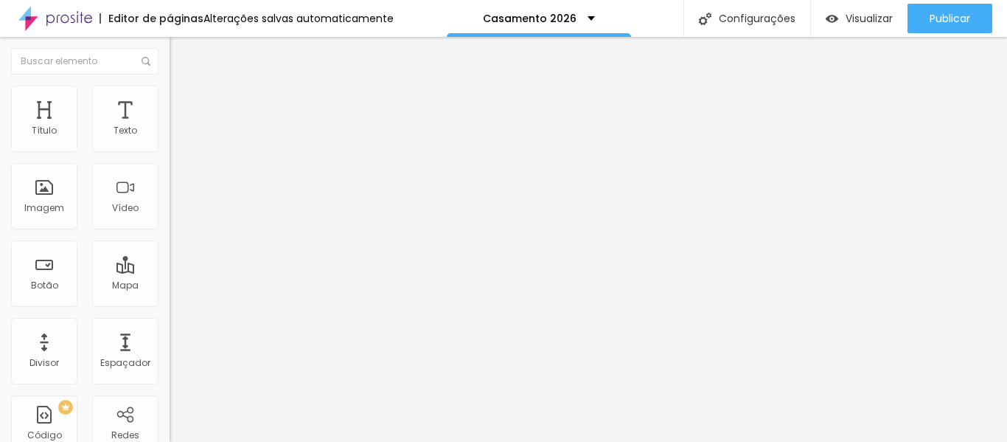
click at [170, 89] on img at bounding box center [176, 92] width 13 height 13
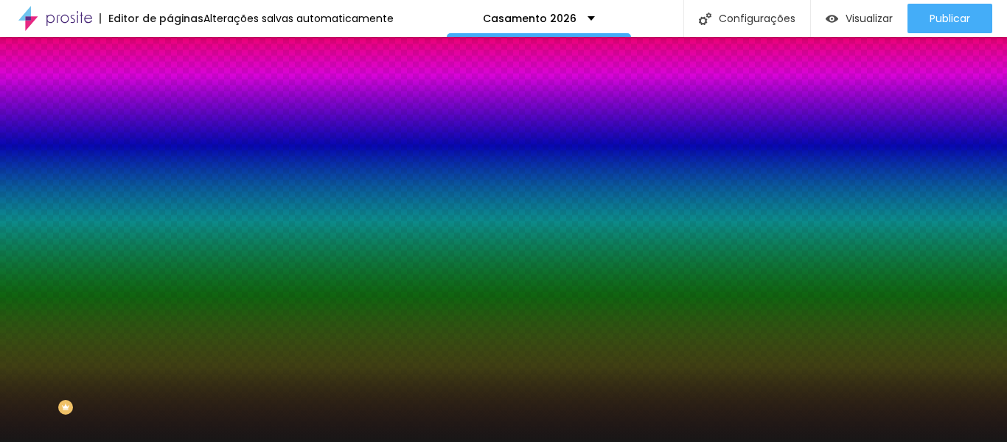
drag, startPoint x: 152, startPoint y: 266, endPoint x: 82, endPoint y: 268, distance: 70.1
click at [170, 215] on div "Voltar ao padrão #181717" at bounding box center [255, 200] width 170 height 32
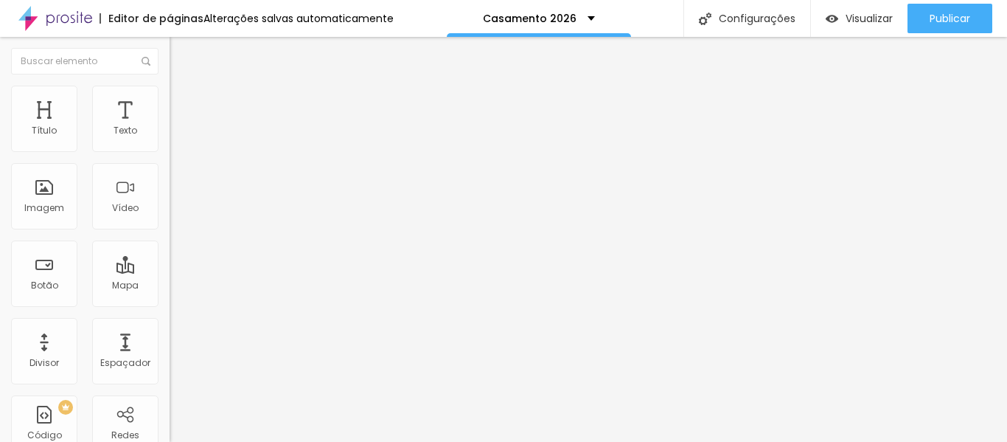
click at [170, 97] on li "Estilo" at bounding box center [255, 93] width 170 height 15
click at [170, 96] on li "Estilo" at bounding box center [255, 93] width 170 height 15
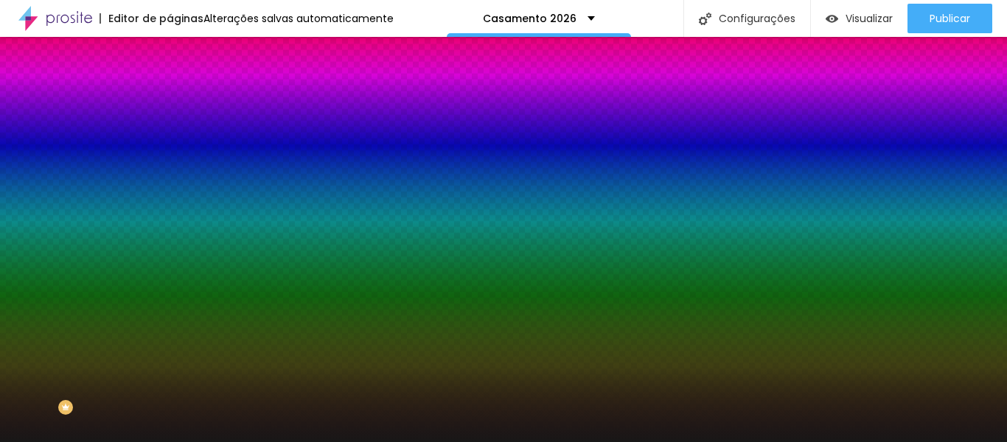
drag, startPoint x: 153, startPoint y: 263, endPoint x: 57, endPoint y: 265, distance: 96.6
click at [170, 215] on div "Cor de fundo Voltar ao padrão #181717" at bounding box center [255, 195] width 170 height 41
click at [170, 201] on div at bounding box center [255, 201] width 170 height 0
click at [13, 14] on div at bounding box center [6, 13] width 15 height 2
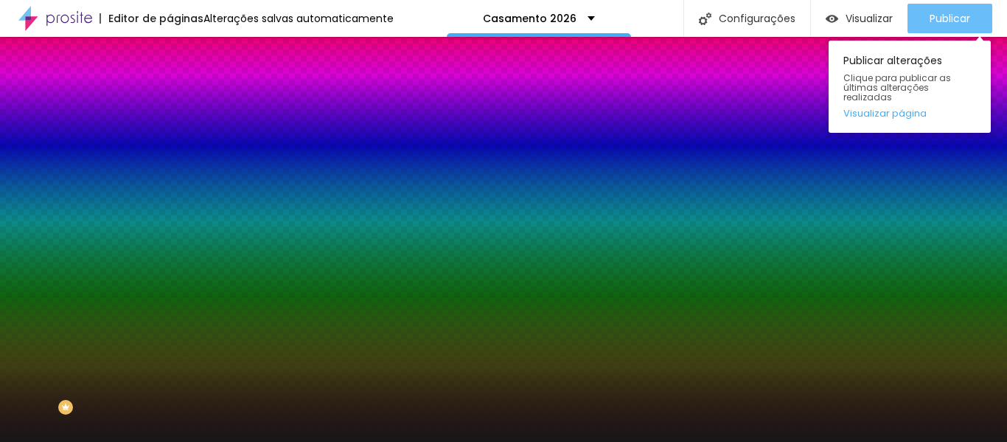
click at [949, 9] on div "Publicar" at bounding box center [950, 18] width 41 height 29
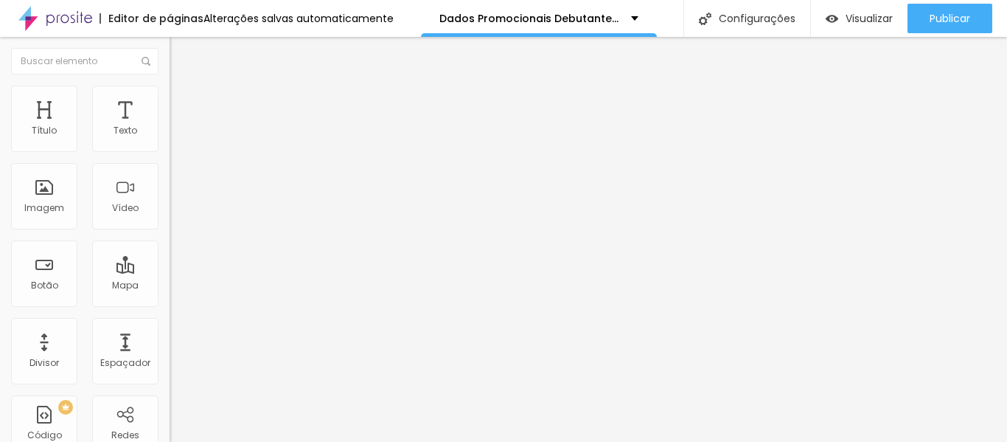
click at [170, 97] on li "Estilo" at bounding box center [255, 93] width 170 height 15
type input "155"
type input "200"
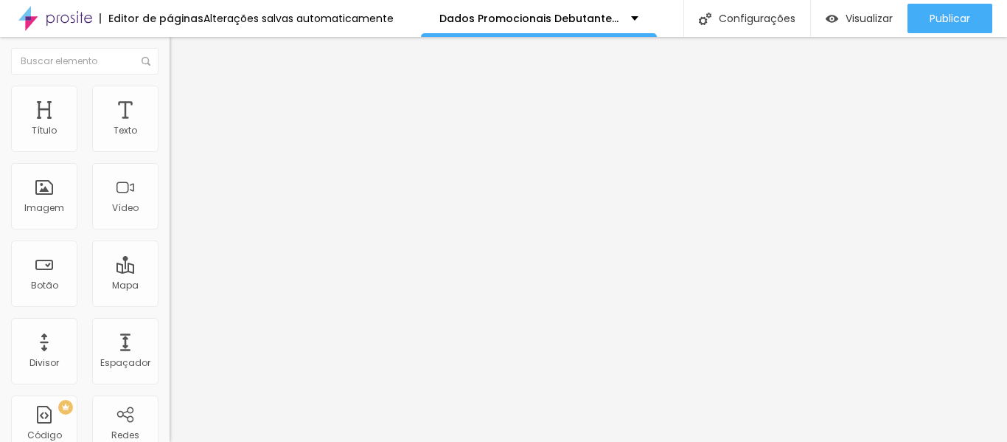
drag, startPoint x: 34, startPoint y: 184, endPoint x: 240, endPoint y: 198, distance: 206.9
type input "200"
click at [240, 324] on input "range" at bounding box center [217, 330] width 95 height 12
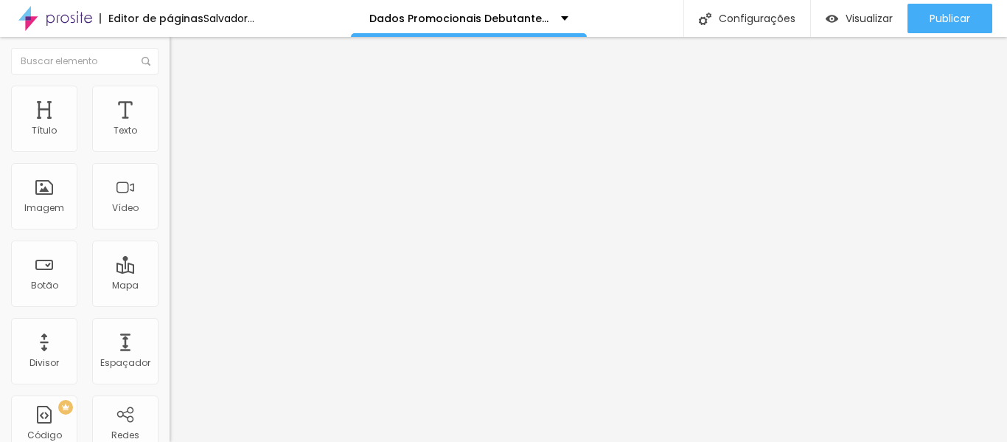
type input "95"
type input "85"
type input "80"
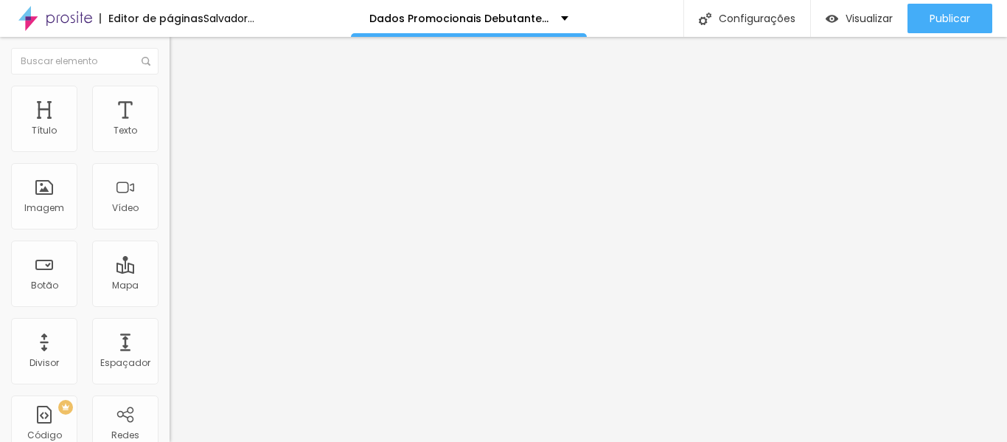
type input "80"
type input "75"
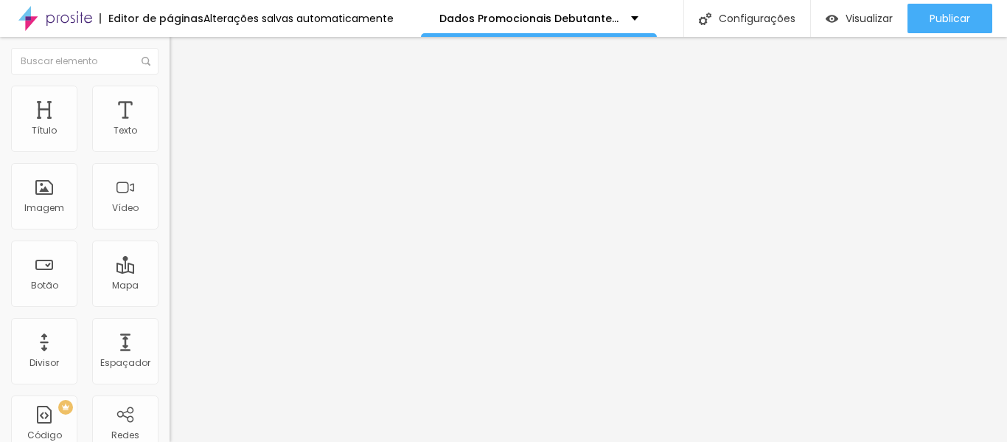
type input "70"
type input "65"
type input "60"
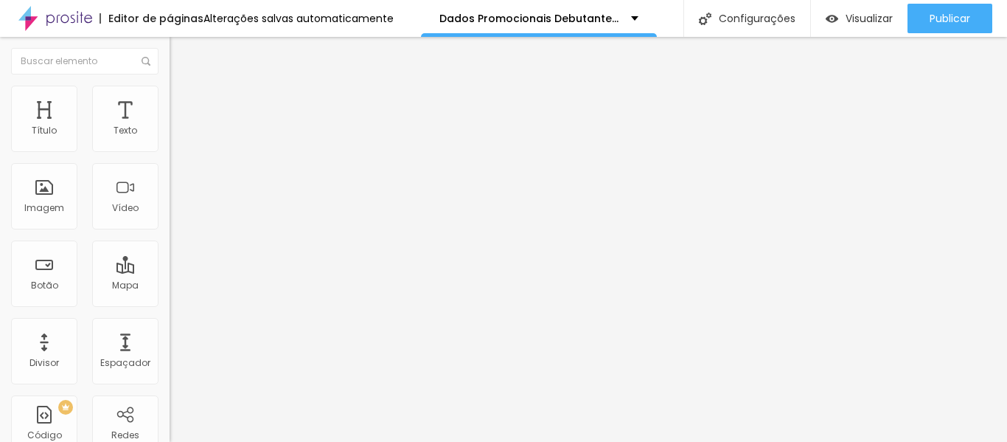
type input "60"
type input "65"
type input "60"
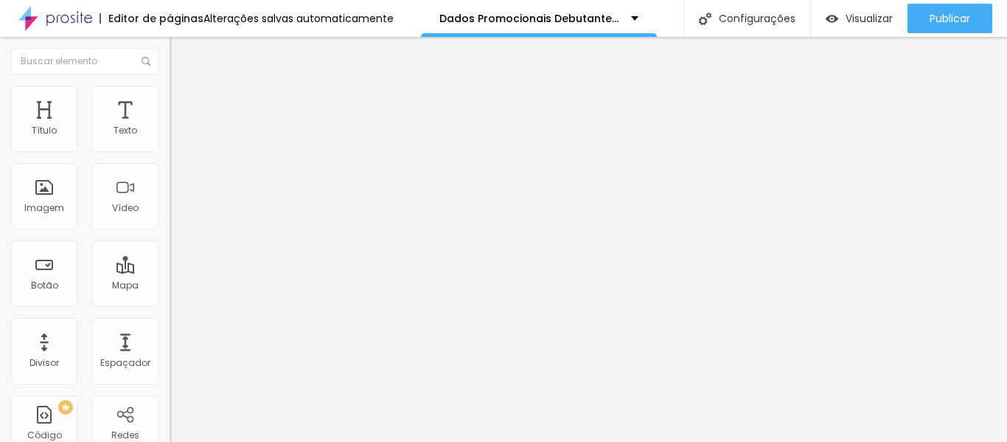
type input "45"
type input "50"
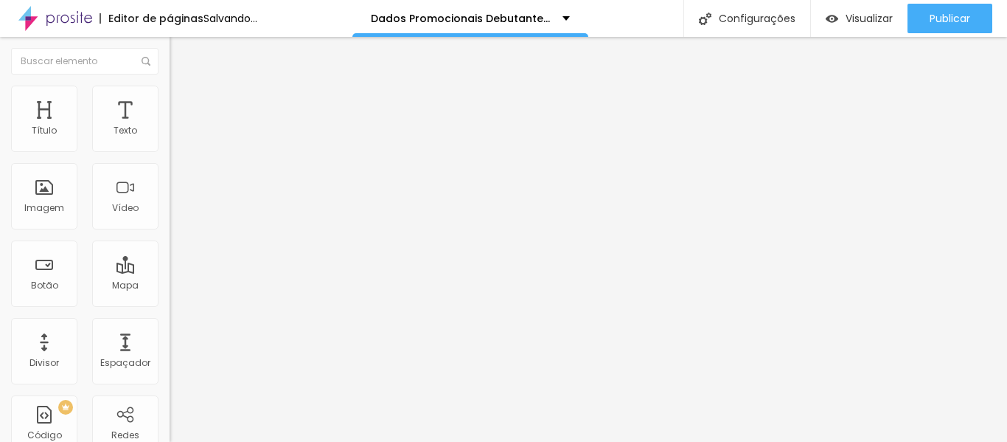
type input "55"
type input "60"
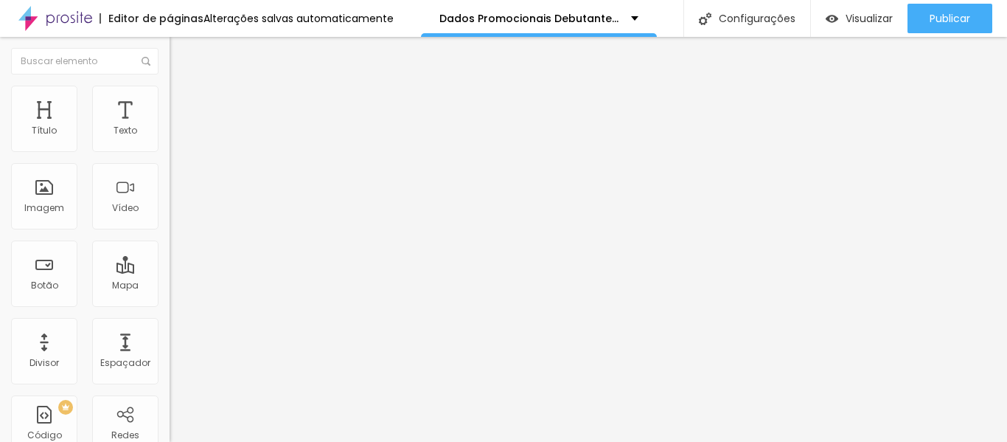
drag, startPoint x: 155, startPoint y: 156, endPoint x: 94, endPoint y: 164, distance: 61.0
type input "60"
click at [170, 151] on input "range" at bounding box center [217, 145] width 95 height 12
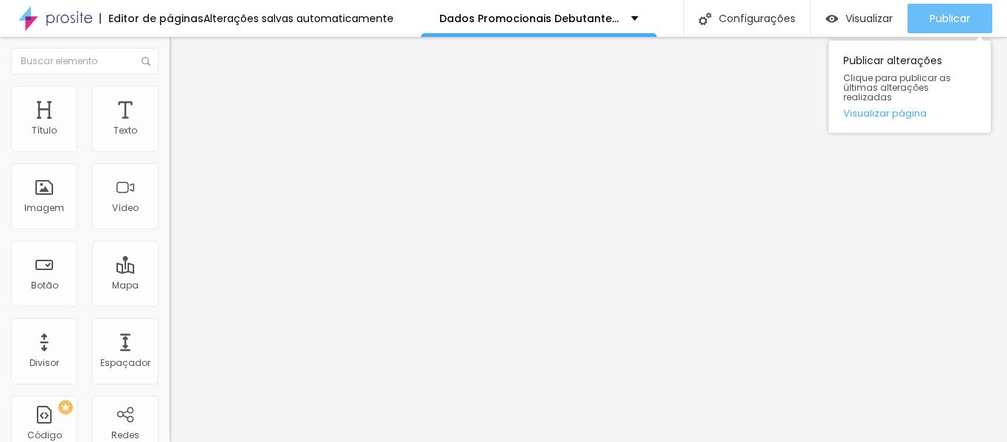
click at [962, 11] on font "Publicar" at bounding box center [950, 18] width 41 height 15
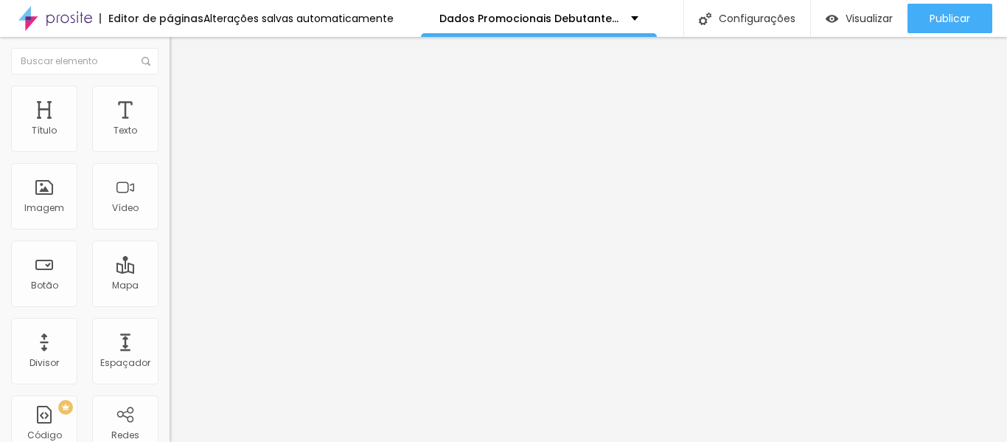
click at [170, 97] on li "Estilo" at bounding box center [255, 93] width 170 height 15
type input "58"
type input "0"
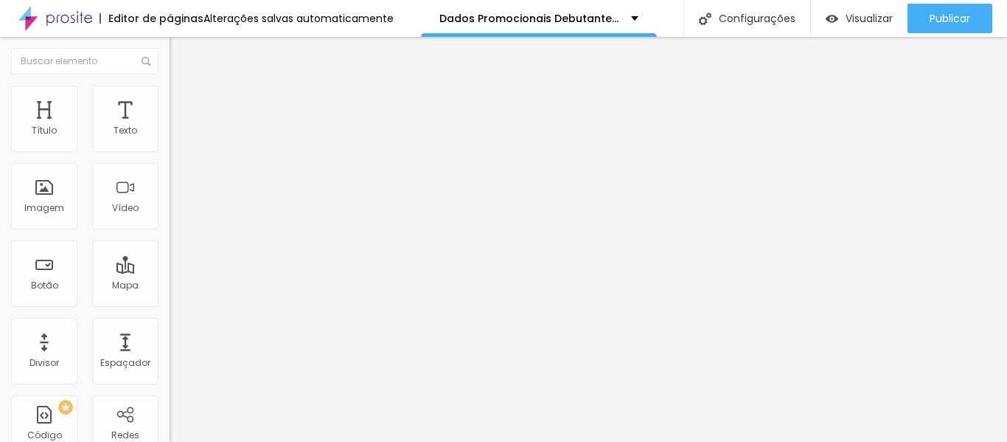
drag, startPoint x: 125, startPoint y: 187, endPoint x: 0, endPoint y: 191, distance: 125.4
click at [170, 324] on input "range" at bounding box center [217, 330] width 95 height 12
type input "200"
drag, startPoint x: 32, startPoint y: 184, endPoint x: 198, endPoint y: 183, distance: 165.1
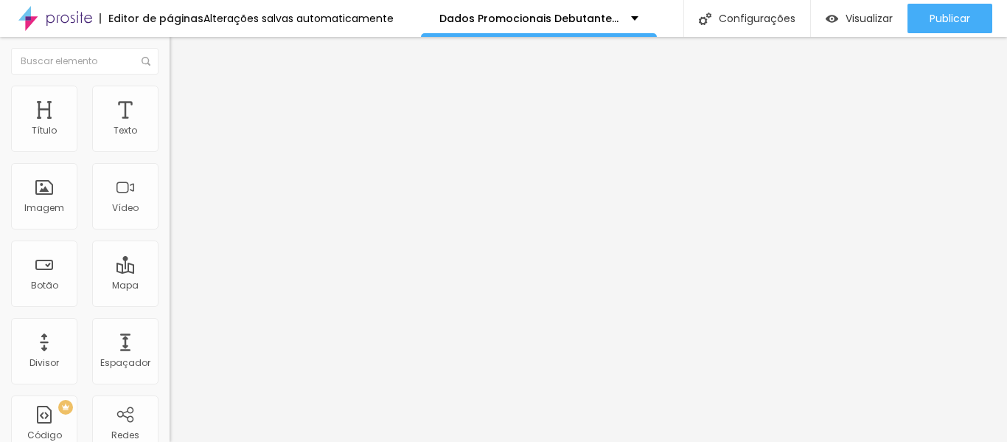
type input "200"
click at [198, 324] on input "range" at bounding box center [217, 330] width 95 height 12
type input "55"
type input "45"
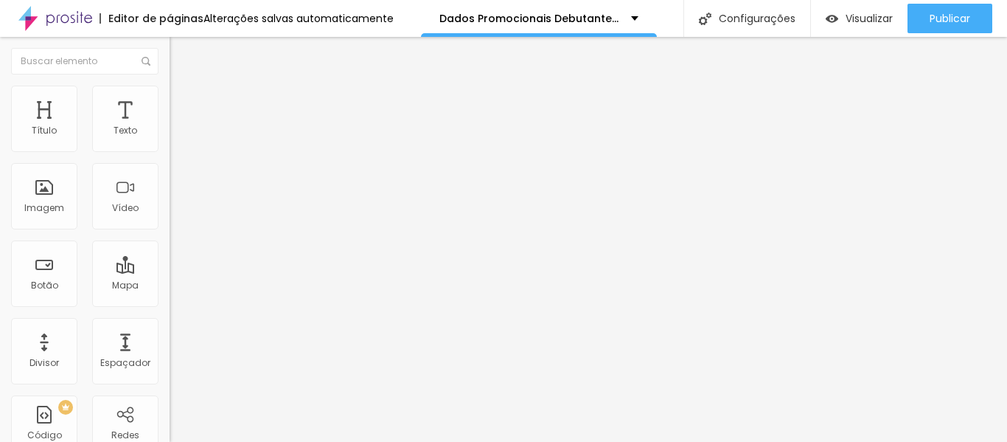
type input "45"
type input "40"
type input "35"
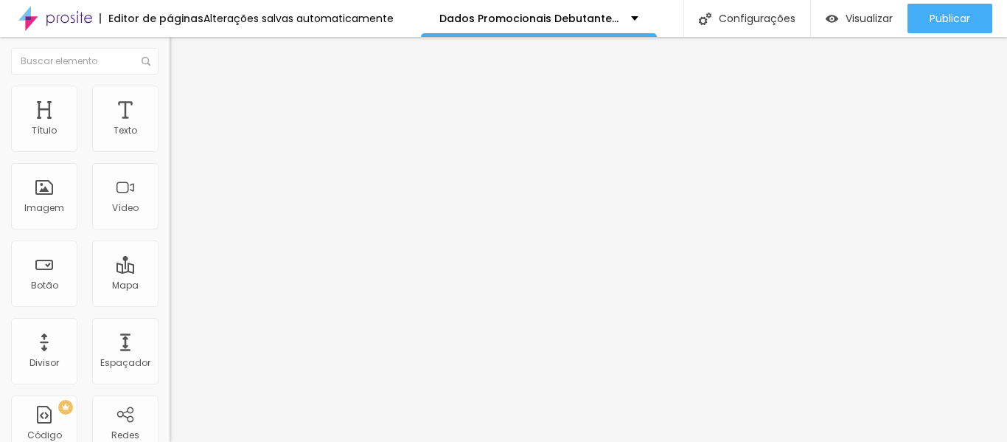
type input "30"
type input "25"
type input "20"
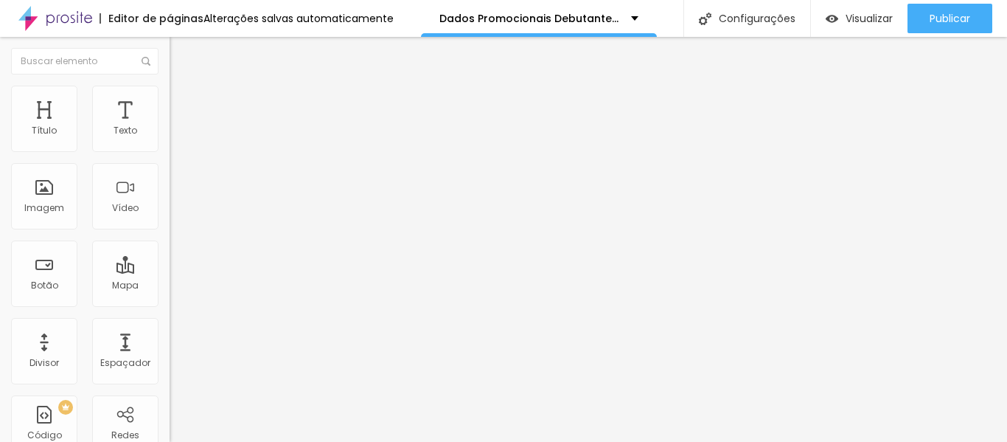
type input "20"
type input "15"
type input "20"
drag, startPoint x: 91, startPoint y: 158, endPoint x: 30, endPoint y: 157, distance: 60.5
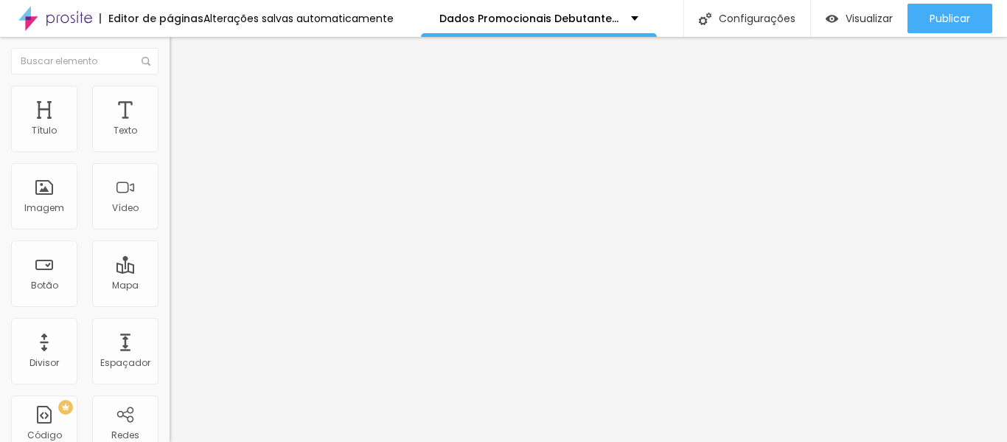
type input "20"
click at [170, 151] on input "range" at bounding box center [217, 145] width 95 height 12
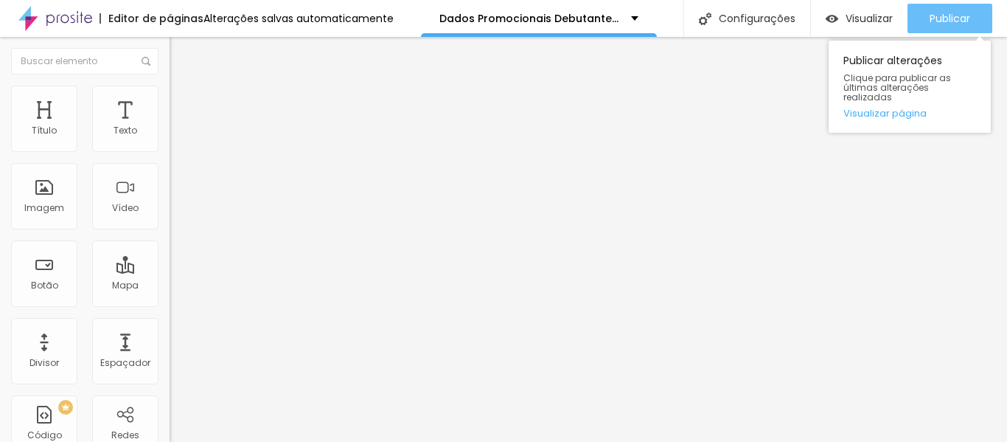
click at [956, 12] on font "Publicar" at bounding box center [950, 18] width 41 height 15
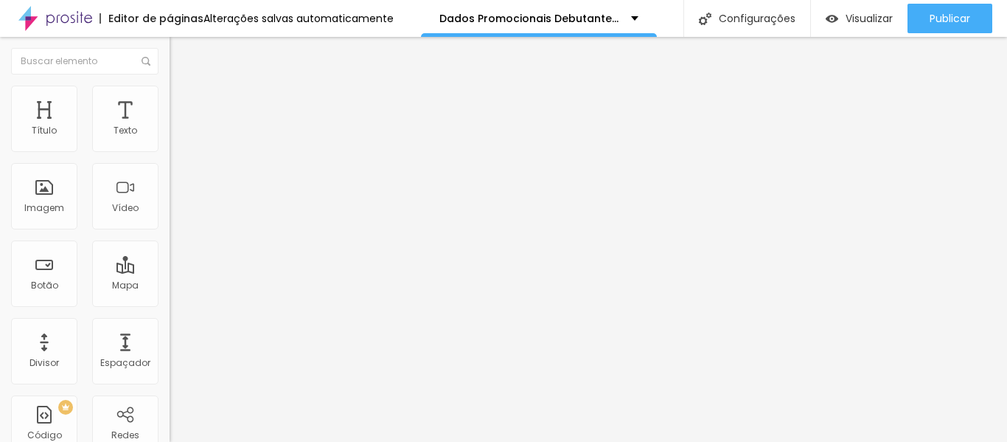
type input "25"
type input "30"
drag, startPoint x: 32, startPoint y: 156, endPoint x: 46, endPoint y: 156, distance: 14.7
type input "30"
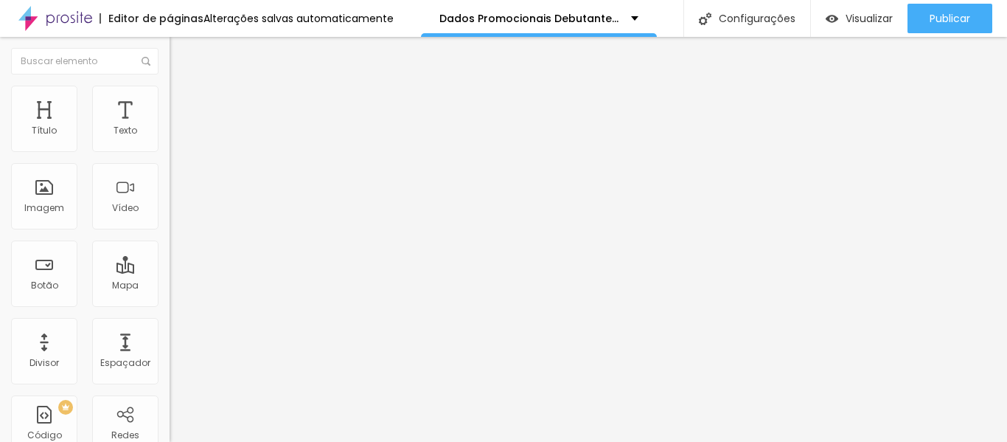
click at [170, 151] on input "range" at bounding box center [217, 145] width 95 height 12
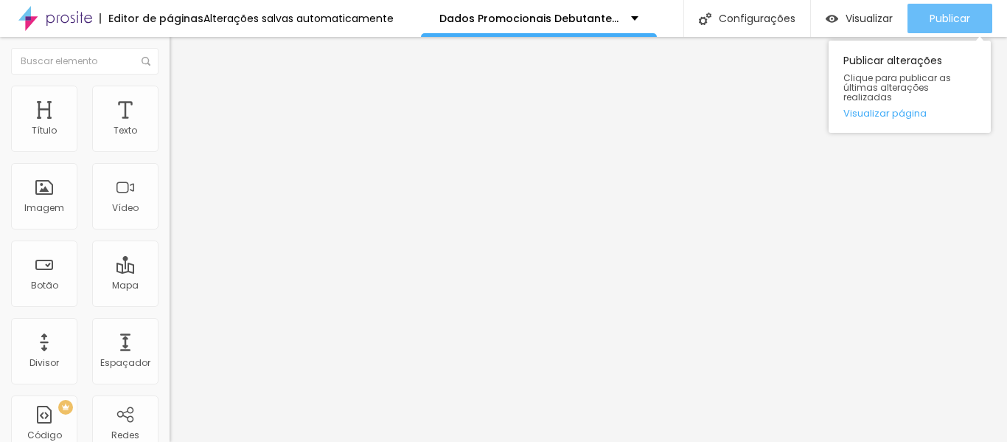
click at [954, 7] on div "Publicar" at bounding box center [950, 18] width 41 height 29
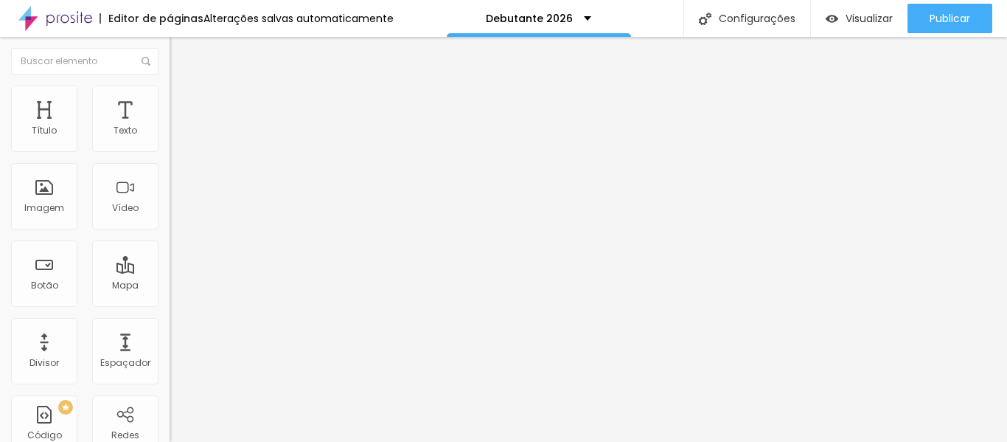
click at [170, 93] on img at bounding box center [176, 92] width 13 height 13
type input "85"
type input "75"
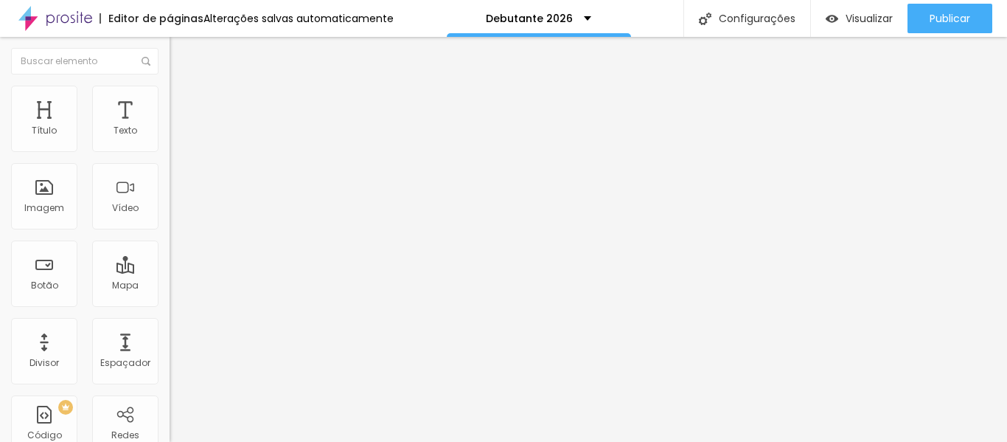
type input "70"
type input "65"
type input "60"
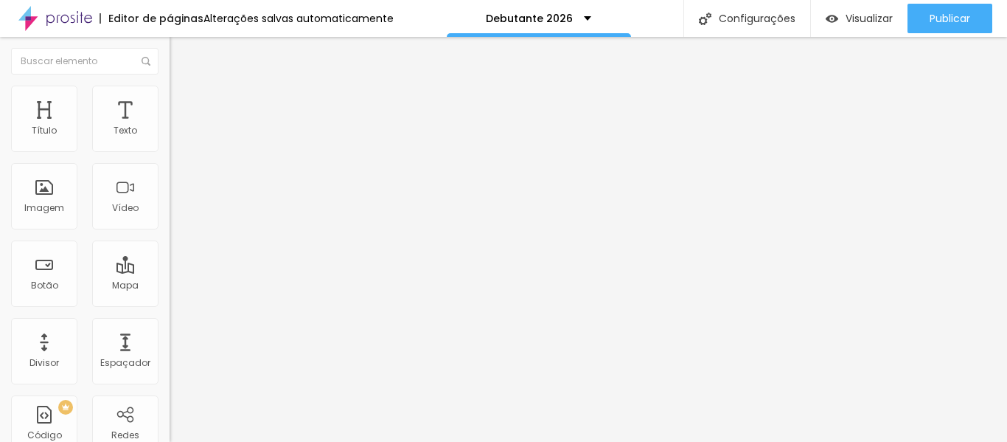
type input "60"
type input "55"
type input "50"
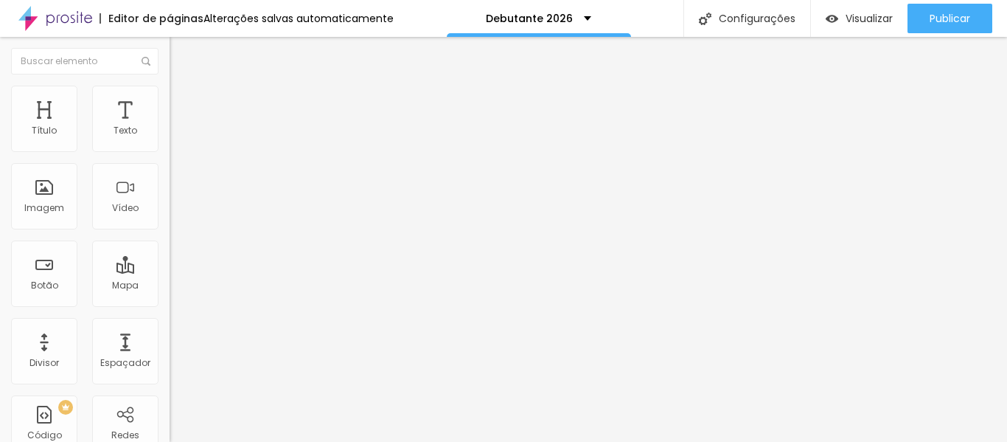
type input "45"
type input "40"
type input "35"
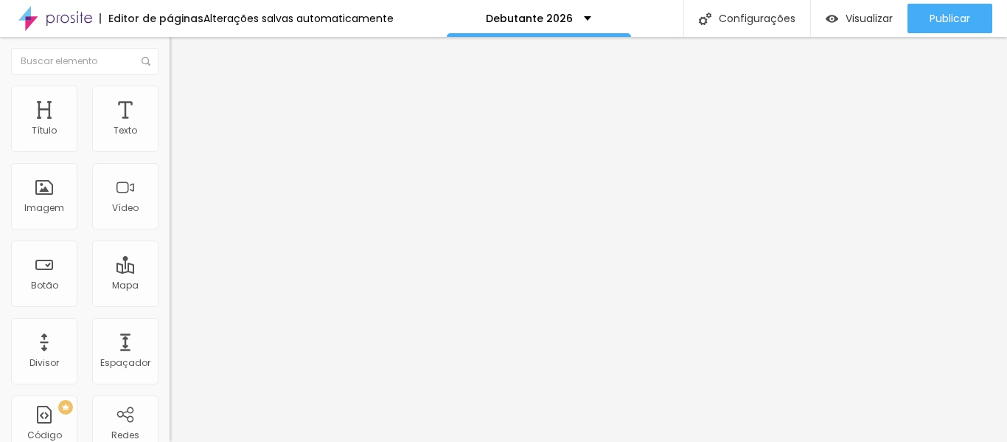
type input "35"
type input "30"
type input "25"
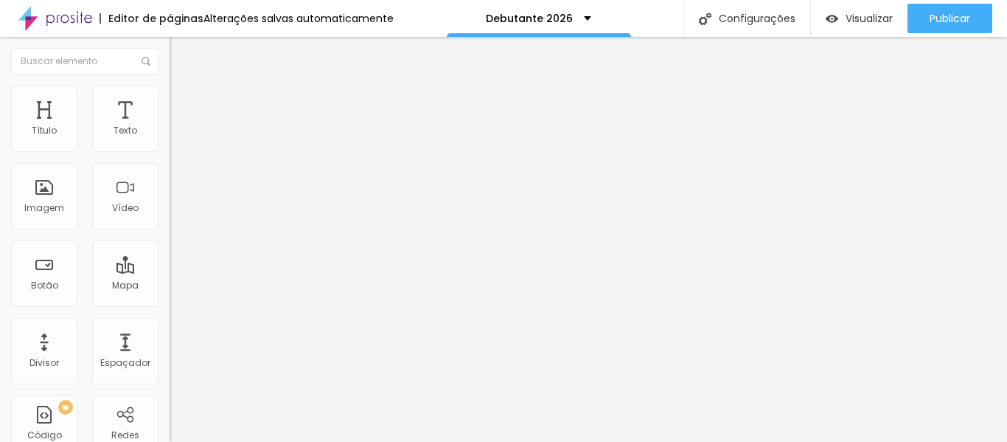
type input "20"
type input "25"
type input "30"
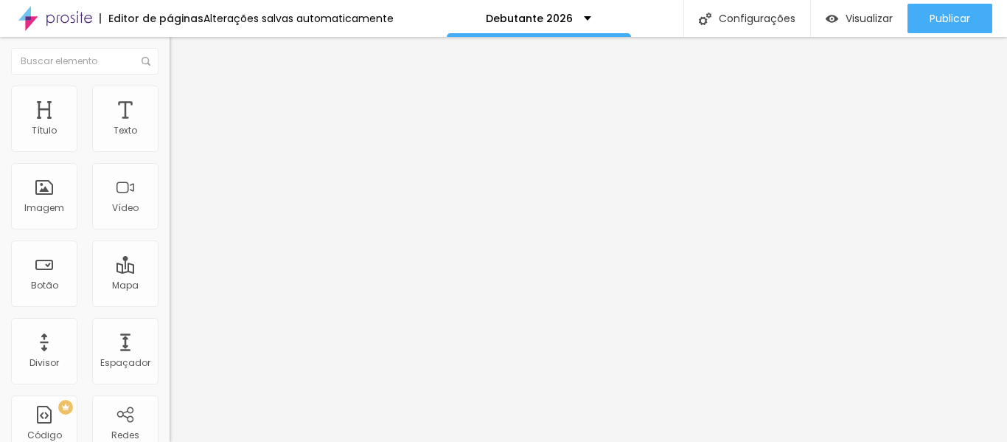
drag, startPoint x: 154, startPoint y: 156, endPoint x: 47, endPoint y: 159, distance: 106.9
type input "30"
click at [170, 151] on input "range" at bounding box center [217, 145] width 95 height 12
type input "117"
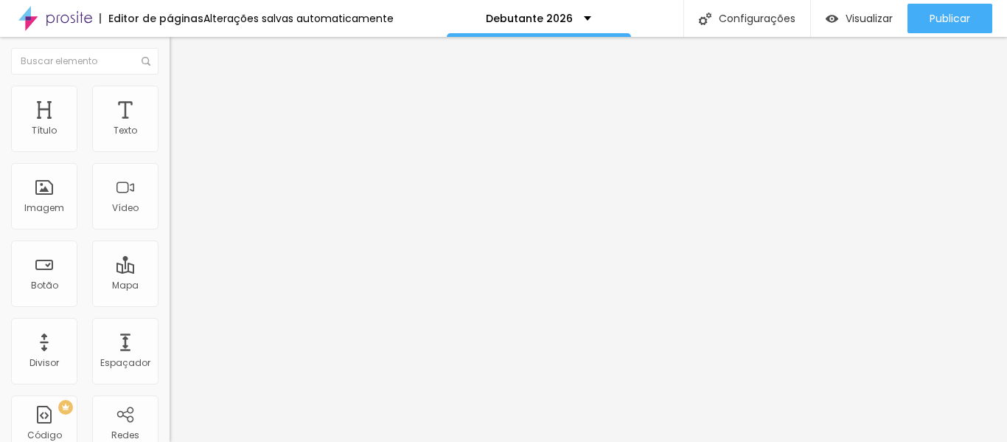
type input "200"
drag, startPoint x: 31, startPoint y: 187, endPoint x: 220, endPoint y: 185, distance: 189.5
type input "200"
click at [220, 324] on input "range" at bounding box center [217, 330] width 95 height 12
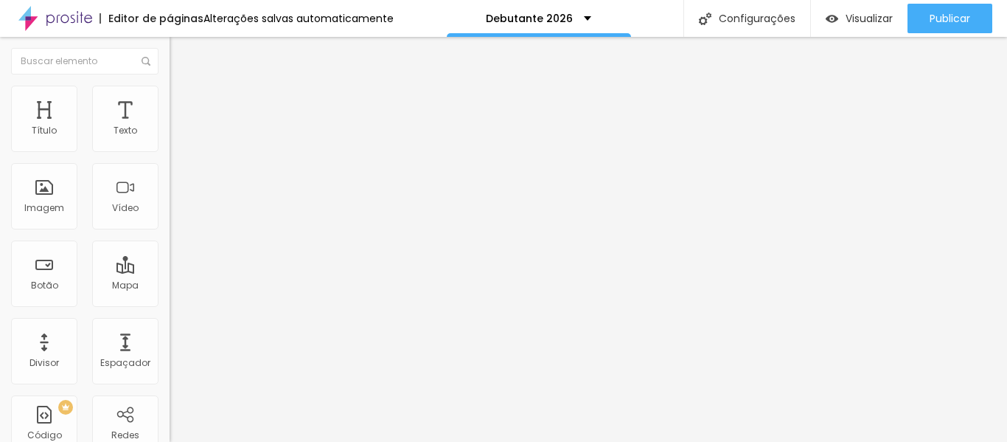
type input "25"
click at [170, 151] on input "range" at bounding box center [217, 145] width 95 height 12
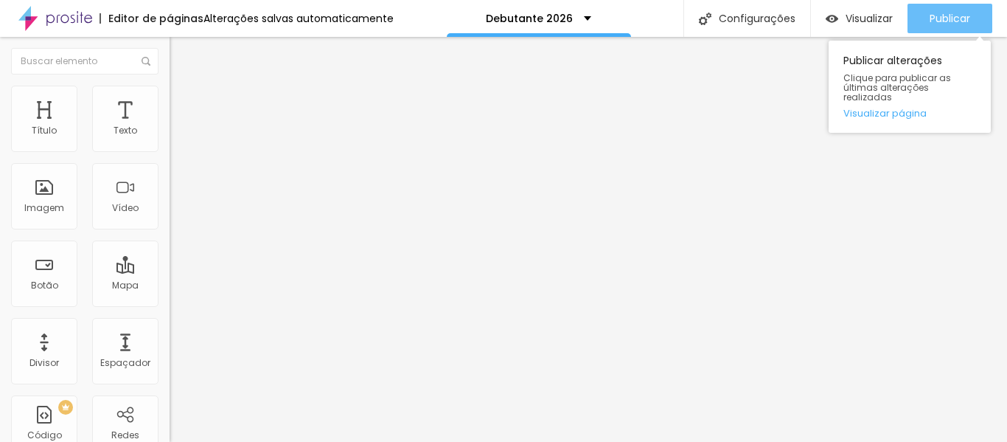
click at [953, 13] on font "Publicar" at bounding box center [950, 18] width 41 height 15
click at [947, 15] on font "Publicar" at bounding box center [950, 18] width 41 height 15
click at [937, 11] on font "Publicar" at bounding box center [950, 18] width 41 height 15
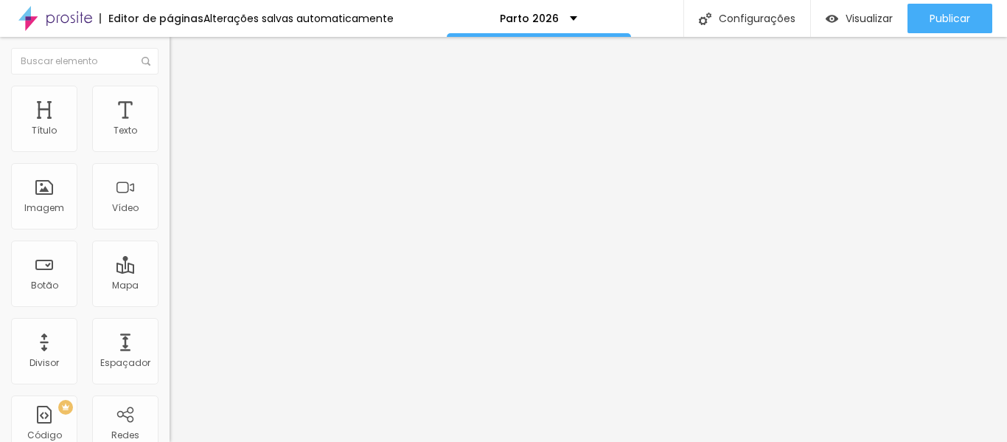
click at [178, 127] on font "Adicionar imagem" at bounding box center [221, 120] width 86 height 13
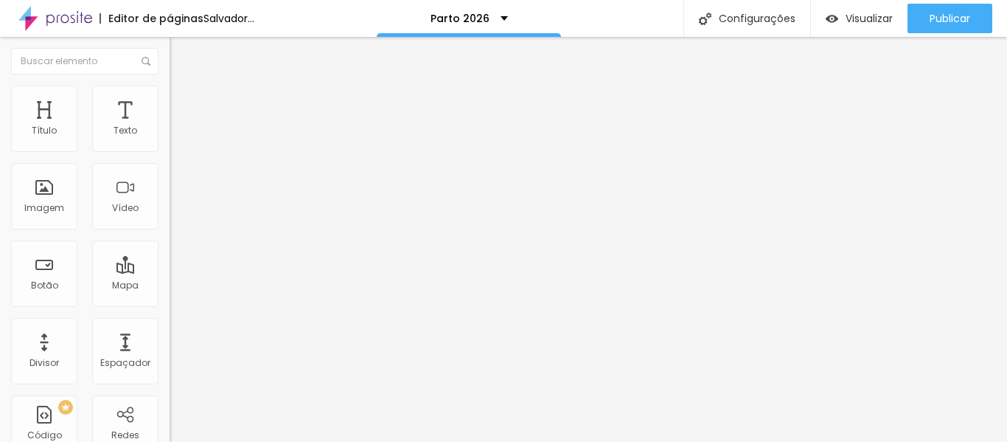
click at [178, 127] on font "Adicionar imagem" at bounding box center [221, 120] width 86 height 13
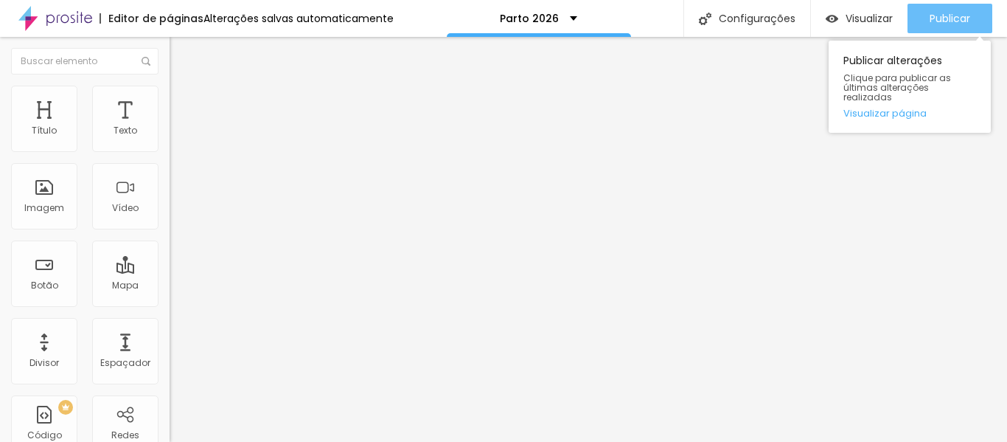
click at [950, 16] on font "Publicar" at bounding box center [950, 18] width 41 height 15
click at [946, 15] on font "Publicar" at bounding box center [950, 18] width 41 height 15
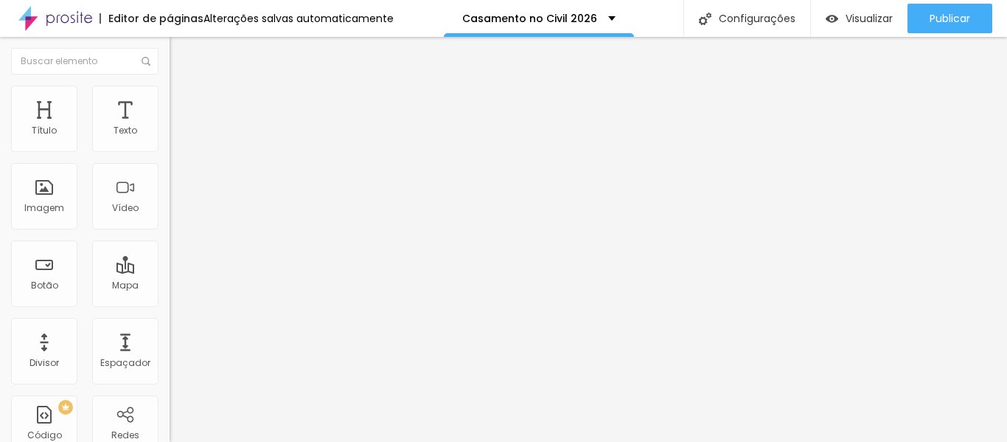
click at [170, 98] on li "Estilo" at bounding box center [255, 93] width 170 height 15
type input "60"
type input "55"
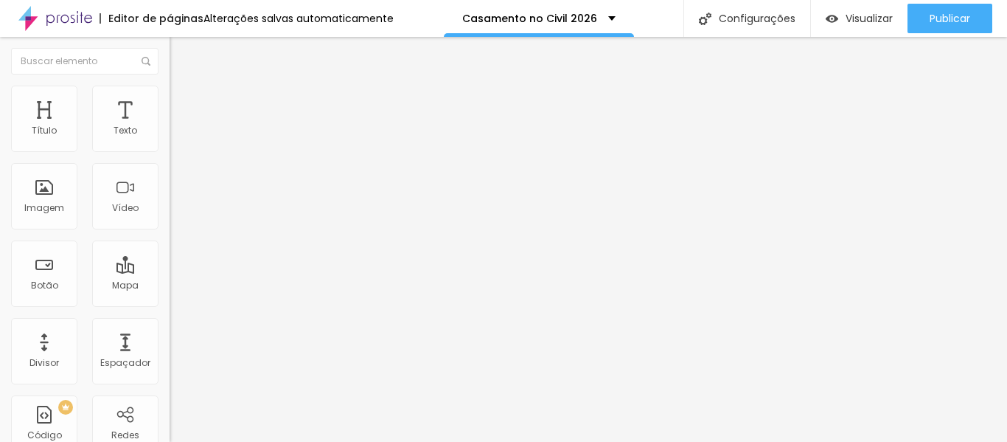
type input "50"
type input "45"
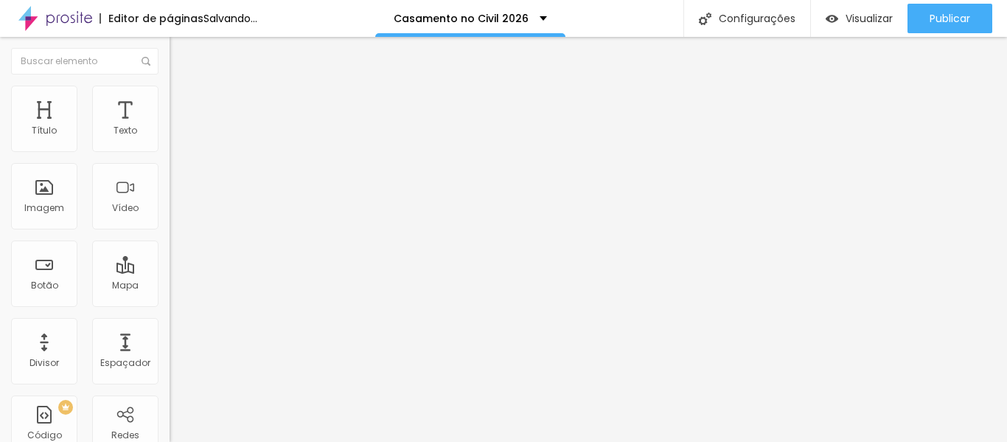
type input "40"
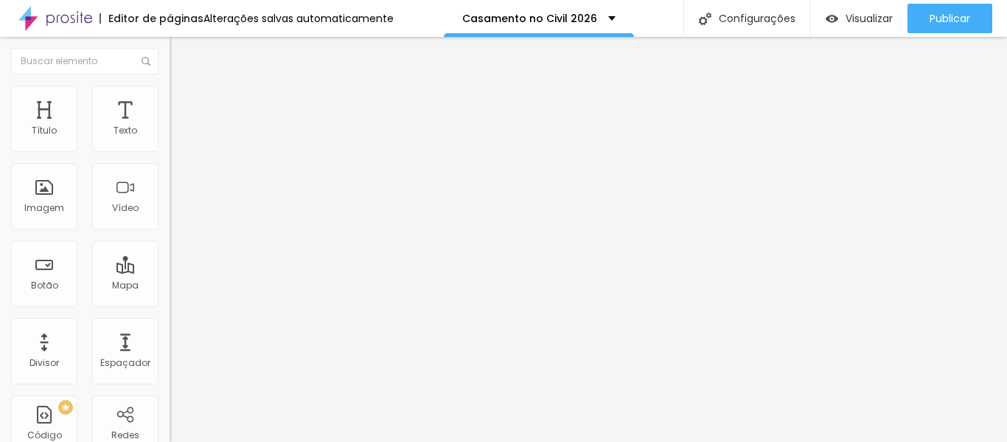
drag, startPoint x: 100, startPoint y: 156, endPoint x: 60, endPoint y: 156, distance: 39.8
type input "40"
click at [170, 151] on input "range" at bounding box center [217, 145] width 95 height 12
type input "200"
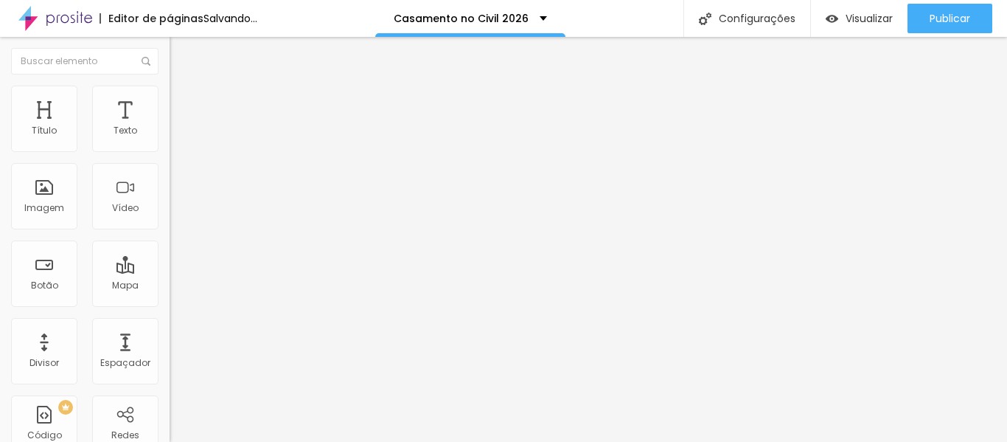
drag, startPoint x: 124, startPoint y: 187, endPoint x: 168, endPoint y: 179, distance: 45.0
type input "200"
click at [170, 324] on input "range" at bounding box center [217, 330] width 95 height 12
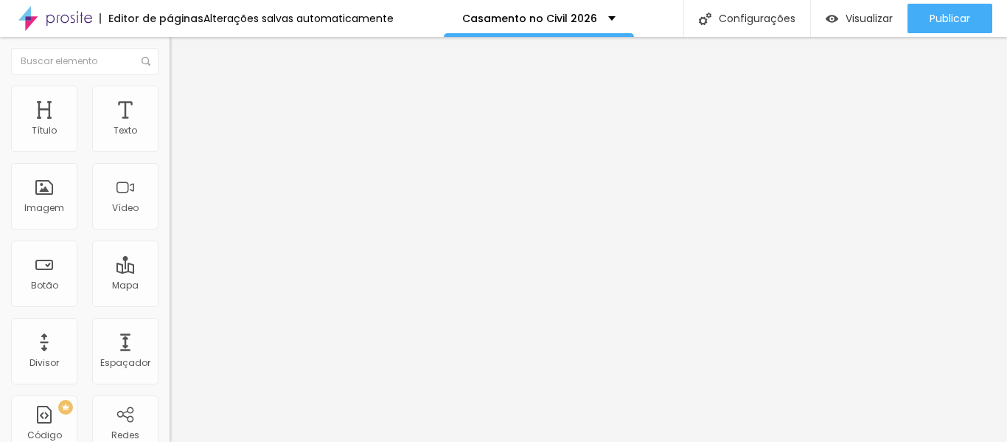
type input "35"
type input "30"
type input "35"
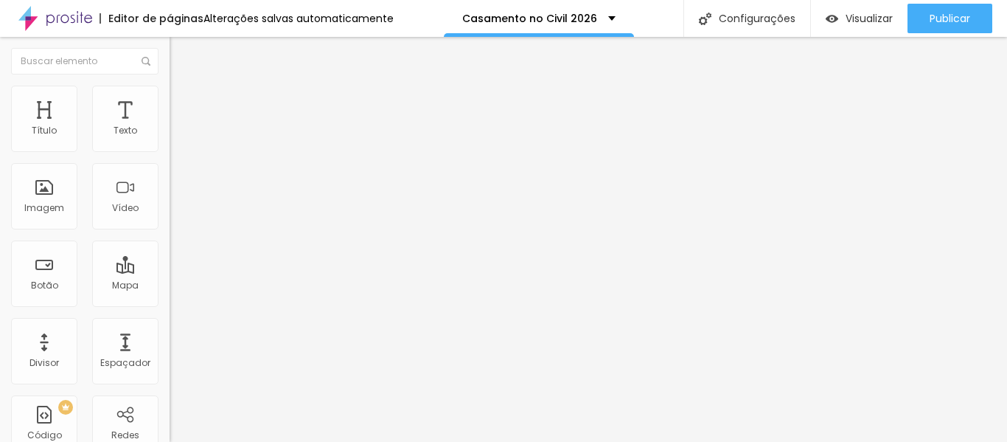
type input "35"
click at [170, 151] on input "range" at bounding box center [217, 145] width 95 height 12
click at [181, 52] on img "button" at bounding box center [187, 54] width 12 height 12
click at [177, 136] on icon "button" at bounding box center [180, 133] width 6 height 6
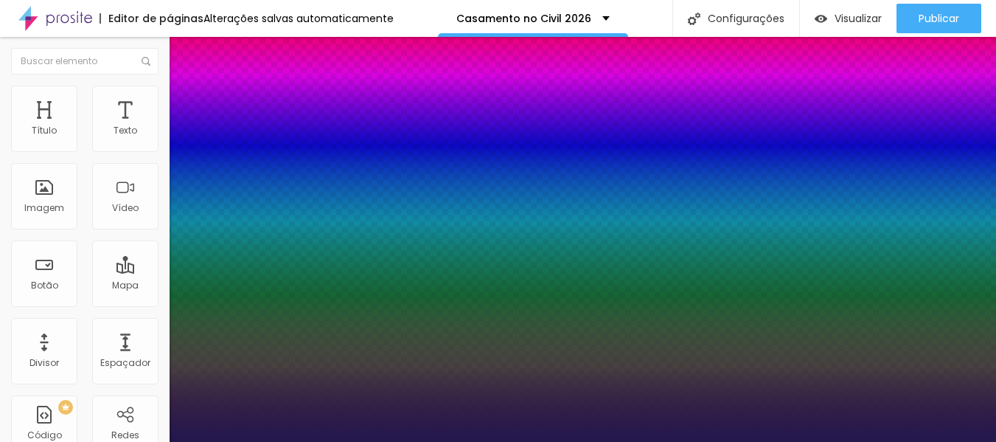
type input "19"
type input "1"
type input "20"
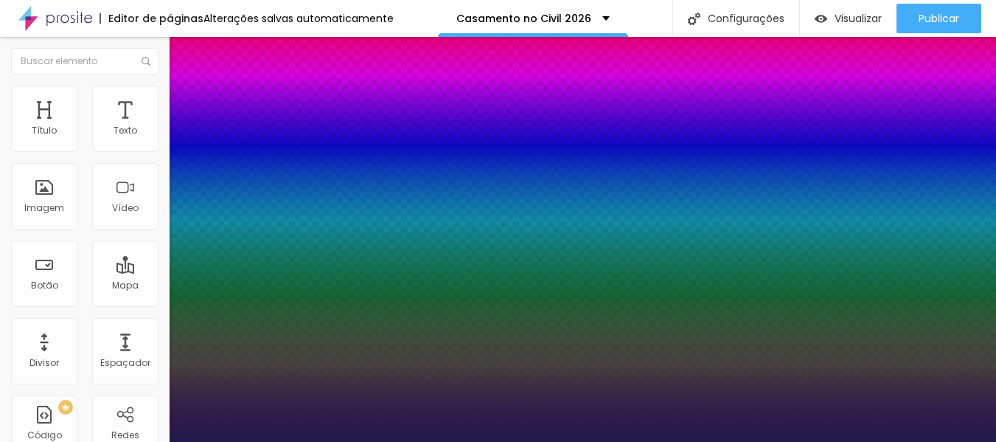
type input "20"
type input "1"
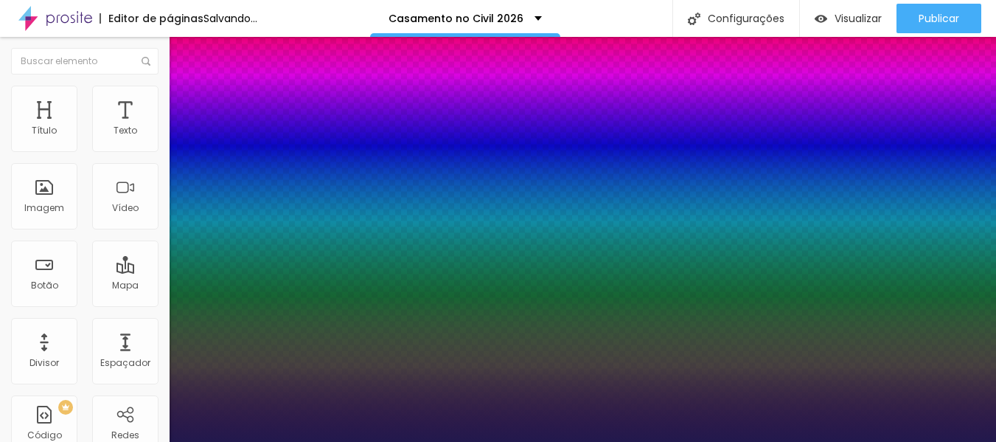
type input "21"
type input "1"
type input "22"
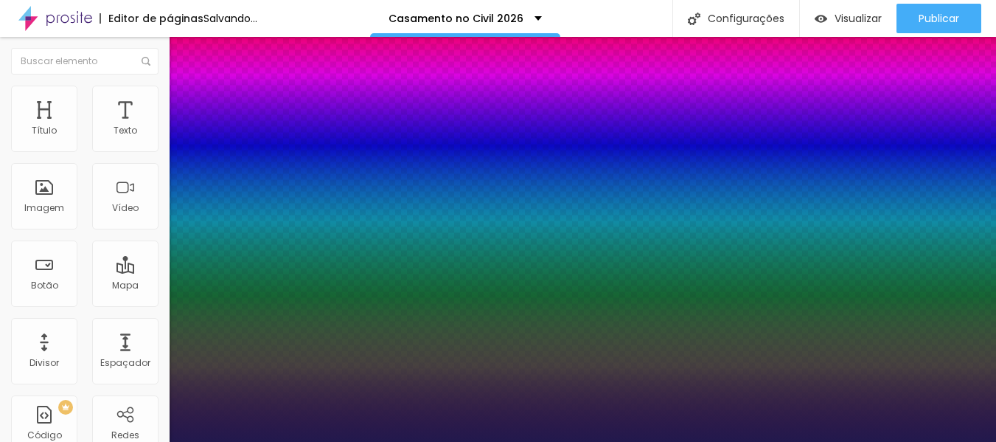
type input "1"
type input "21"
type input "1"
type input "20"
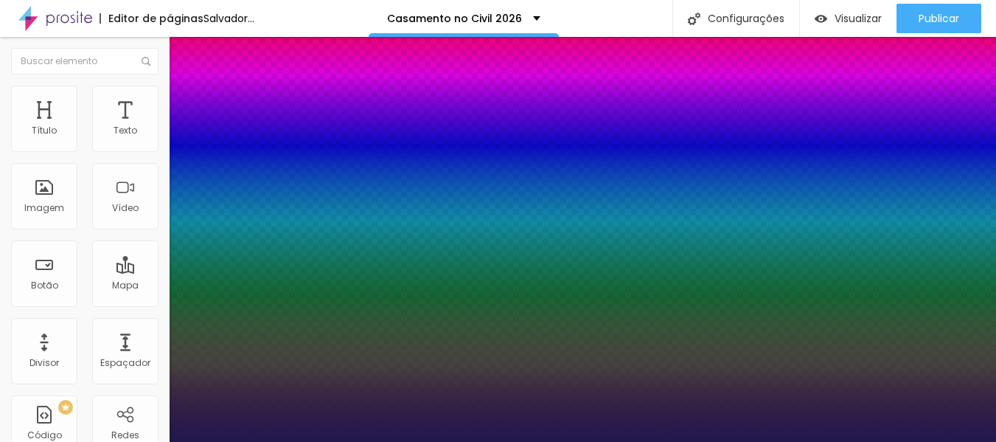
type input "20"
type input "1"
type input "20"
type input "1"
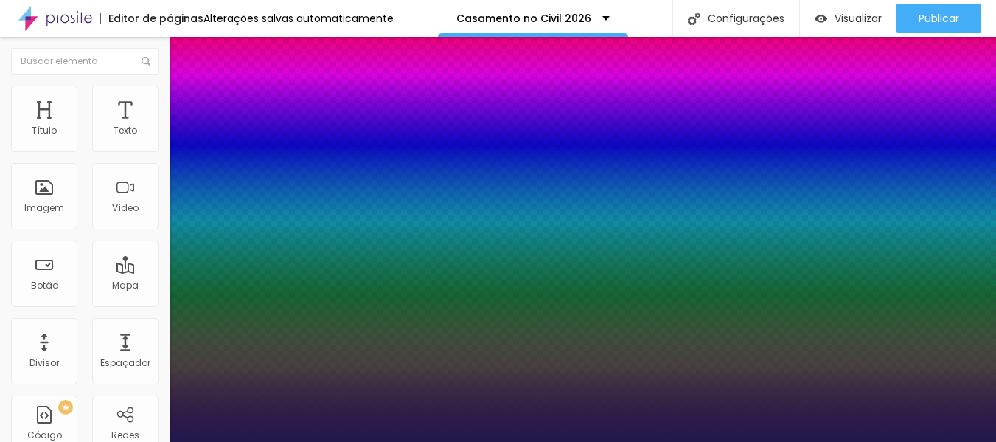
click at [400, 441] on div at bounding box center [498, 442] width 996 height 0
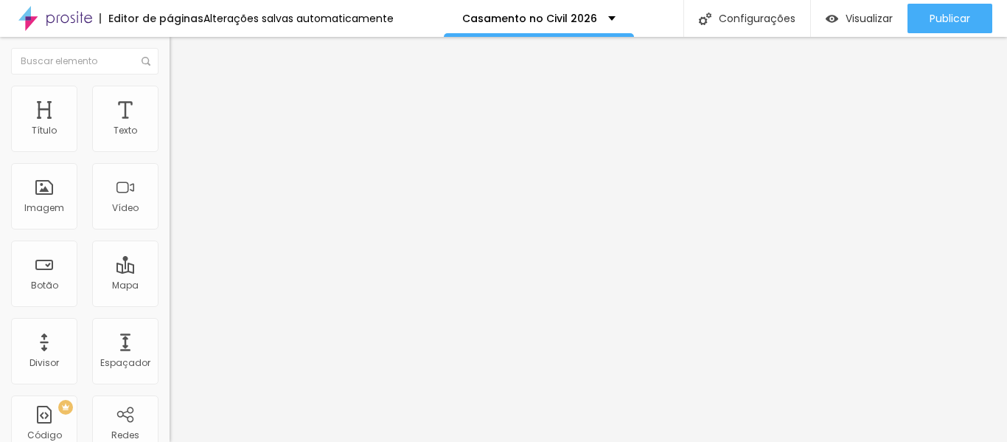
click at [170, 91] on img at bounding box center [176, 92] width 13 height 13
type input "30"
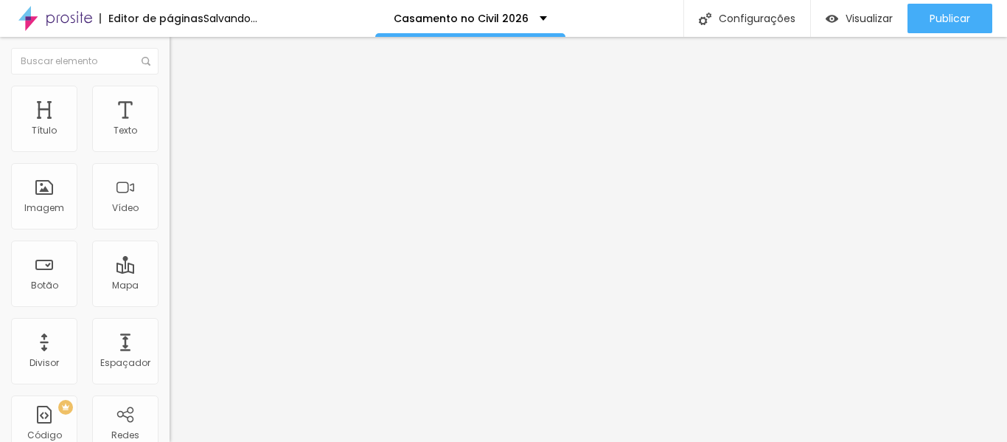
type input "25"
type input "20"
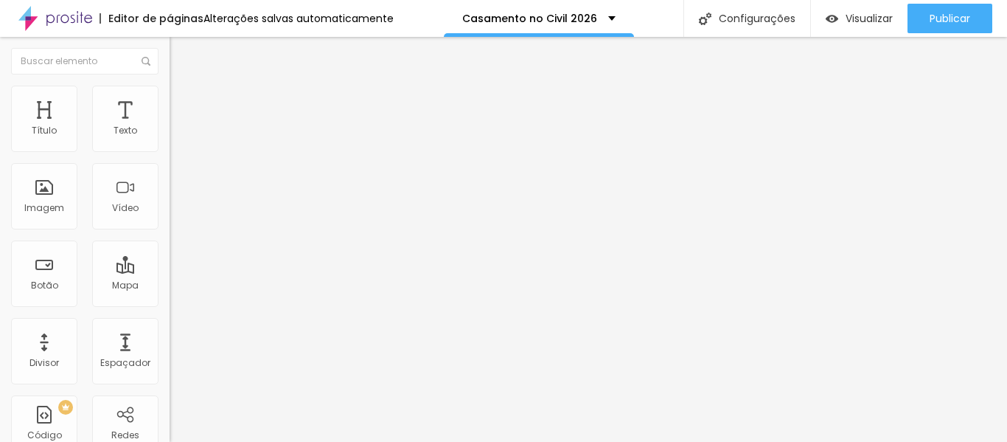
drag, startPoint x: 54, startPoint y: 157, endPoint x: 33, endPoint y: 156, distance: 20.7
type input "20"
click at [170, 151] on input "range" at bounding box center [217, 145] width 95 height 12
click at [170, 97] on li "Avançado" at bounding box center [255, 93] width 170 height 15
type input "42"
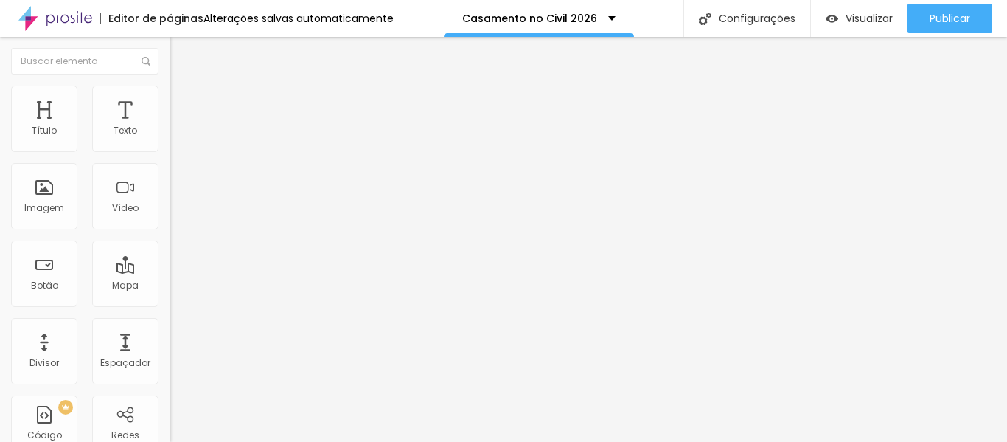
type input "42"
type input "57"
type input "96"
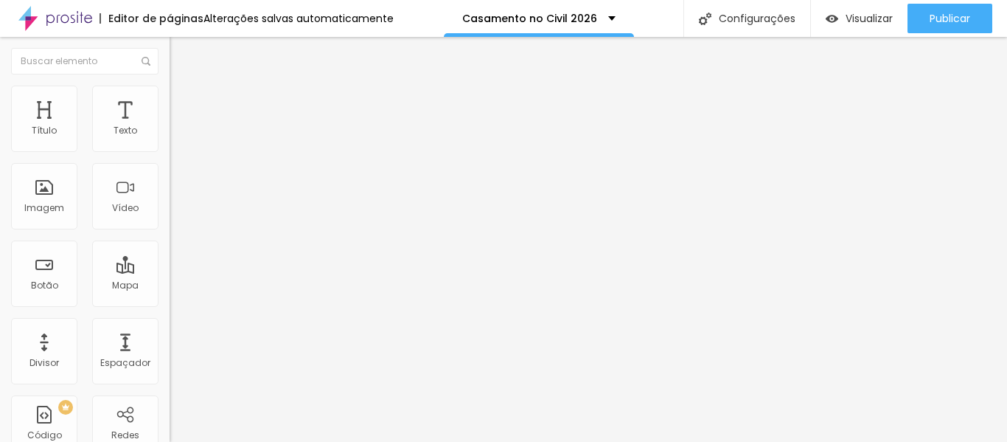
type input "99"
type input "100"
type input "93"
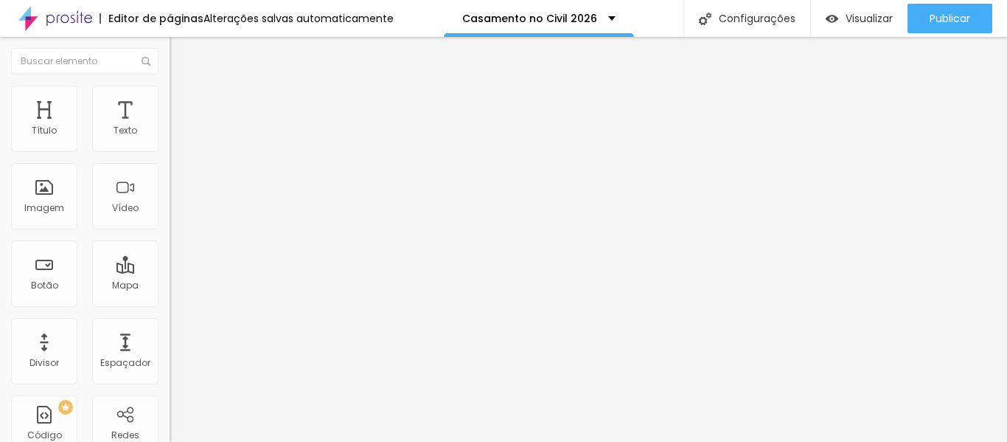
type input "93"
type input "71"
type input "56"
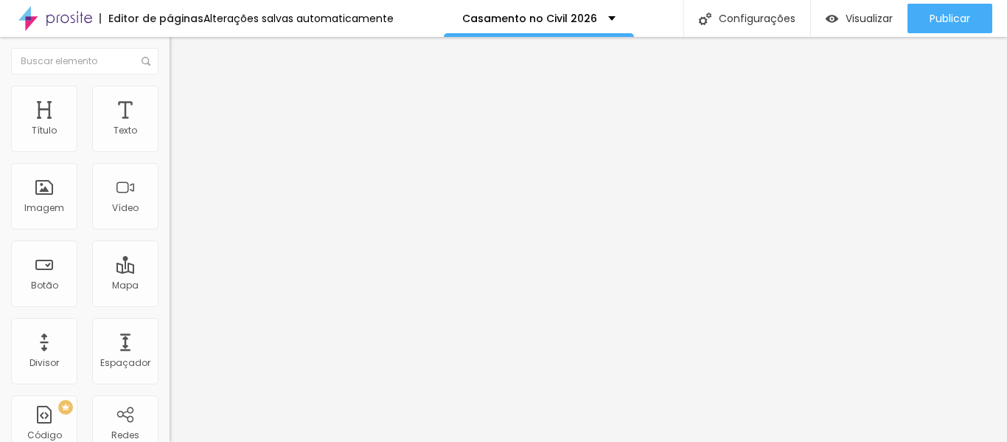
type input "26"
type input "13"
type input "7"
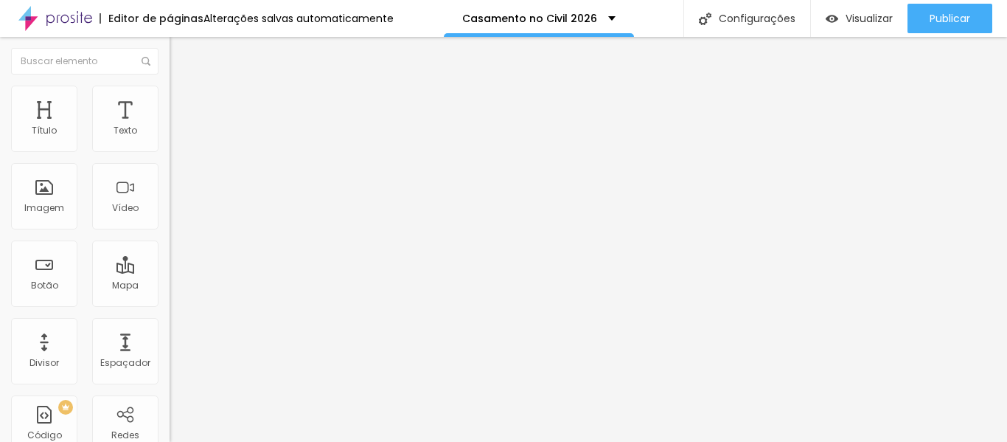
type input "7"
type input "4"
type input "0"
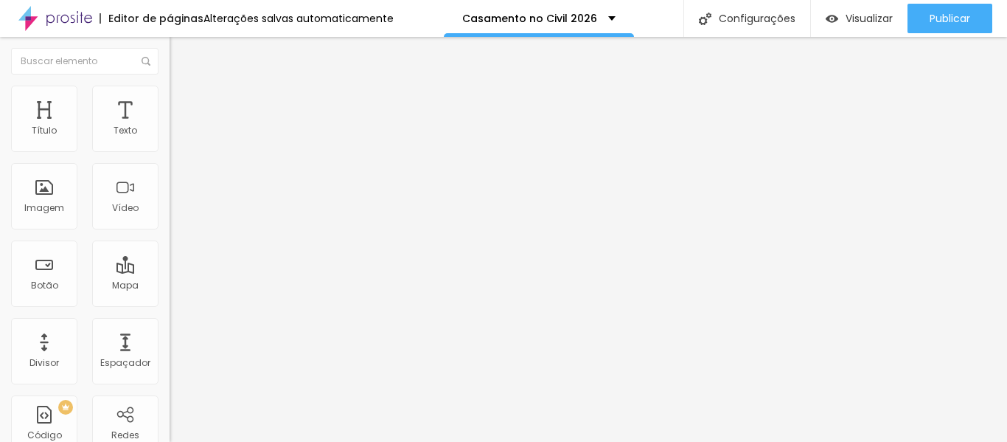
drag, startPoint x: 41, startPoint y: 171, endPoint x: 0, endPoint y: 167, distance: 41.4
type input "0"
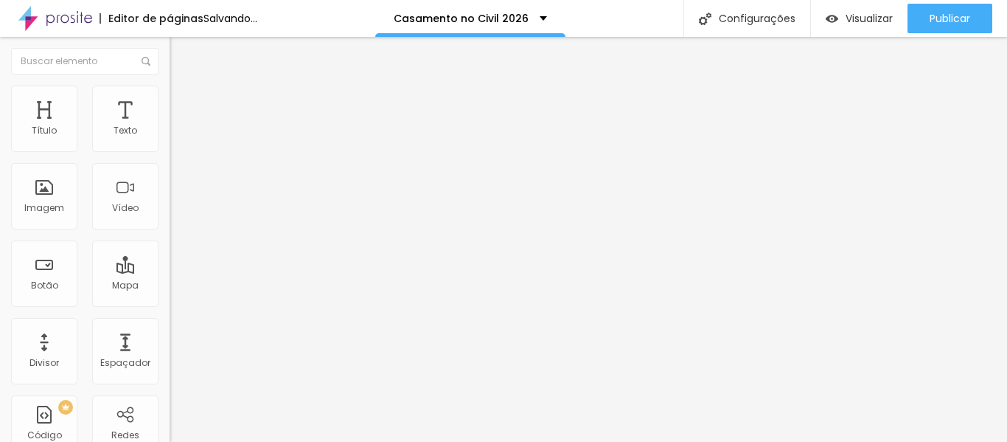
type input "4"
type input "11"
type input "16"
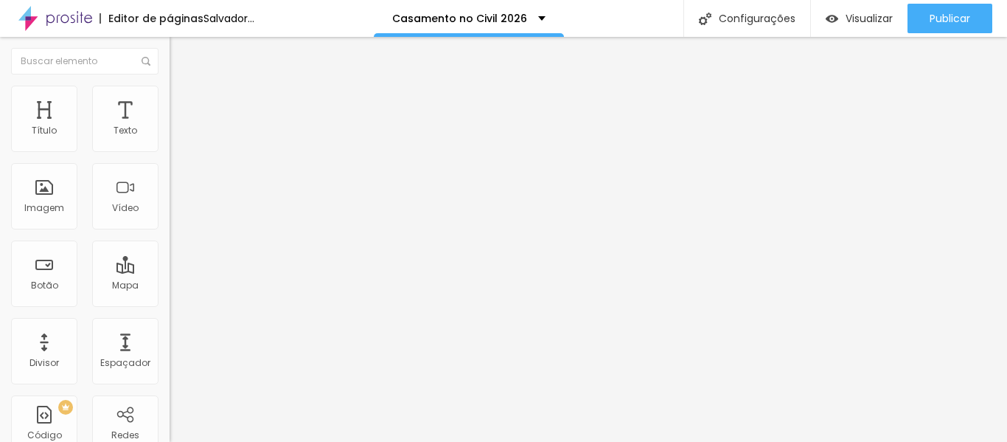
type input "16"
type input "27"
type input "29"
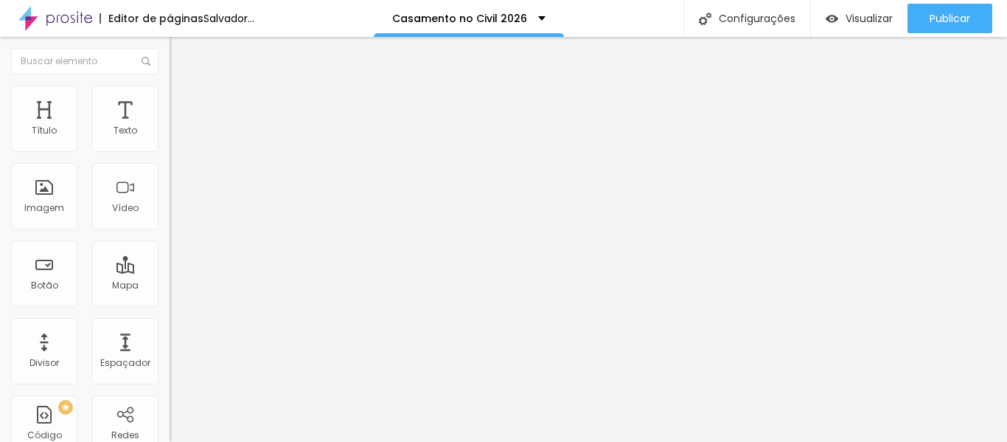
type input "30"
type input "31"
type input "32"
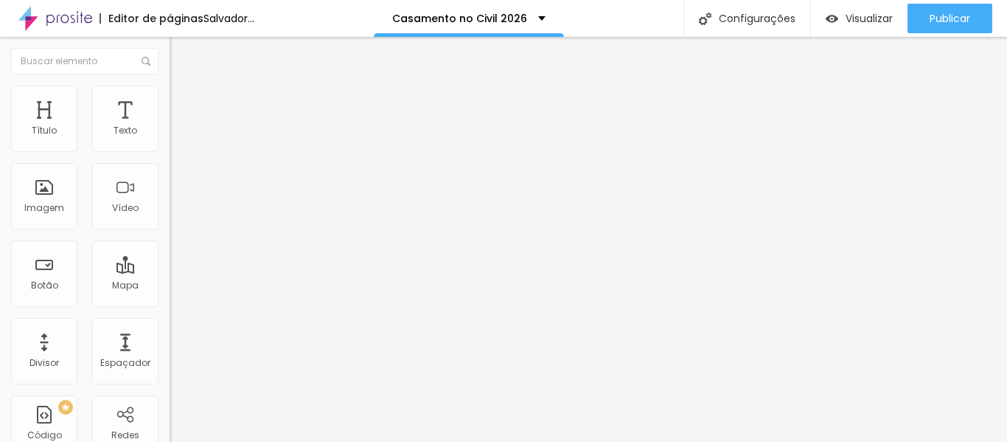
type input "32"
type input "33"
type input "34"
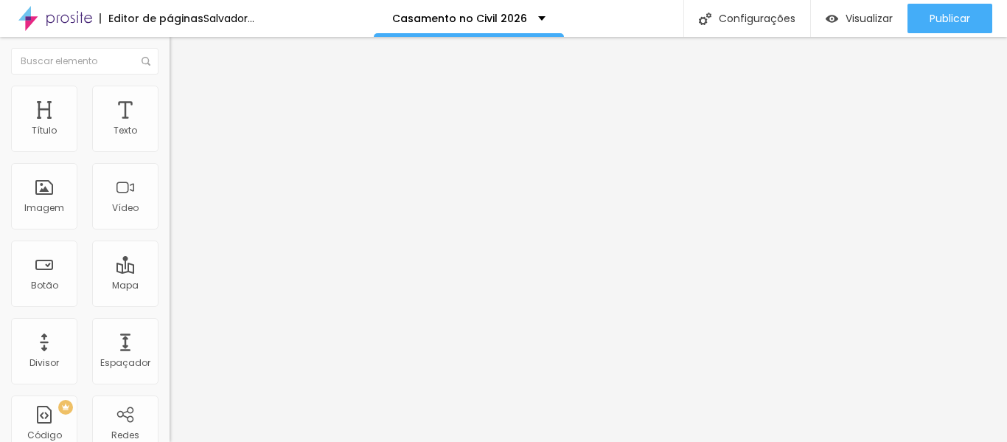
type input "35"
type input "36"
type input "37"
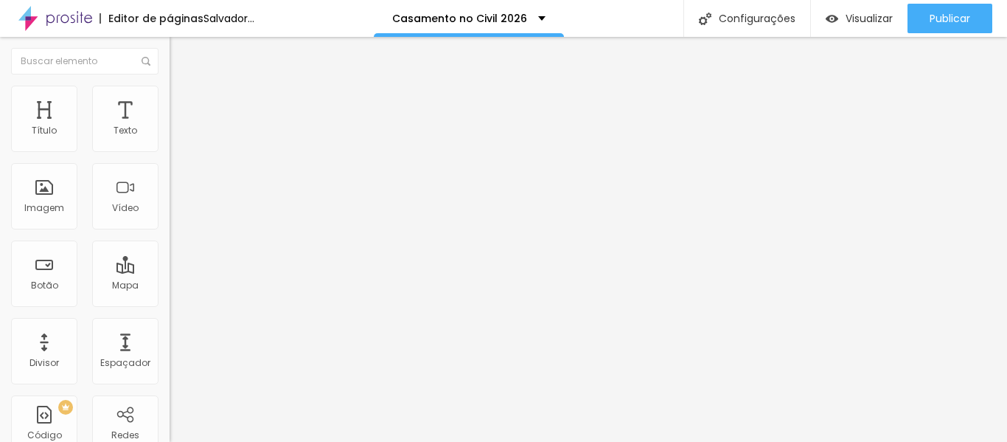
type input "37"
type input "36"
type input "35"
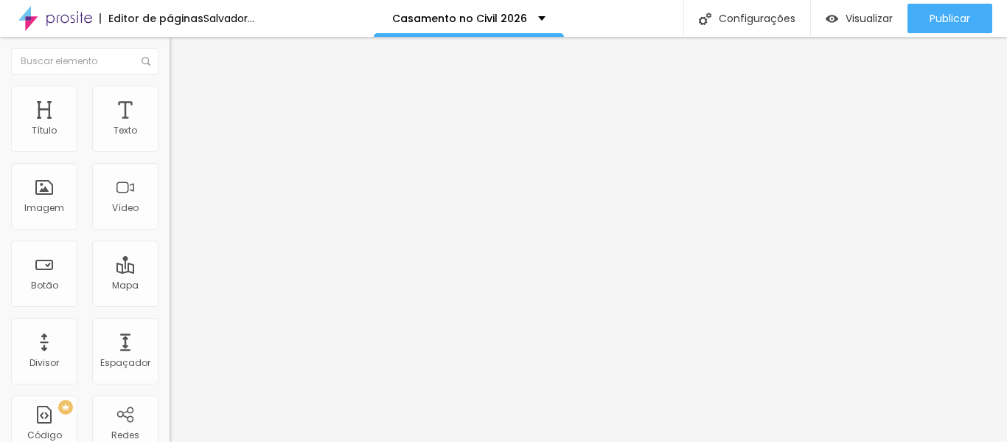
type input "33"
type input "32"
type input "29"
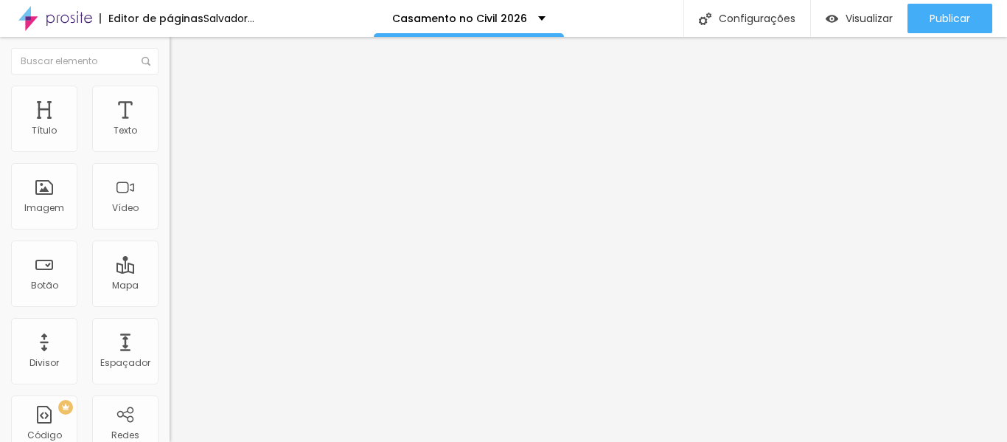
type input "29"
type input "27"
type input "24"
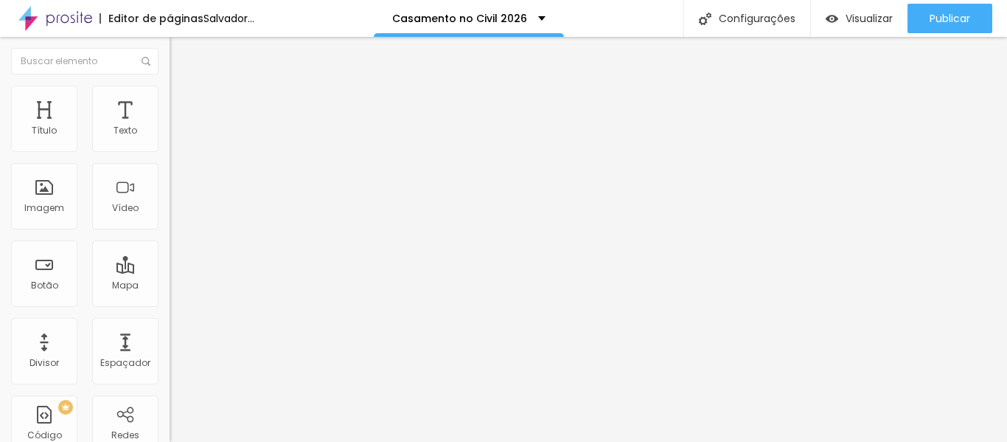
type input "19"
type input "13"
type input "8"
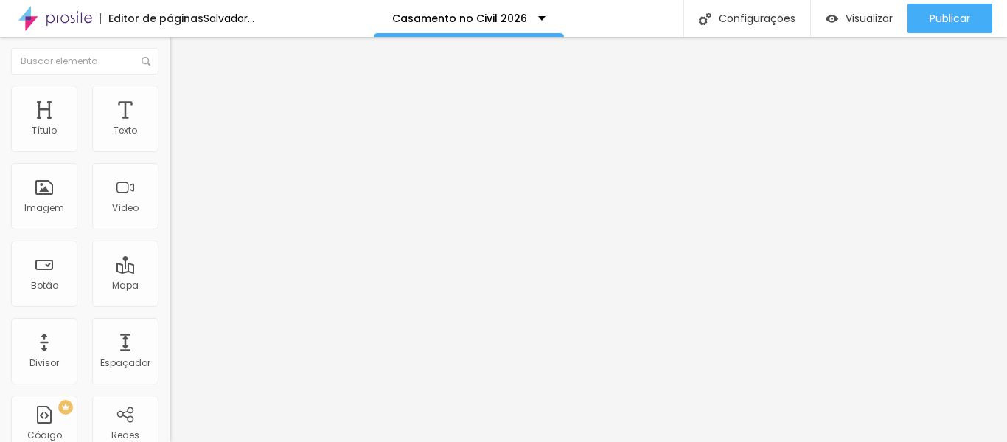
type input "8"
type input "0"
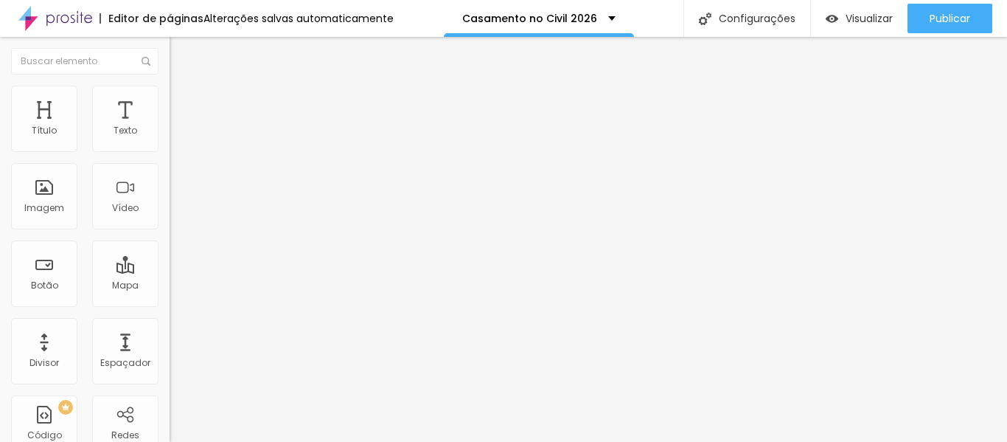
drag, startPoint x: 36, startPoint y: 143, endPoint x: 4, endPoint y: 141, distance: 31.8
type input "0"
click at [170, 271] on input "range" at bounding box center [217, 277] width 95 height 12
click at [181, 49] on img "button" at bounding box center [187, 54] width 12 height 12
click at [170, 97] on li "Estilo" at bounding box center [255, 93] width 170 height 15
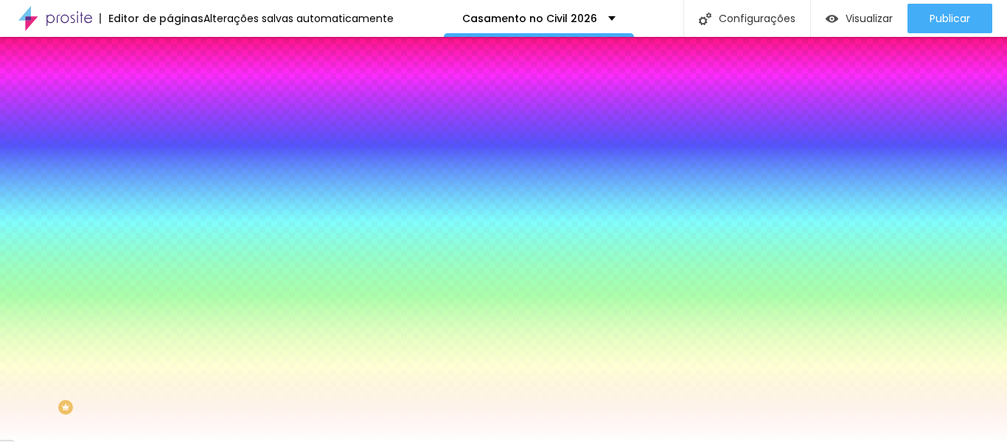
click at [170, 100] on img at bounding box center [176, 106] width 13 height 13
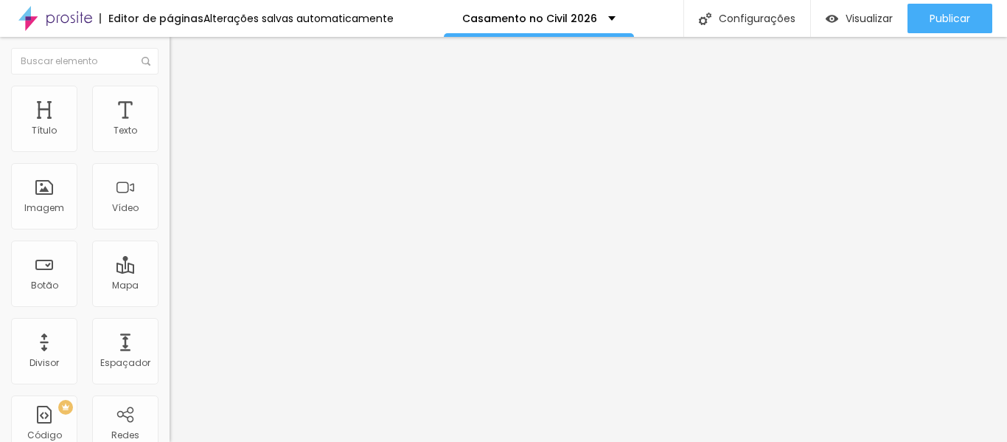
click at [183, 104] on font "Avançado" at bounding box center [207, 110] width 49 height 13
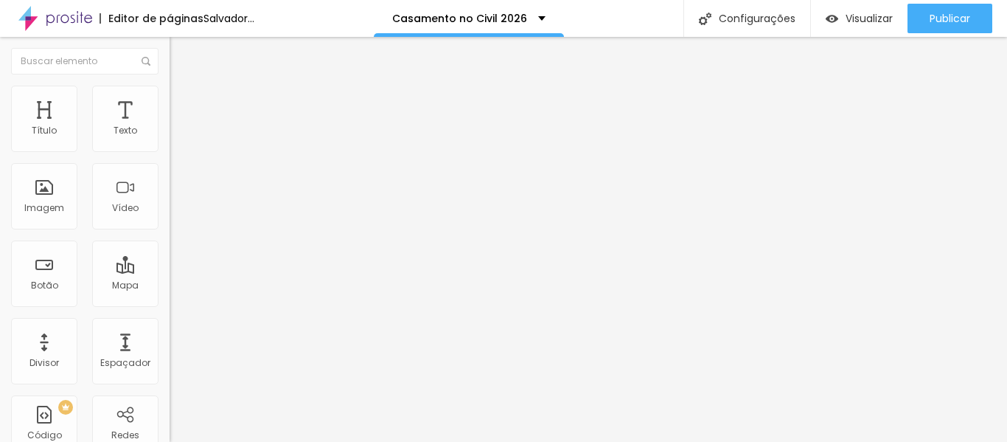
click at [178, 127] on font "Adicionar imagem" at bounding box center [221, 120] width 86 height 13
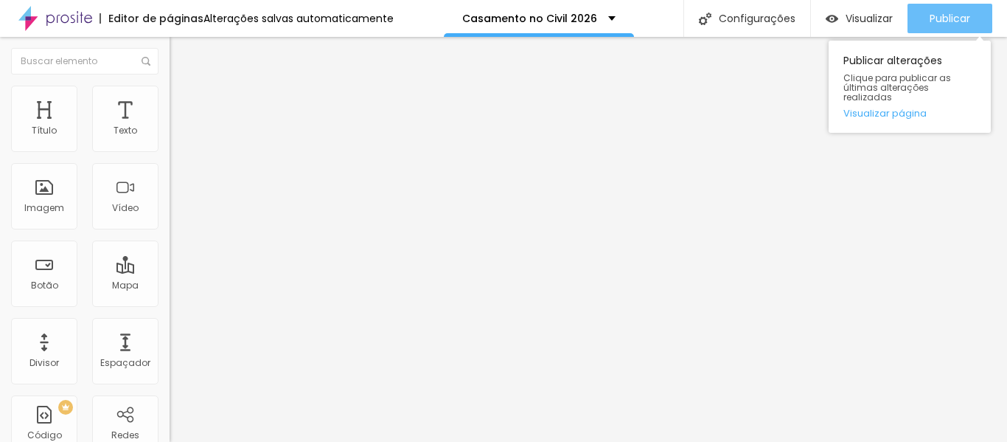
click at [959, 11] on font "Publicar" at bounding box center [950, 18] width 41 height 15
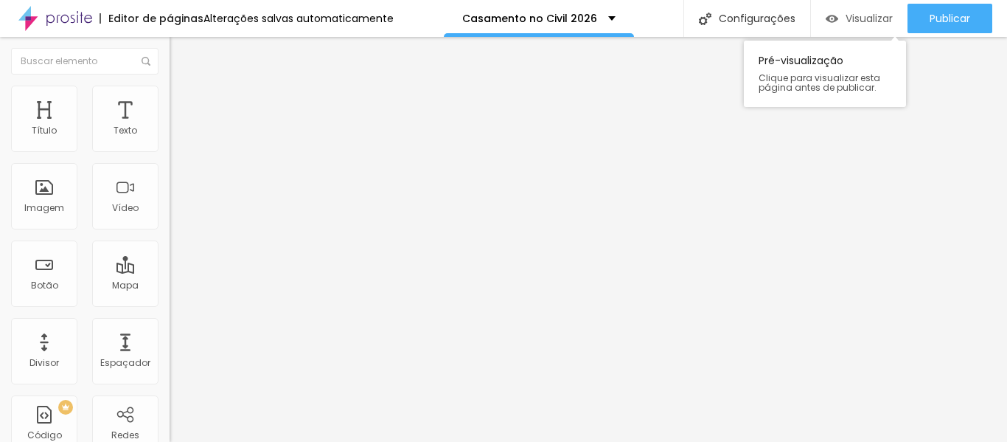
click at [867, 14] on font "Visualizar" at bounding box center [869, 18] width 47 height 15
click at [178, 127] on font "Trocar imagem" at bounding box center [214, 120] width 72 height 13
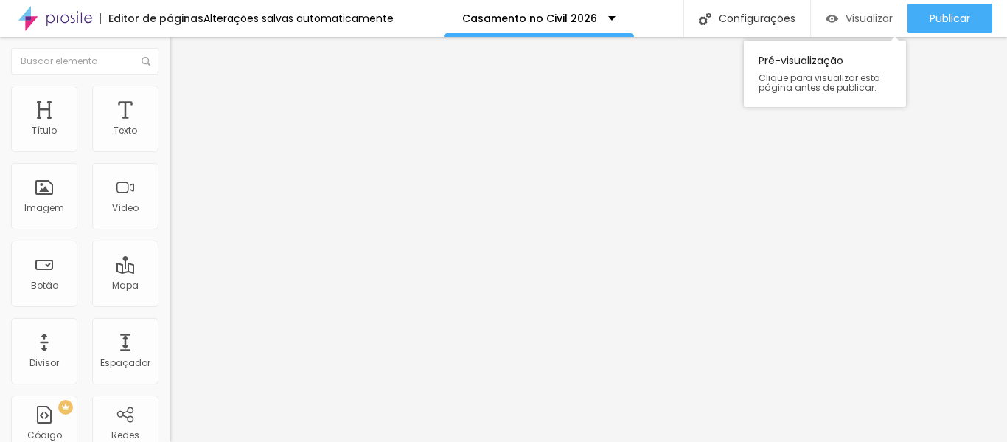
click at [868, 17] on font "Visualizar" at bounding box center [869, 18] width 47 height 15
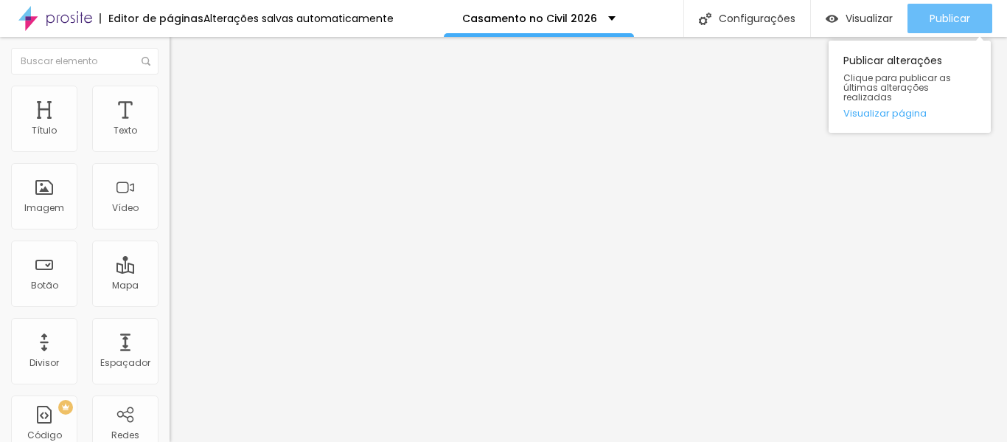
click at [966, 15] on font "Publicar" at bounding box center [950, 18] width 41 height 15
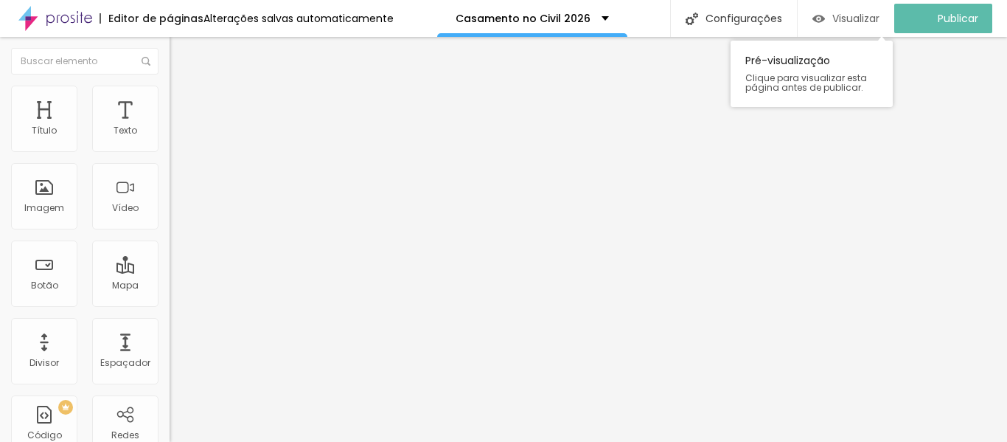
click at [867, 13] on font "Visualizar" at bounding box center [855, 18] width 47 height 15
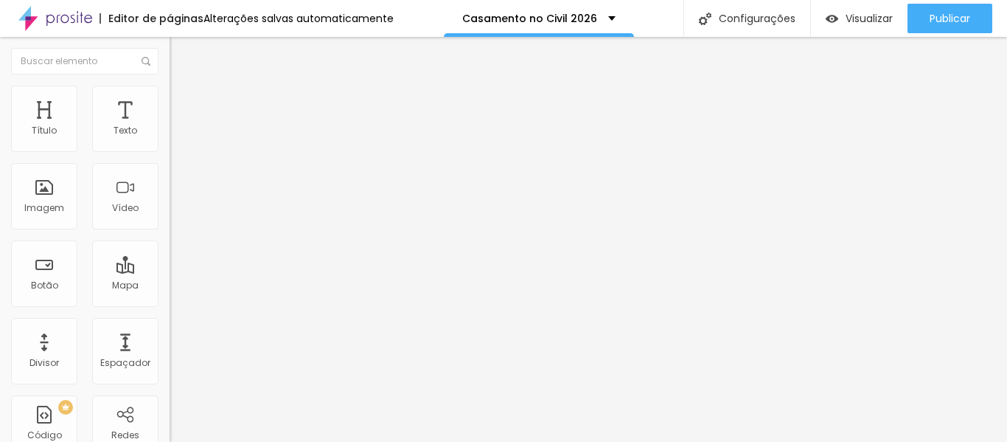
click at [178, 127] on font "Trocar imagem" at bounding box center [214, 120] width 72 height 13
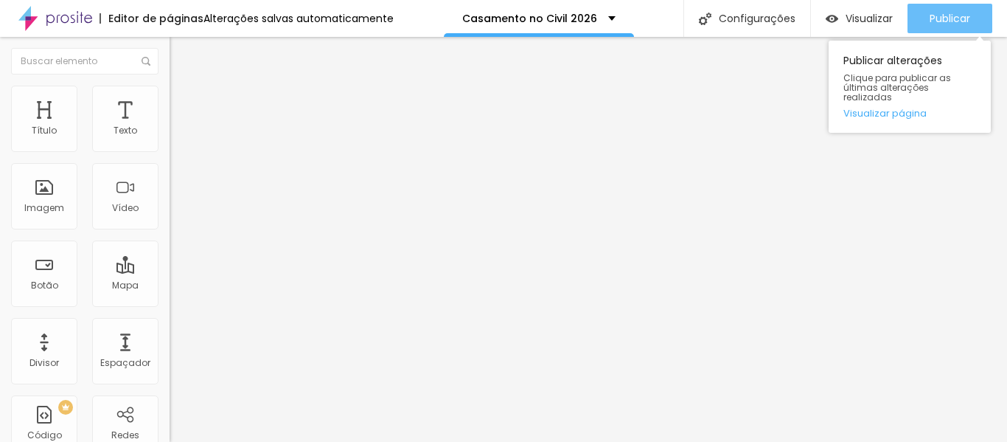
click at [953, 15] on font "Publicar" at bounding box center [950, 18] width 41 height 15
click at [958, 13] on font "Publicar" at bounding box center [950, 18] width 41 height 15
click at [945, 14] on font "Publicar" at bounding box center [950, 18] width 41 height 15
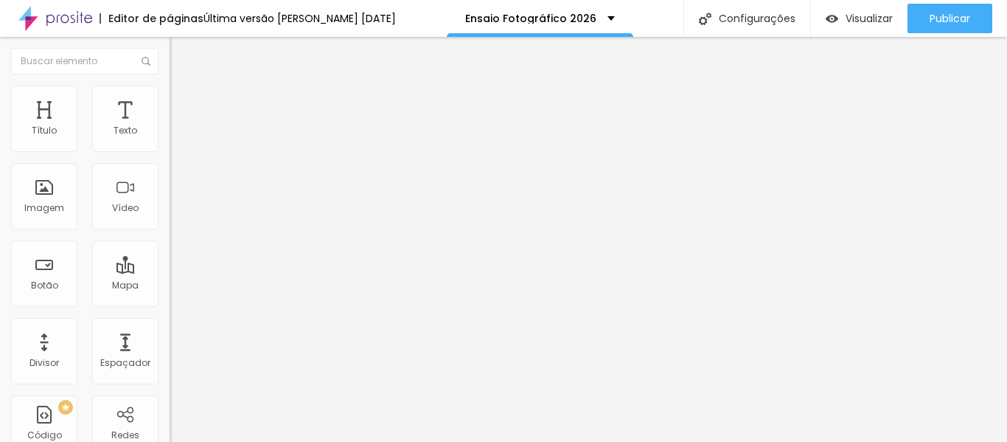
click at [170, 100] on li "Avançado" at bounding box center [255, 107] width 170 height 15
type input "3"
type input "0"
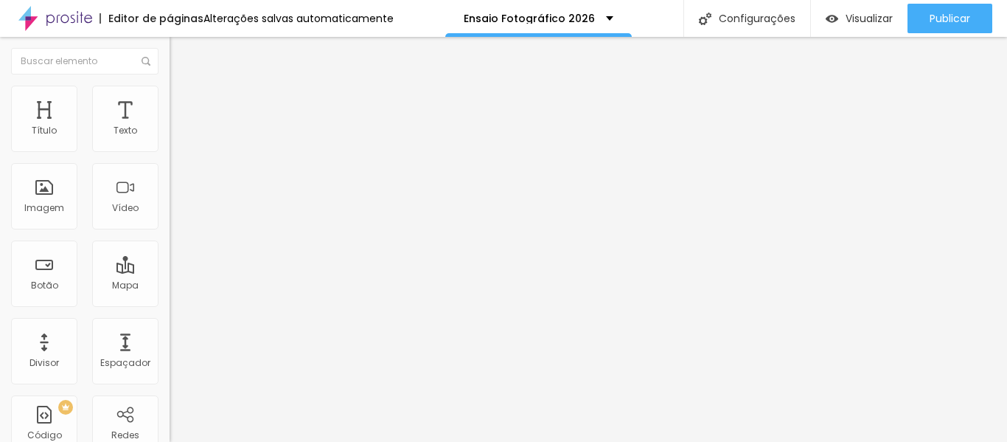
drag, startPoint x: 39, startPoint y: 146, endPoint x: 22, endPoint y: 144, distance: 17.0
type input "0"
click at [170, 286] on input "range" at bounding box center [217, 292] width 95 height 12
type input "7"
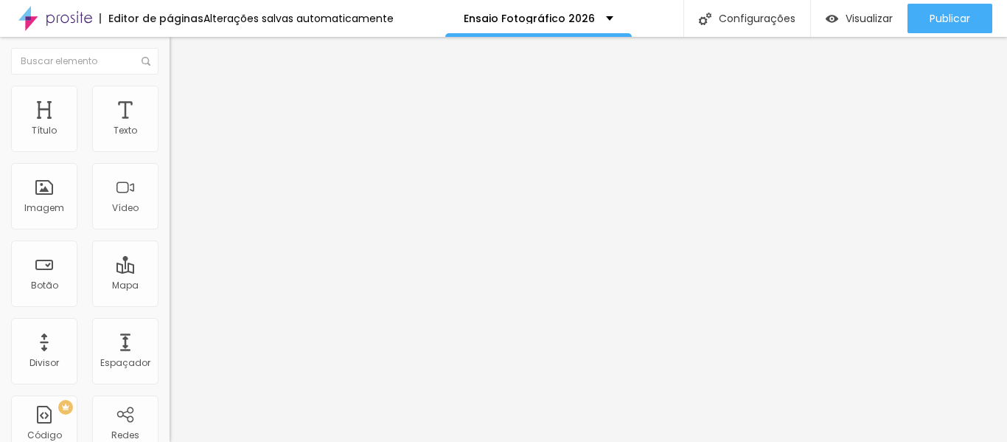
type input "1"
type input "0"
drag, startPoint x: 42, startPoint y: 174, endPoint x: 10, endPoint y: 173, distance: 31.7
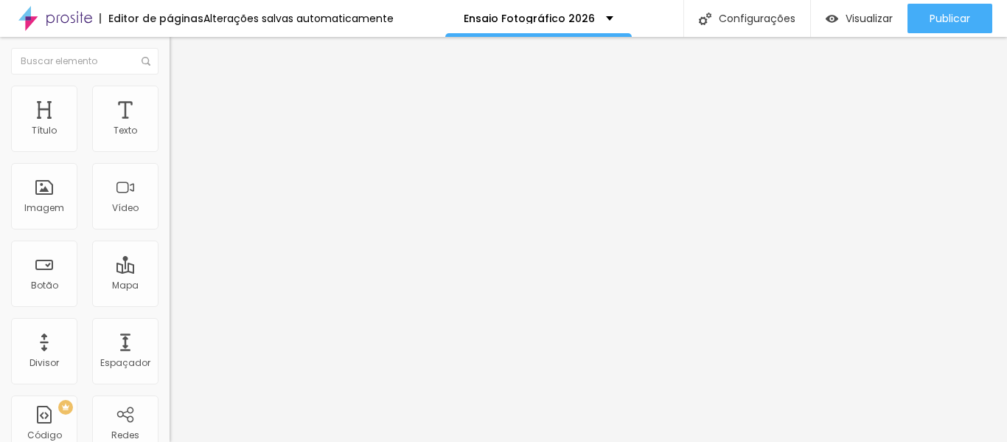
type input "0"
click at [170, 97] on li "Estilo" at bounding box center [255, 93] width 170 height 15
type input "60"
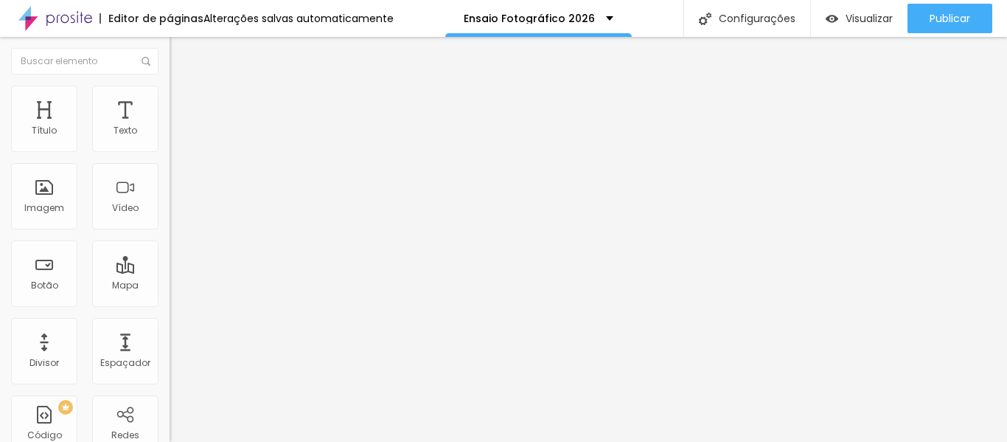
type input "55"
type input "50"
type input "45"
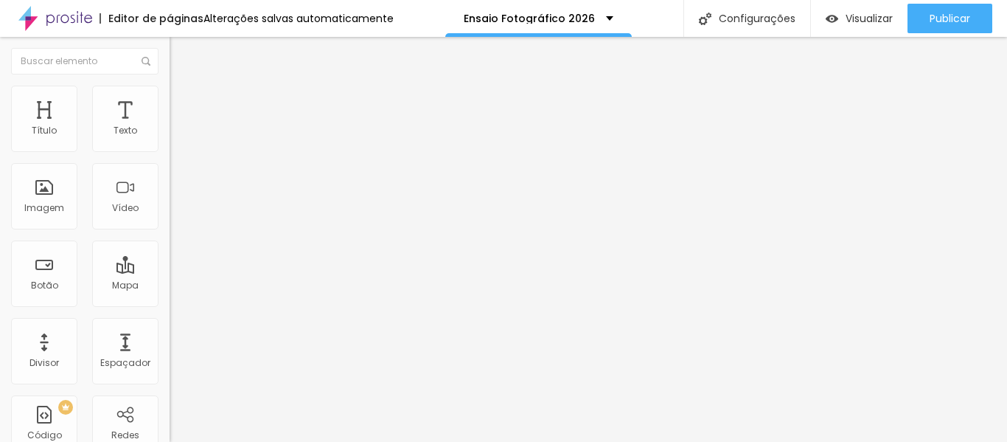
type input "45"
type input "40"
type input "35"
drag, startPoint x: 102, startPoint y: 160, endPoint x: 54, endPoint y: 155, distance: 48.9
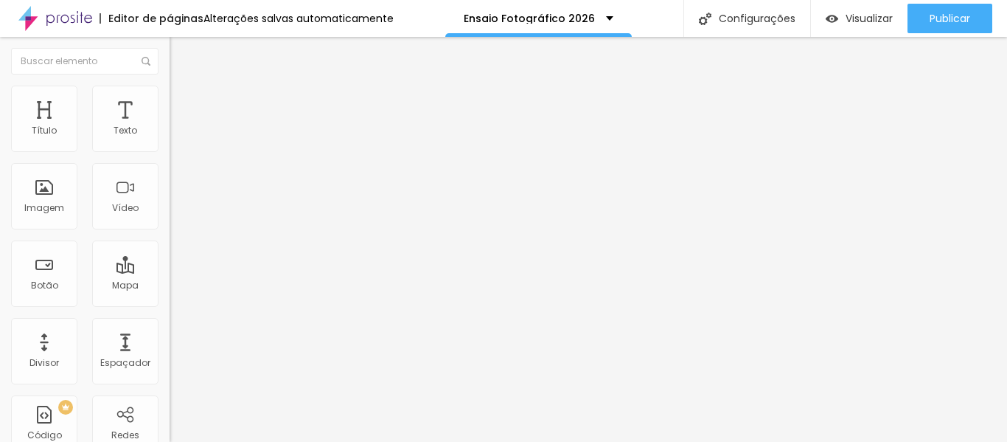
type input "35"
click at [170, 151] on input "range" at bounding box center [217, 145] width 95 height 12
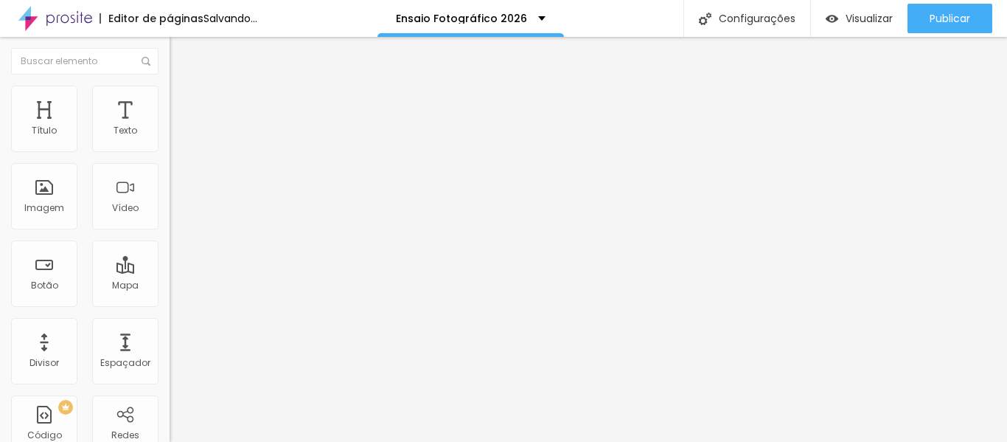
type input "200"
drag, startPoint x: 125, startPoint y: 189, endPoint x: 216, endPoint y: 170, distance: 93.4
type input "200"
click at [216, 324] on input "range" at bounding box center [217, 330] width 95 height 12
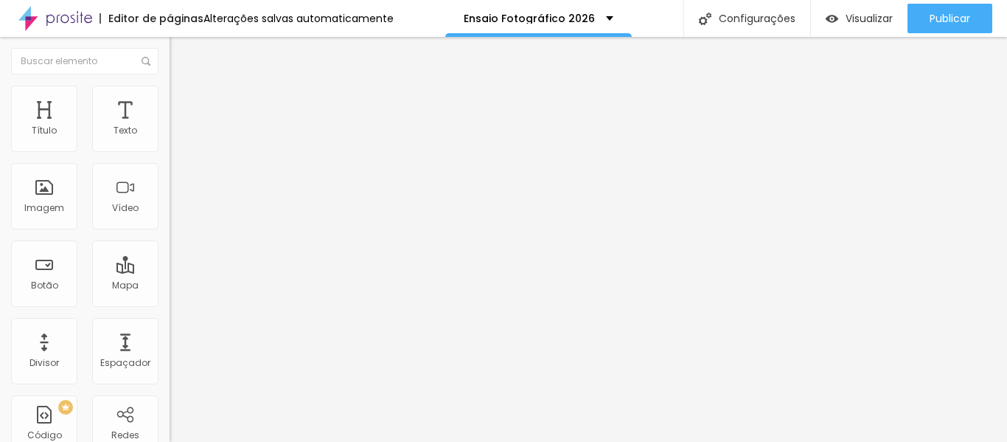
type input "30"
click at [170, 151] on input "range" at bounding box center [217, 145] width 95 height 12
click at [170, 142] on button "button" at bounding box center [180, 133] width 21 height 15
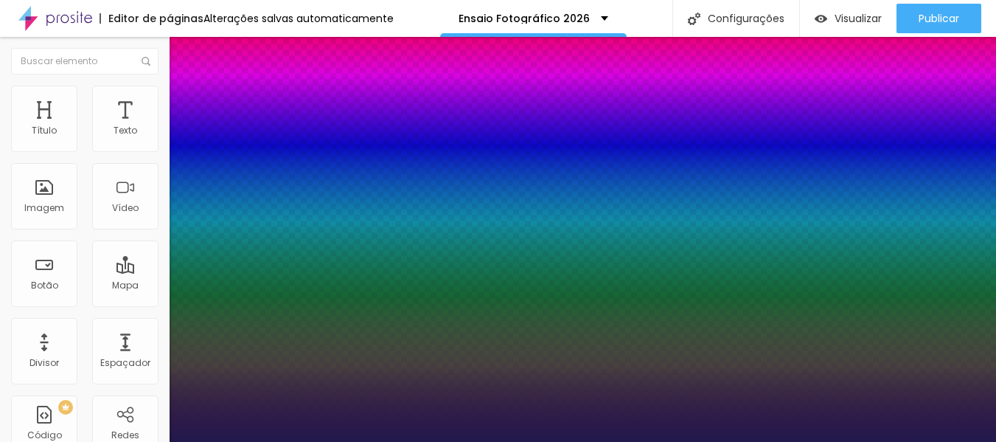
type input "1"
type input "15"
type input "1"
type input "18"
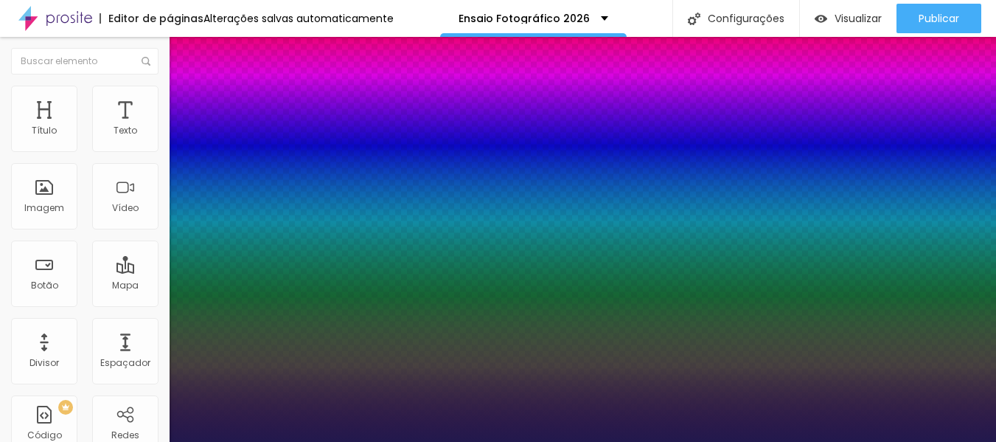
type input "18"
type input "1"
type input "19"
type input "1"
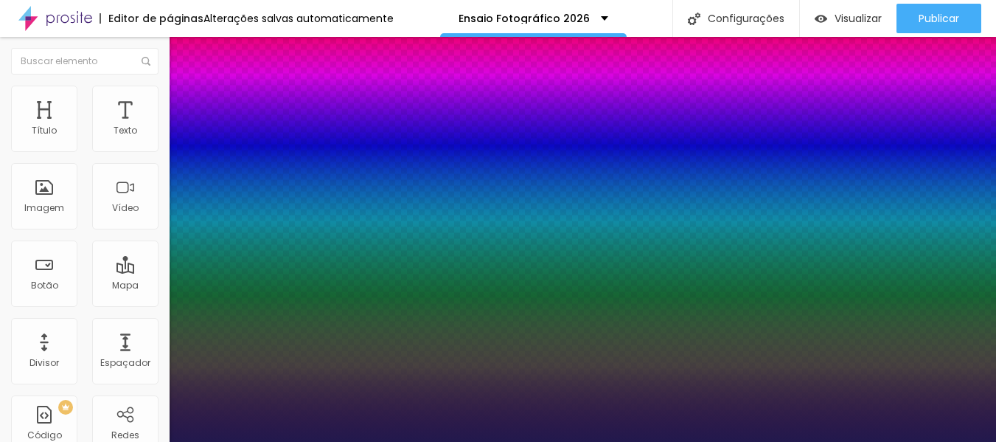
type input "20"
type input "1"
type input "21"
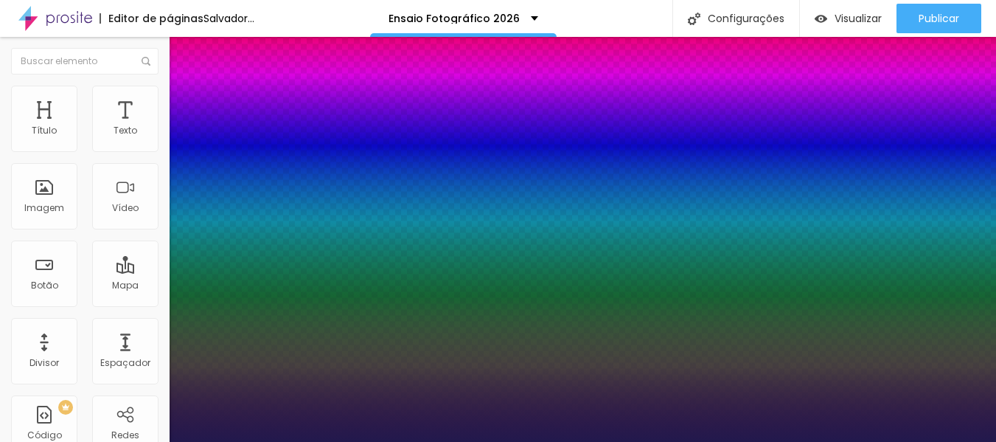
type input "1"
drag, startPoint x: 197, startPoint y: 251, endPoint x: 205, endPoint y: 251, distance: 8.1
type input "21"
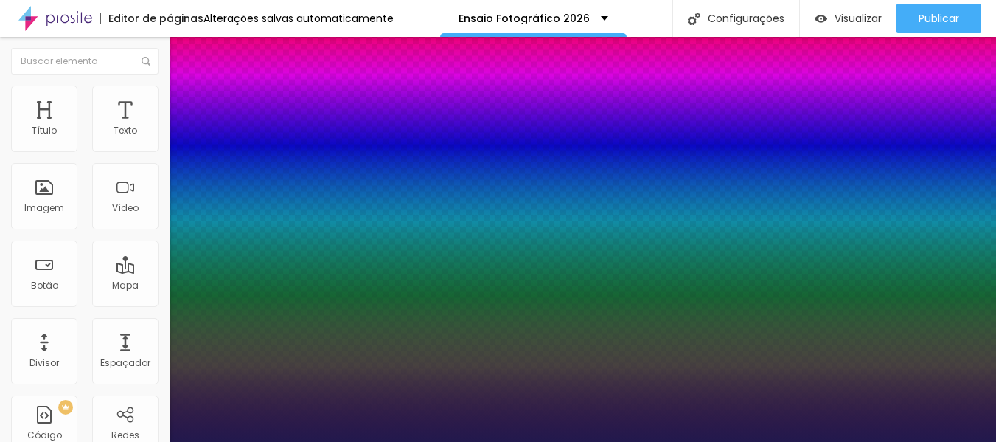
click at [488, 441] on div at bounding box center [498, 442] width 996 height 0
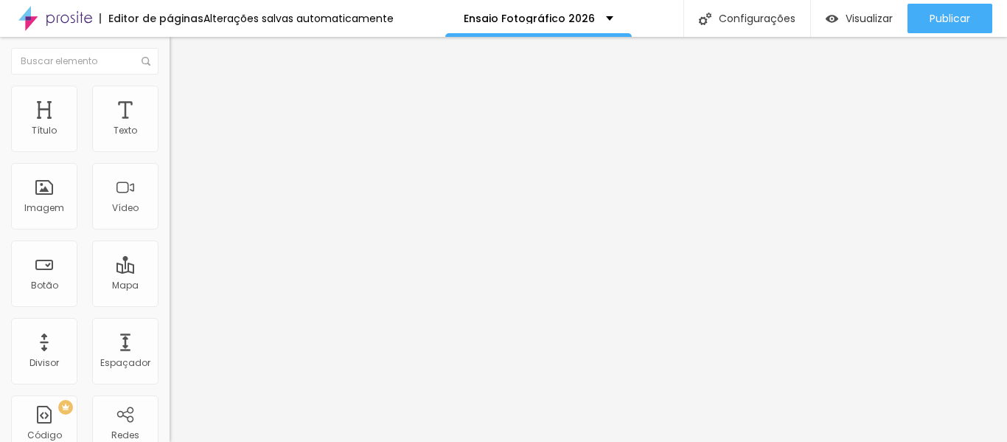
click at [183, 101] on font "Estilo" at bounding box center [194, 95] width 23 height 13
type input "25"
type input "20"
drag, startPoint x: 44, startPoint y: 158, endPoint x: 29, endPoint y: 158, distance: 14.7
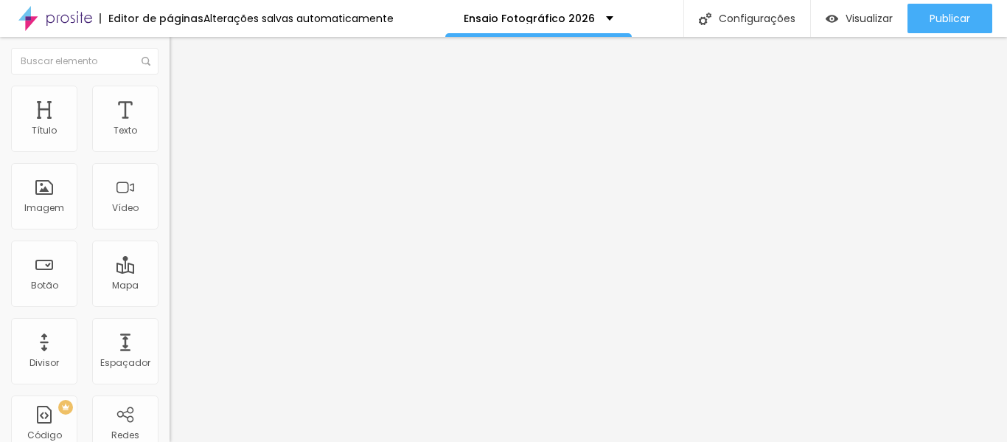
type input "20"
click at [170, 151] on input "range" at bounding box center [217, 145] width 95 height 12
click at [181, 50] on img "button" at bounding box center [187, 54] width 12 height 12
click at [181, 52] on img "button" at bounding box center [187, 54] width 12 height 12
click at [178, 127] on font "Adicionar imagem" at bounding box center [221, 120] width 86 height 13
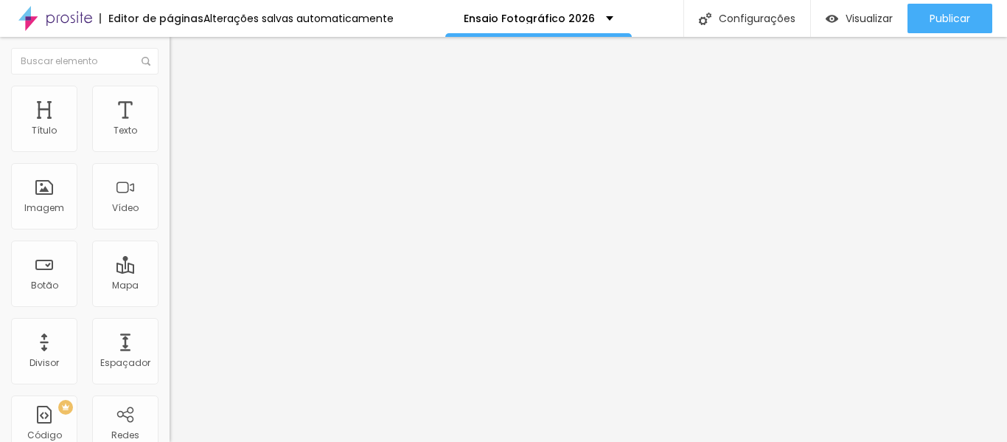
click at [170, 88] on img at bounding box center [176, 92] width 13 height 13
type input "5"
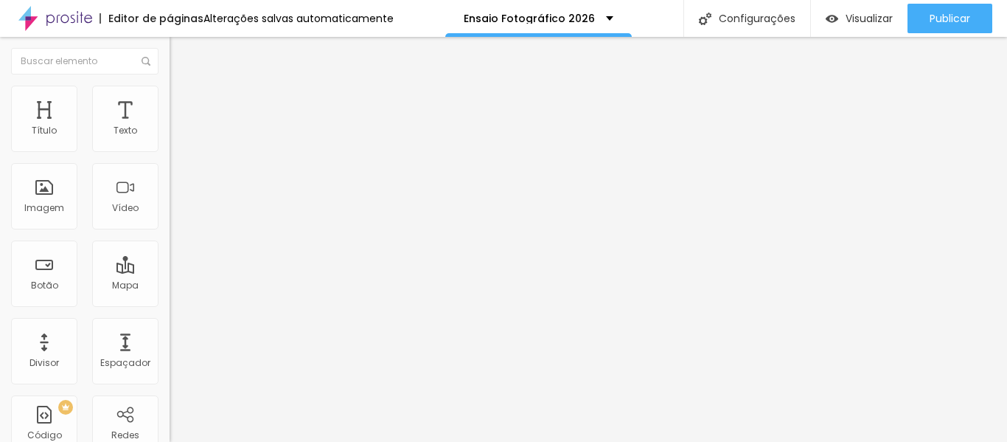
type input "5"
type input "8"
type input "11"
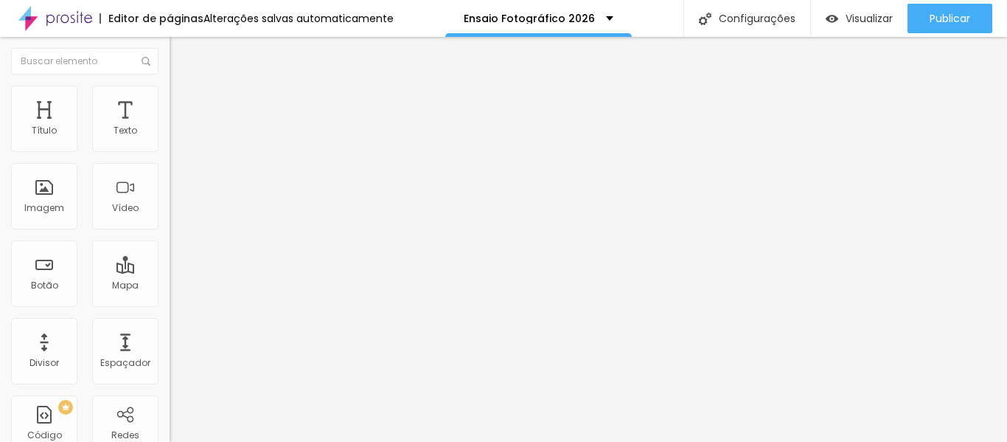
type input "13"
type input "16"
type input "18"
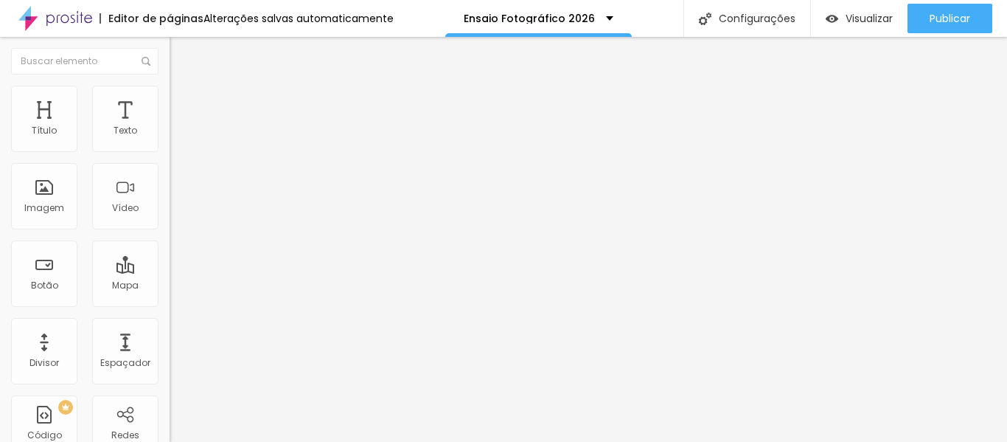
type input "18"
type input "20"
type input "21"
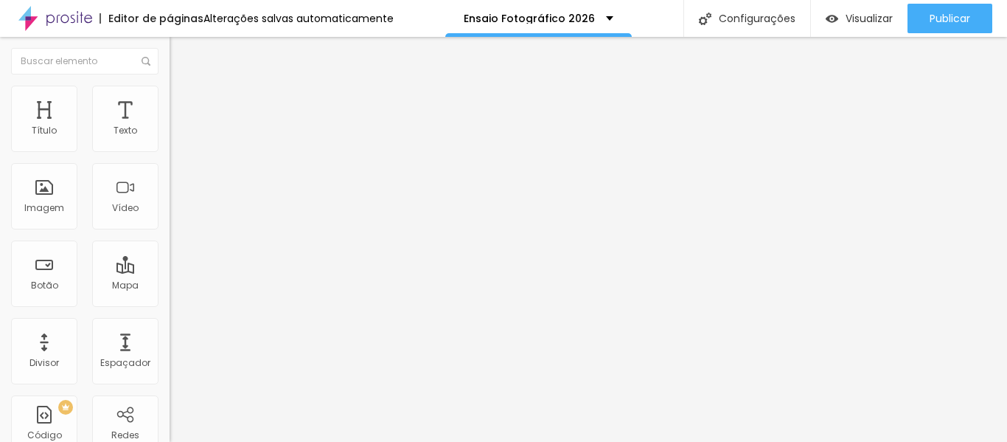
type input "23"
type input "25"
type input "26"
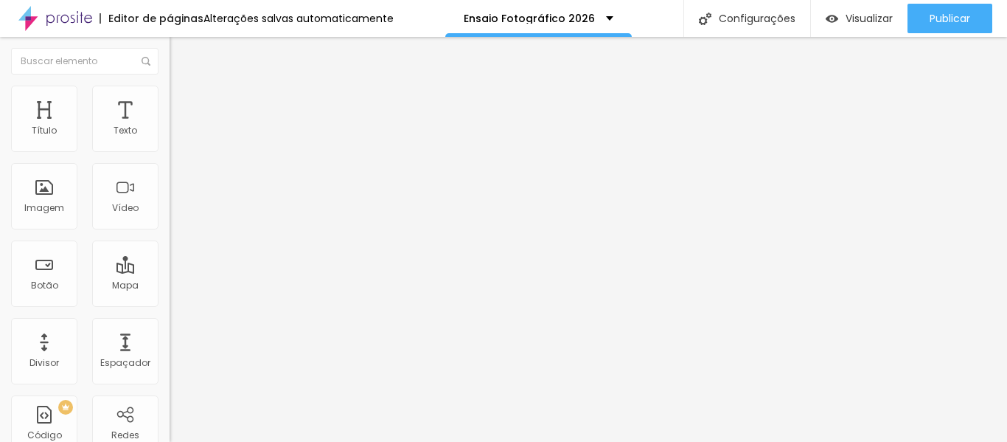
type input "26"
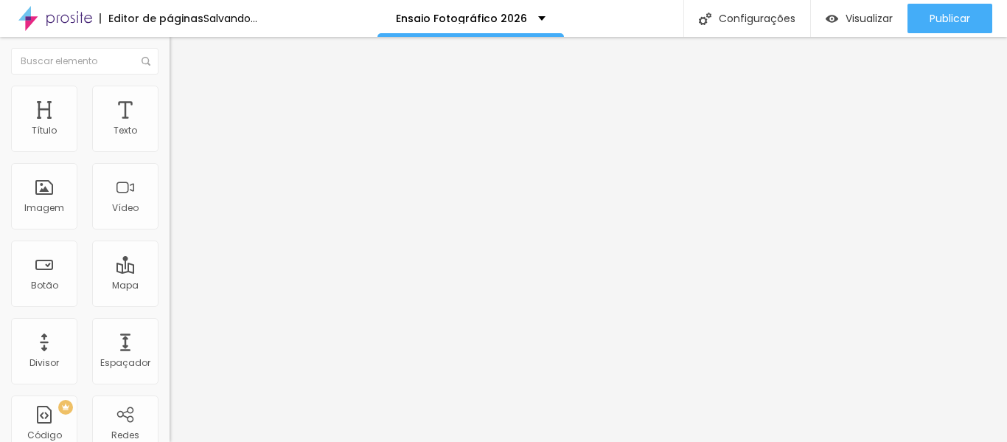
type input "28"
type input "30"
type input "31"
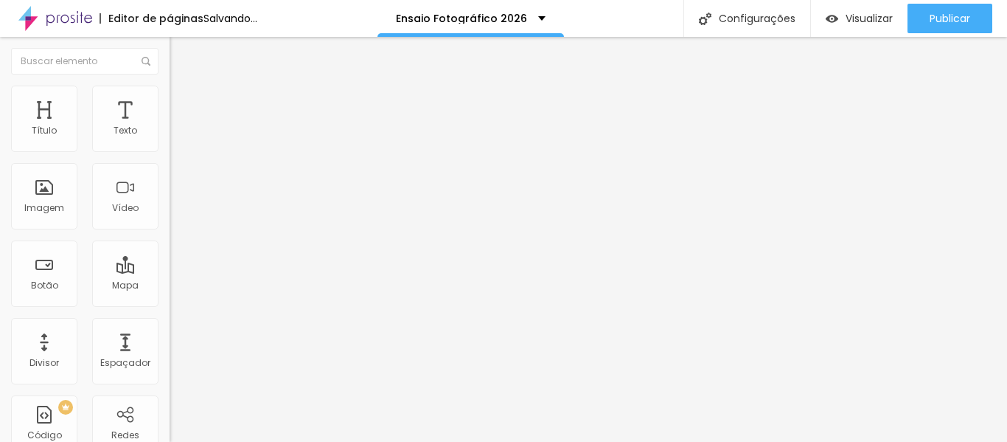
type input "31"
type input "35"
type input "38"
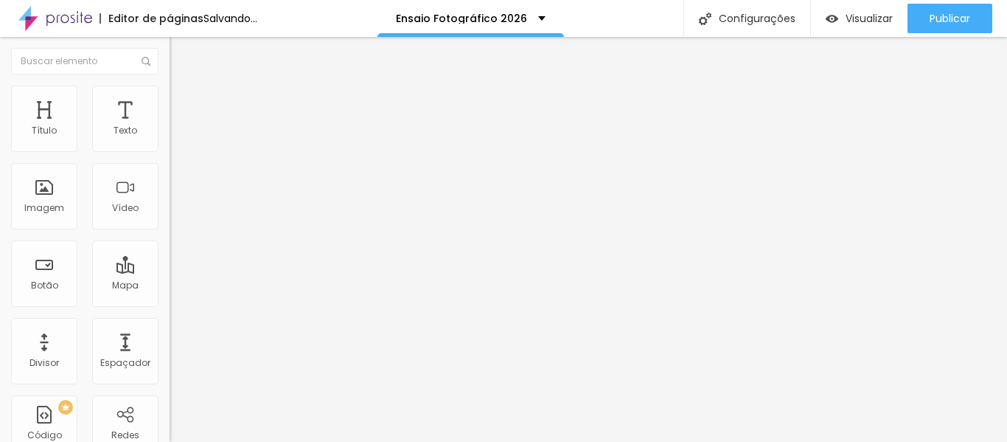
type input "41"
type input "44"
type input "46"
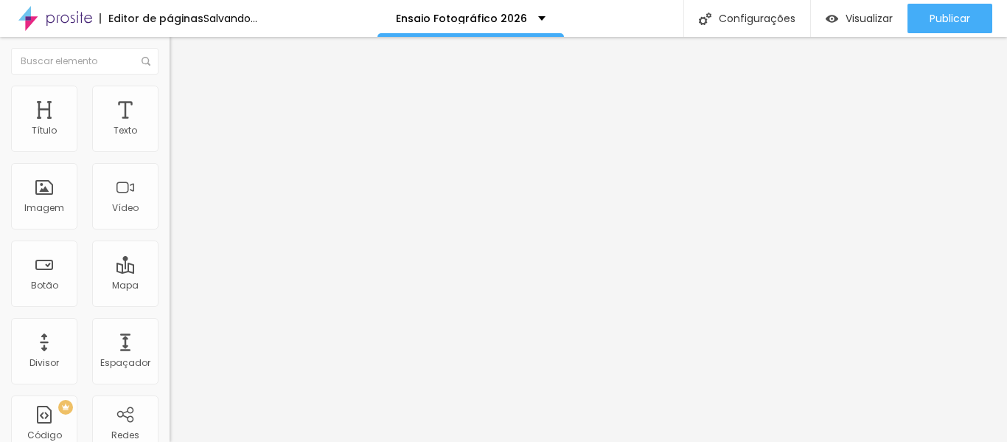
type input "46"
type input "49"
type input "51"
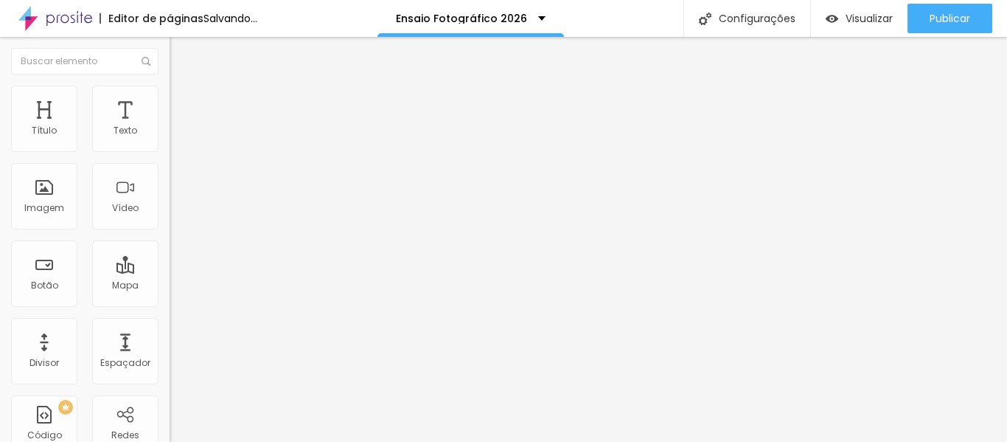
type input "56"
type input "64"
type input "72"
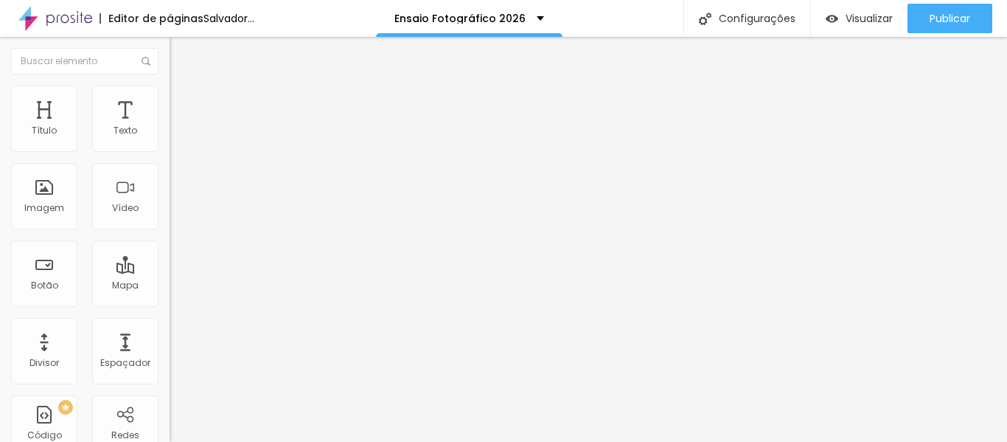
type input "72"
type input "82"
type input "99"
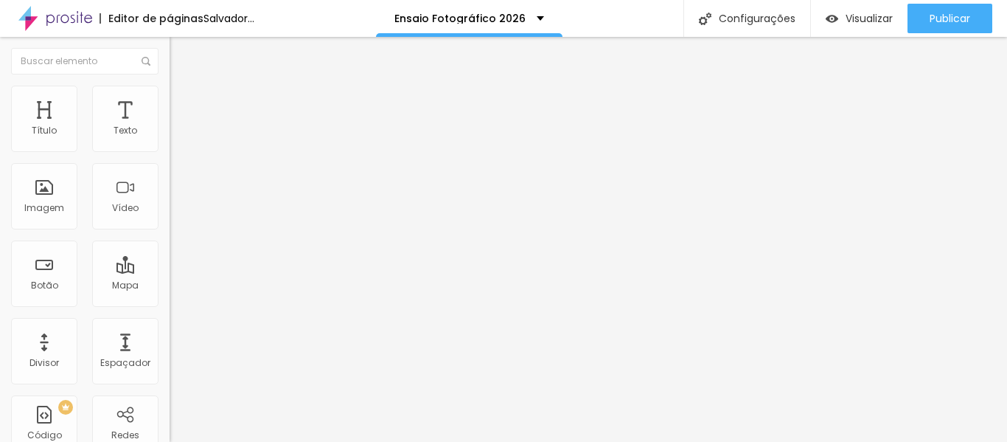
type input "125"
type input "156"
type input "165"
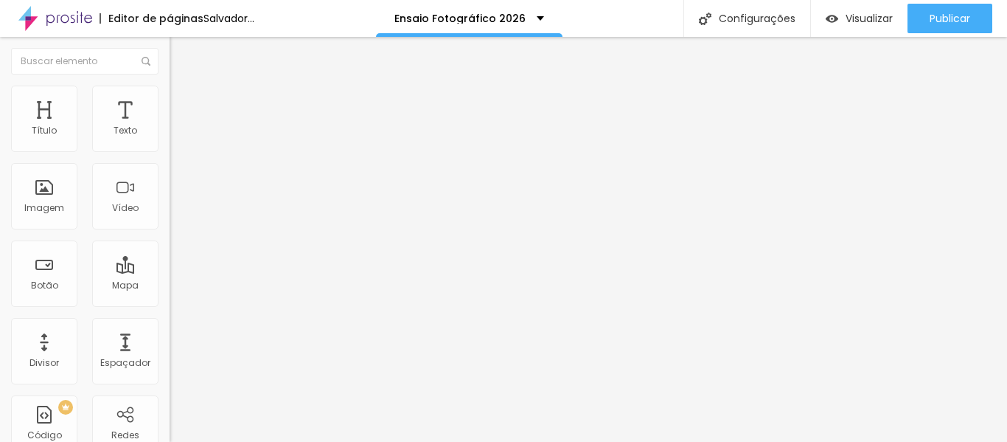
type input "165"
type input "168"
type input "170"
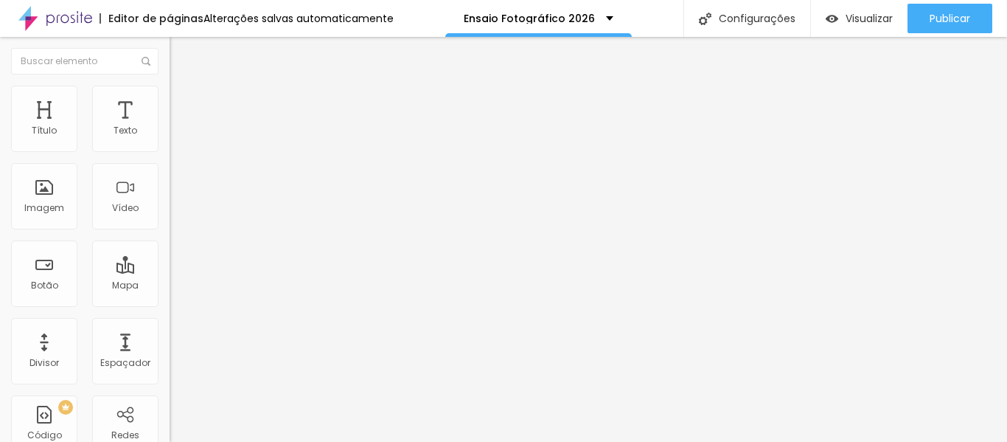
type input "171"
type input "173"
type input "174"
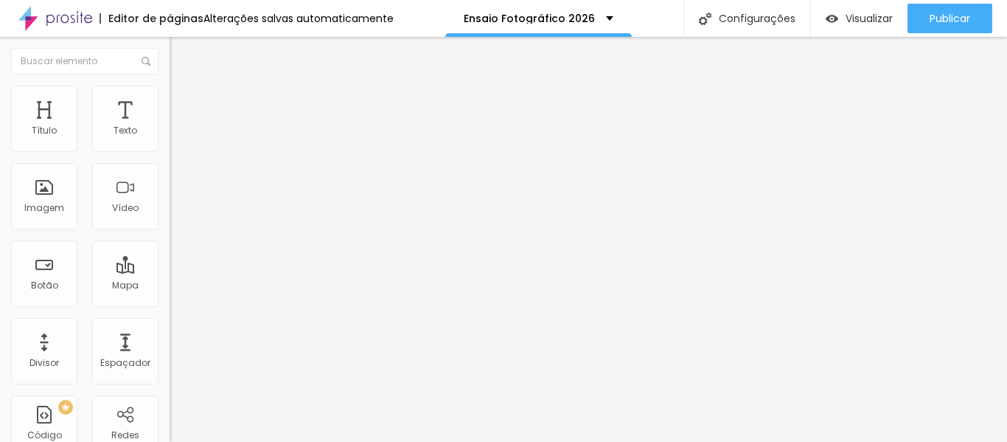
type input "174"
type input "183"
type input "189"
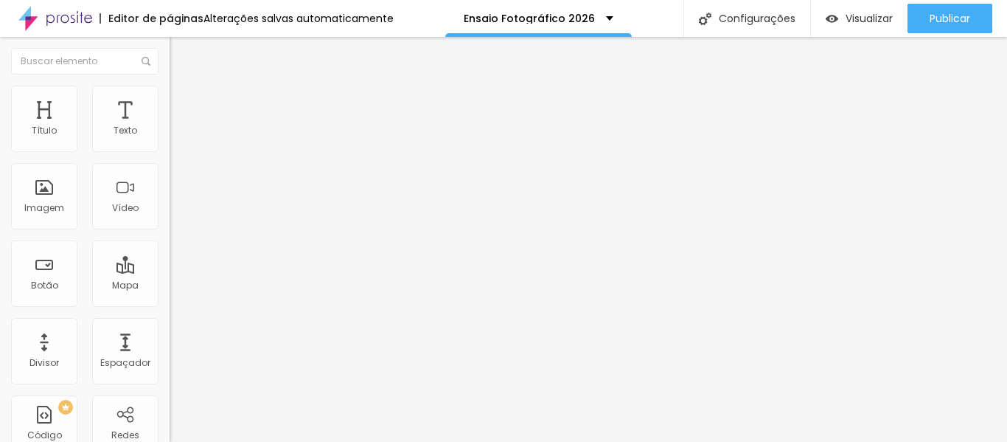
type input "198"
type input "200"
type input "150"
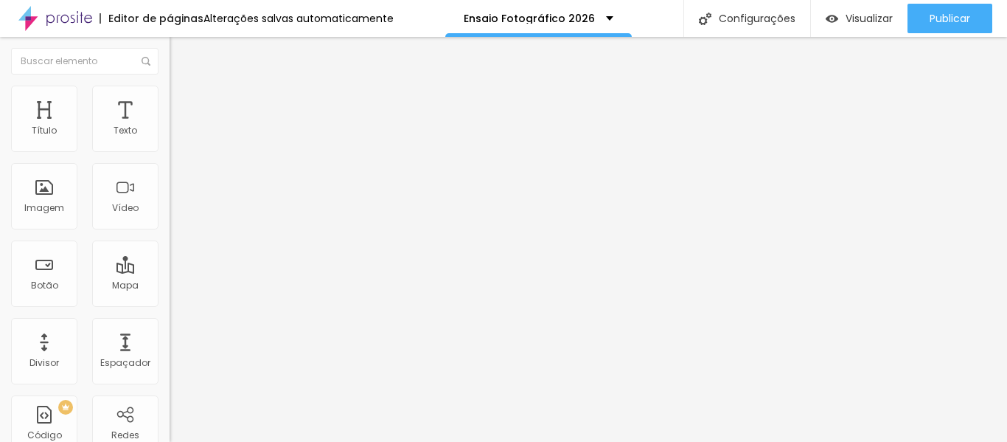
type input "150"
type input "114"
type input "46"
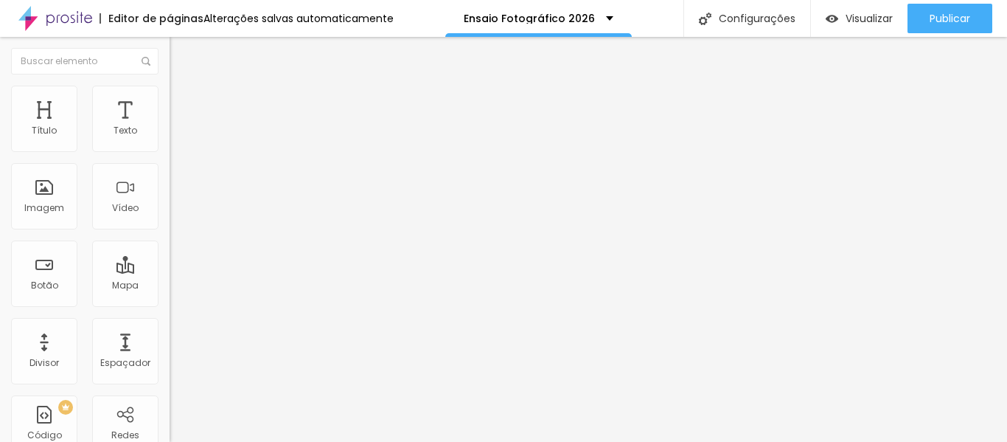
type input "8"
type input "0"
drag, startPoint x: 32, startPoint y: 188, endPoint x: 0, endPoint y: 196, distance: 33.4
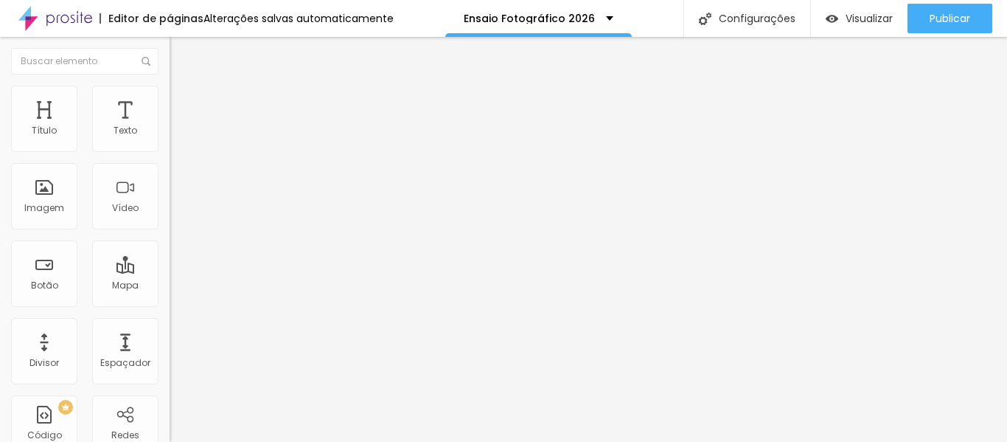
click at [170, 324] on input "range" at bounding box center [217, 330] width 95 height 12
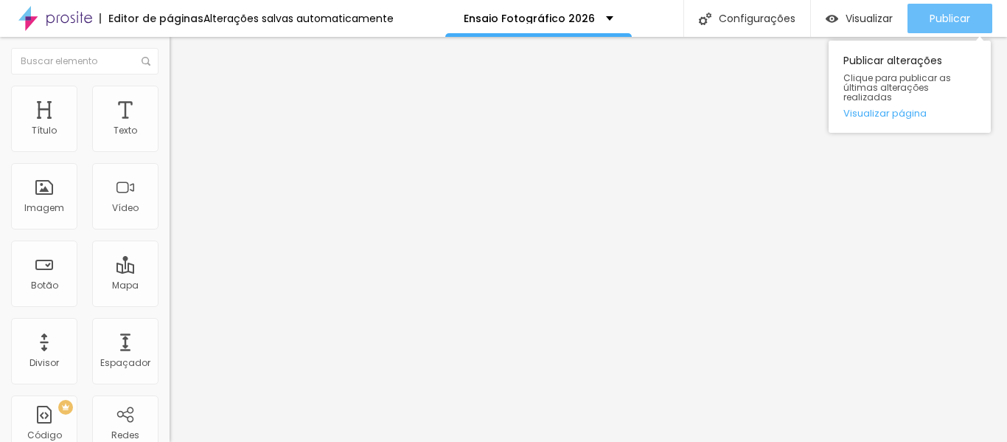
click at [958, 21] on font "Publicar" at bounding box center [950, 18] width 41 height 15
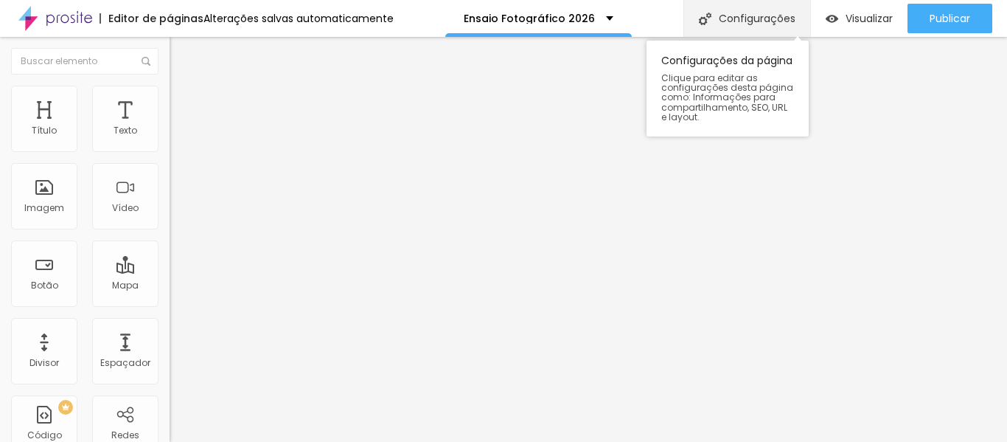
click at [758, 15] on font "Configurações" at bounding box center [757, 18] width 77 height 15
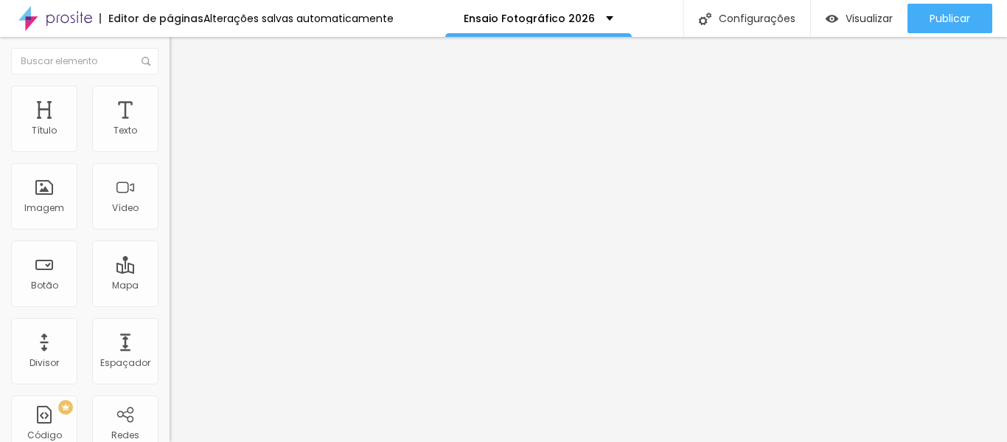
type input "Ensaio Fotográfico Família 2026"
type input "/ensaiofotograficofamilia2026"
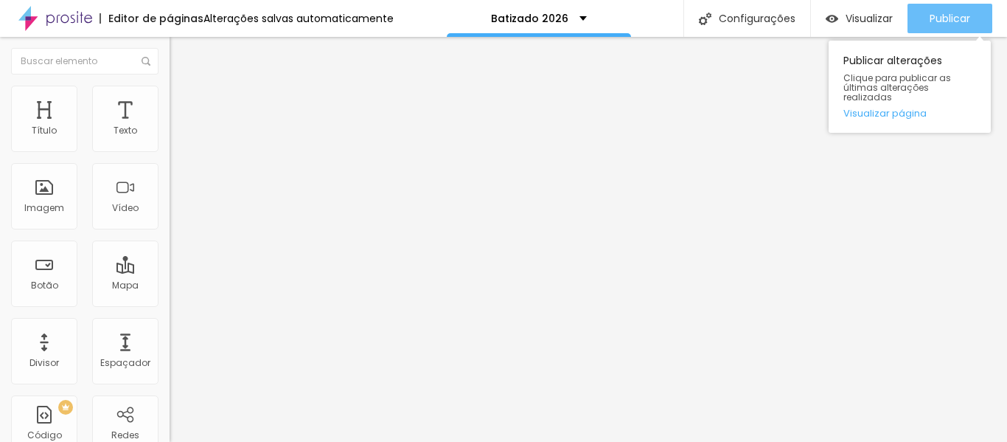
click at [946, 17] on font "Publicar" at bounding box center [950, 18] width 41 height 15
click at [956, 13] on font "Publicar" at bounding box center [950, 18] width 41 height 15
